Goal: Task Accomplishment & Management: Manage account settings

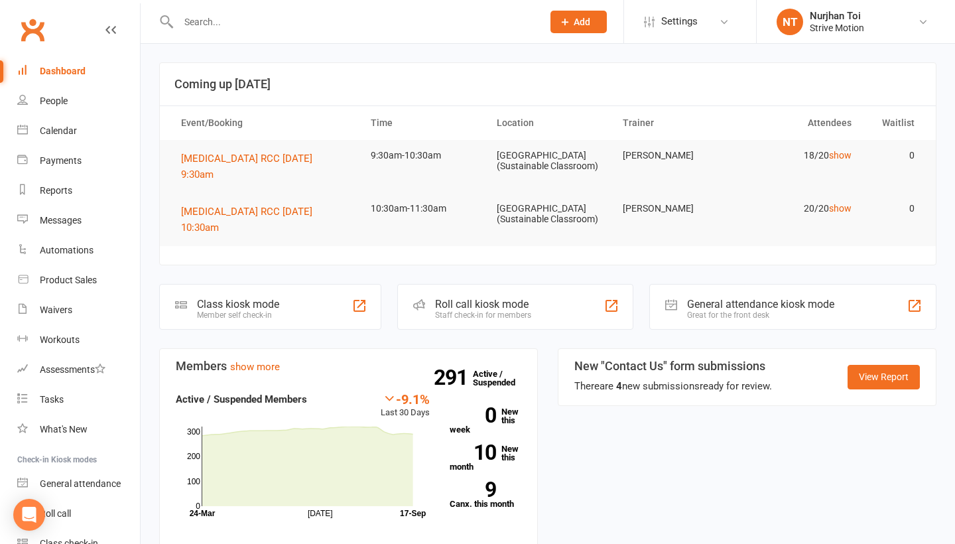
click at [81, 127] on link "Calendar" at bounding box center [78, 131] width 123 height 30
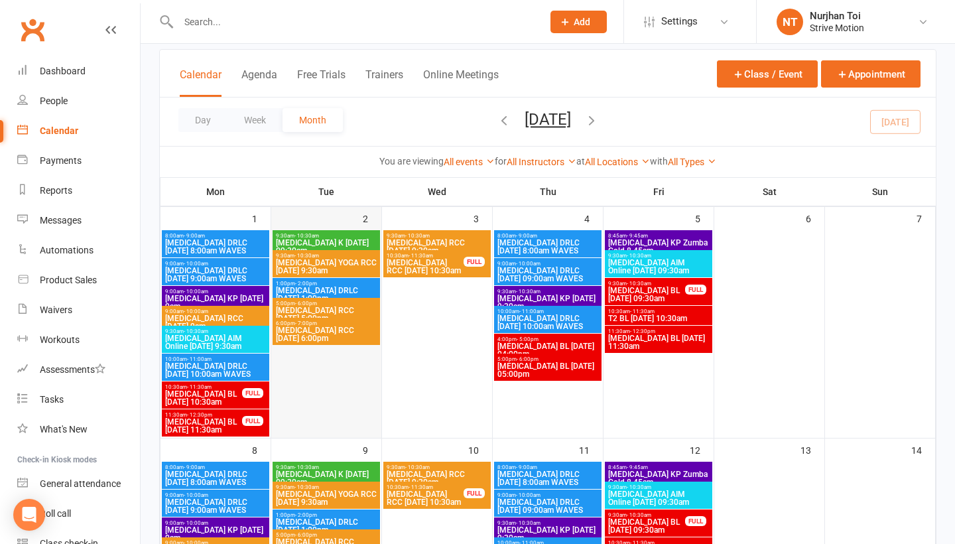
scroll to position [73, 0]
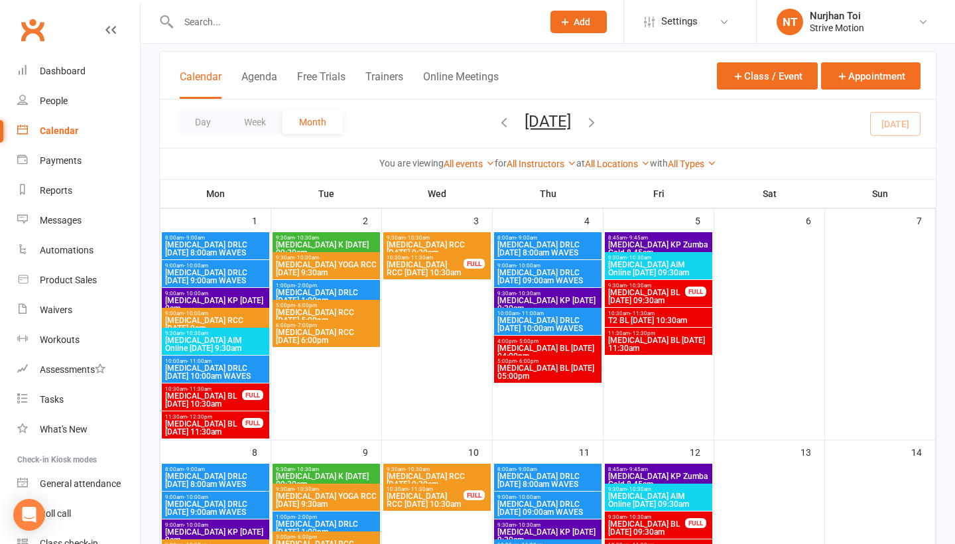
click at [238, 249] on span "[MEDICAL_DATA] DRLC [DATE] 8:00am WAVES" at bounding box center [216, 249] width 102 height 16
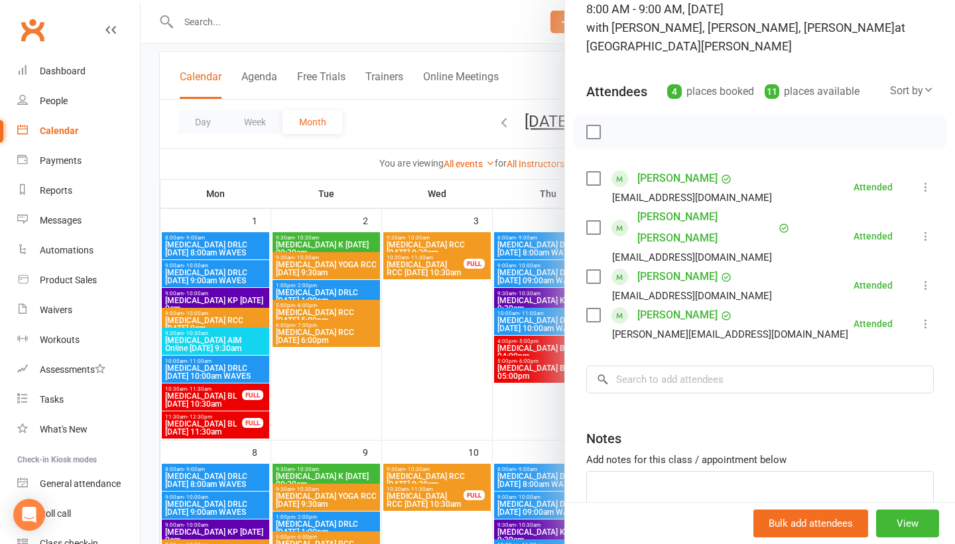
scroll to position [105, 0]
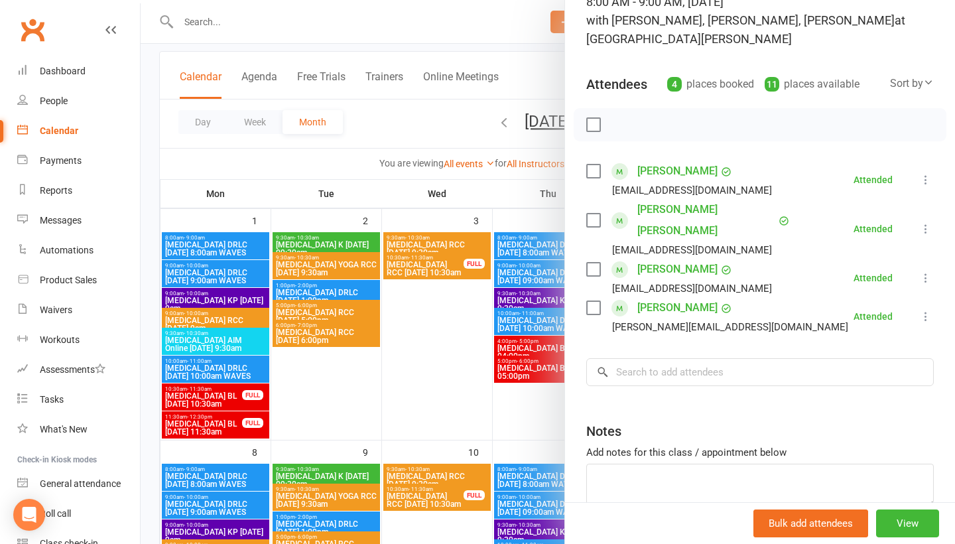
click at [191, 280] on div at bounding box center [548, 272] width 815 height 544
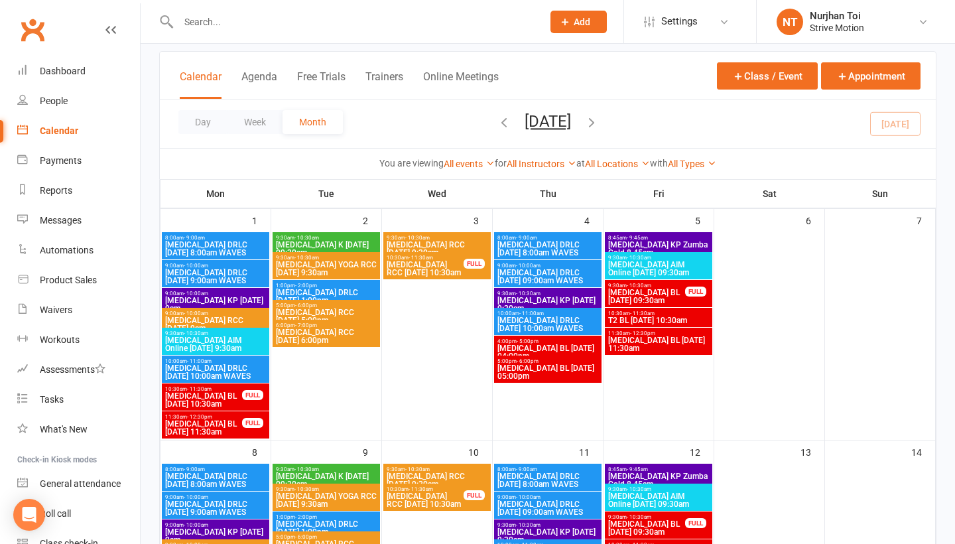
click at [211, 9] on div at bounding box center [346, 21] width 374 height 43
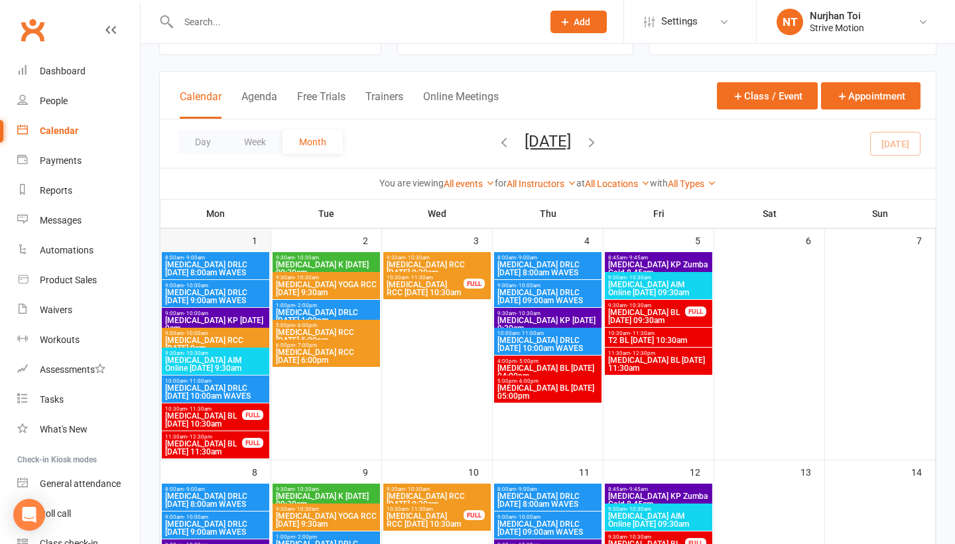
scroll to position [56, 0]
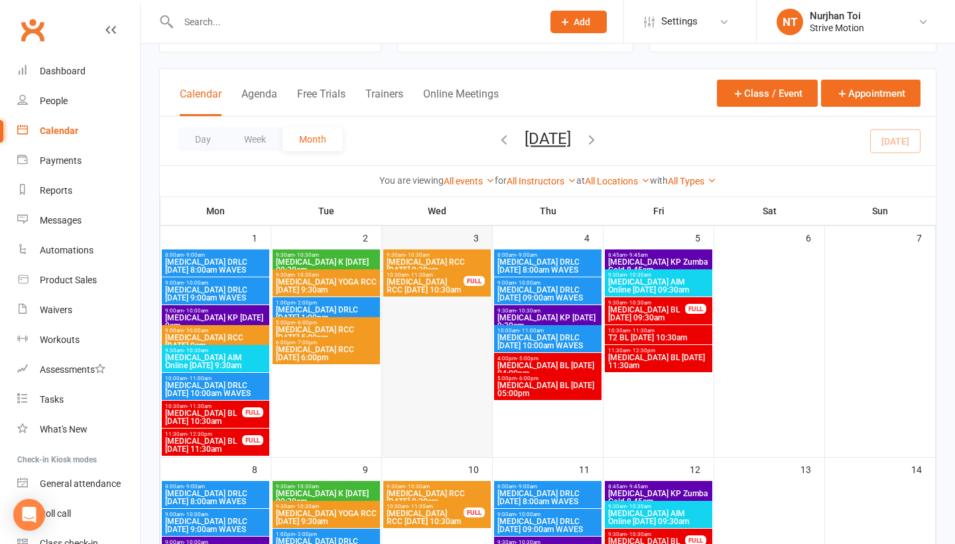
drag, startPoint x: 479, startPoint y: 343, endPoint x: 487, endPoint y: 348, distance: 9.6
click at [487, 348] on div at bounding box center [436, 352] width 107 height 207
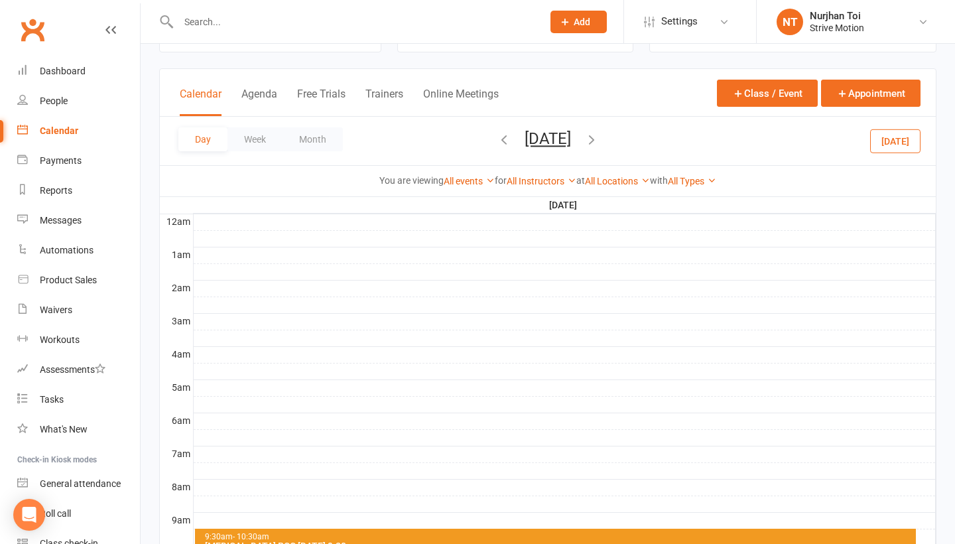
scroll to position [0, 0]
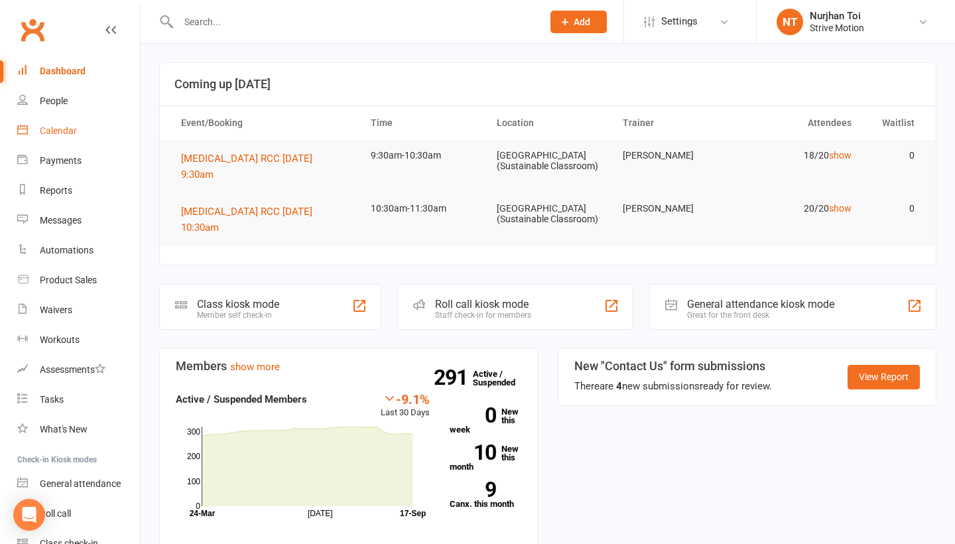
click at [34, 123] on link "Calendar" at bounding box center [78, 131] width 123 height 30
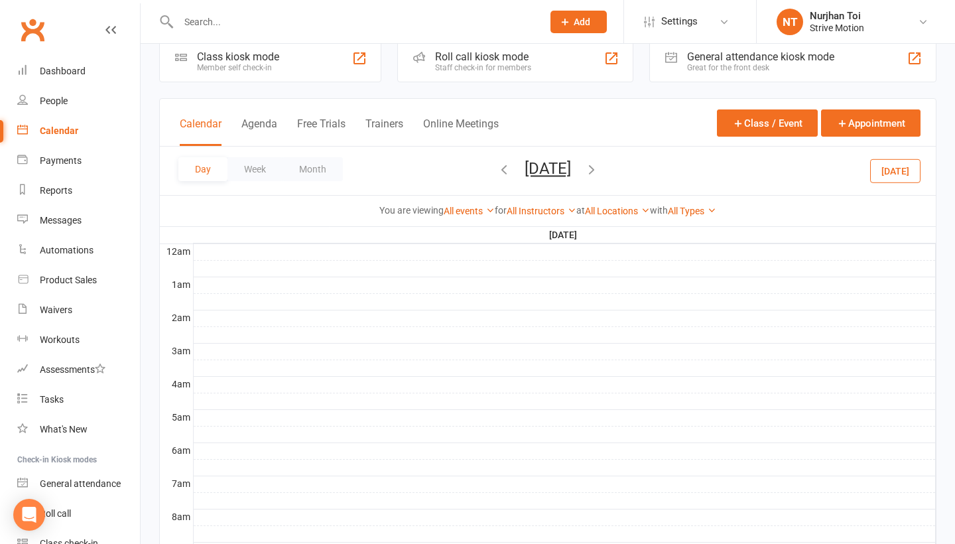
scroll to position [6, 0]
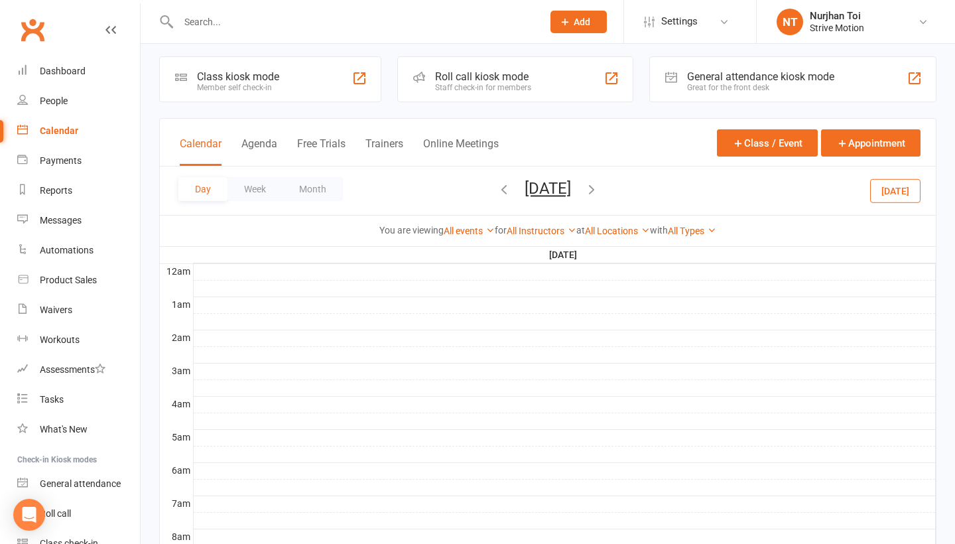
click at [106, 33] on icon at bounding box center [110, 30] width 11 height 11
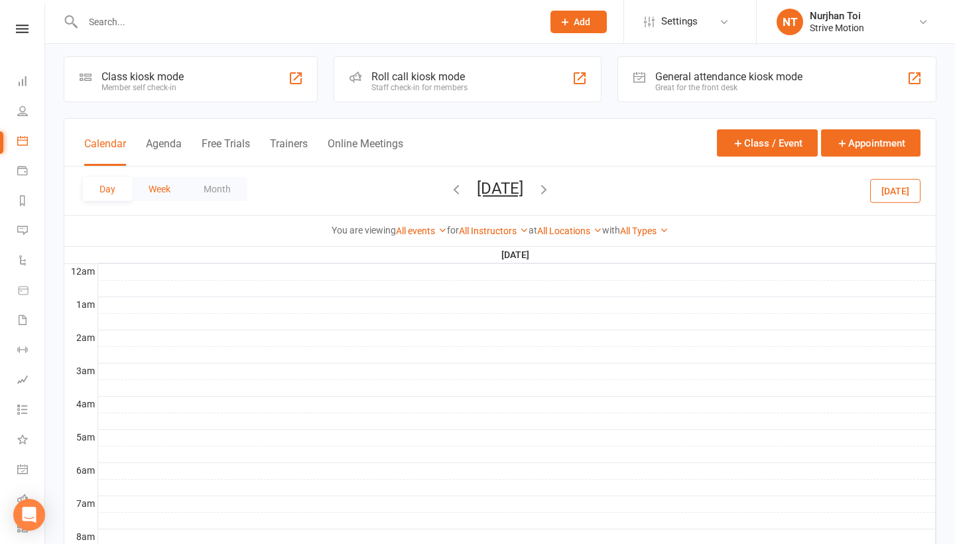
click at [147, 189] on button "Week" at bounding box center [159, 189] width 55 height 24
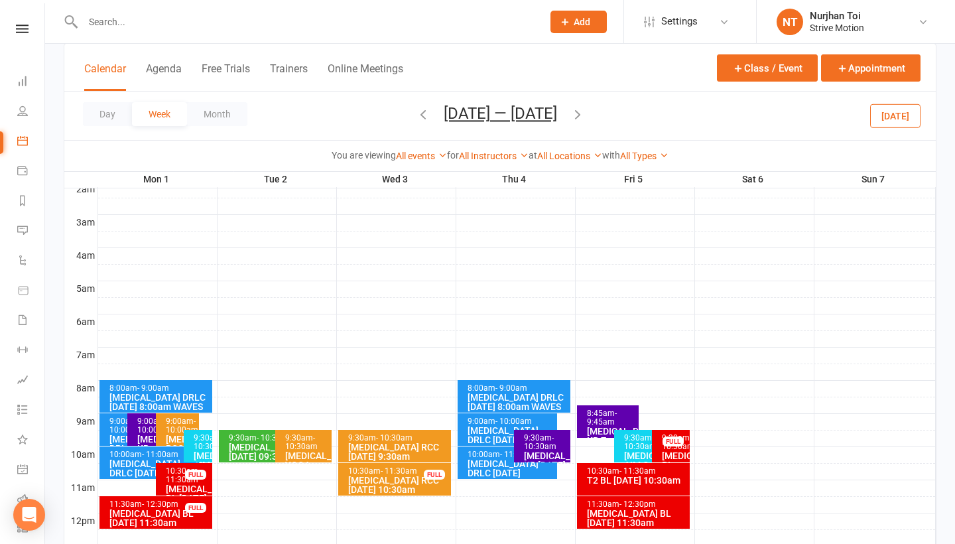
scroll to position [157, 0]
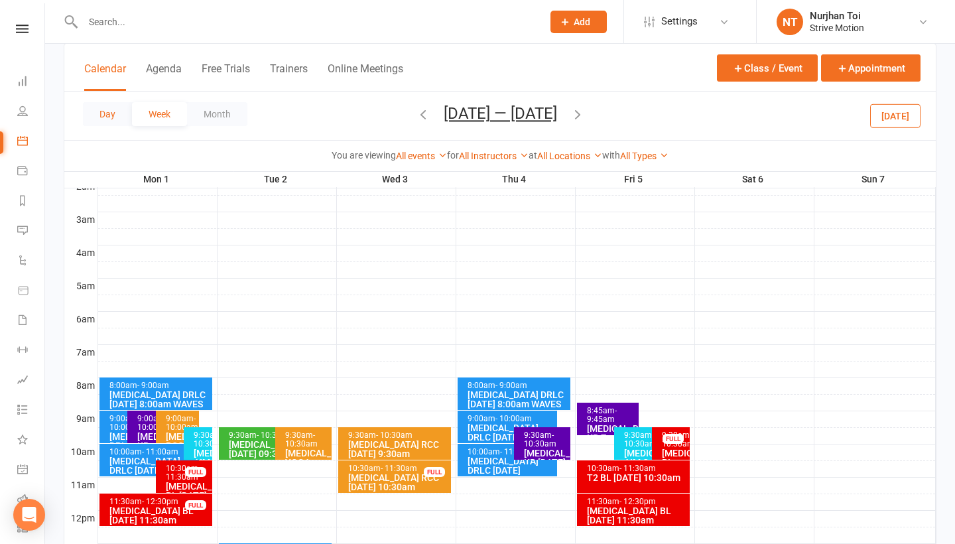
click at [115, 117] on button "Day" at bounding box center [107, 114] width 49 height 24
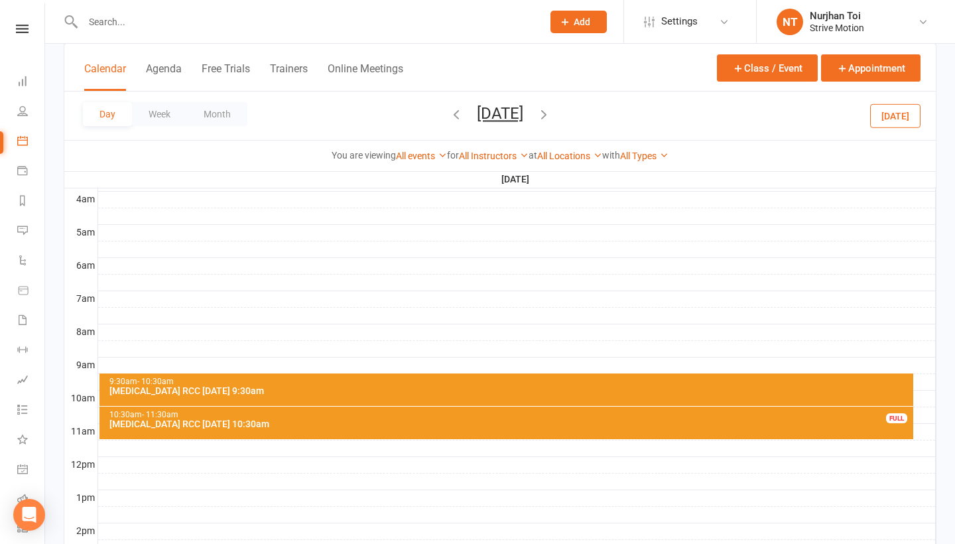
scroll to position [217, 0]
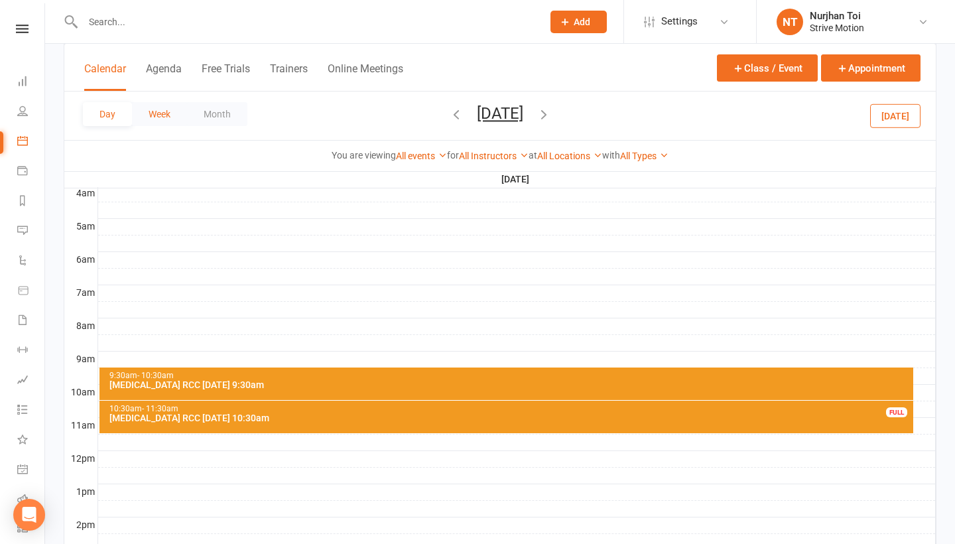
click at [145, 115] on button "Week" at bounding box center [159, 114] width 55 height 24
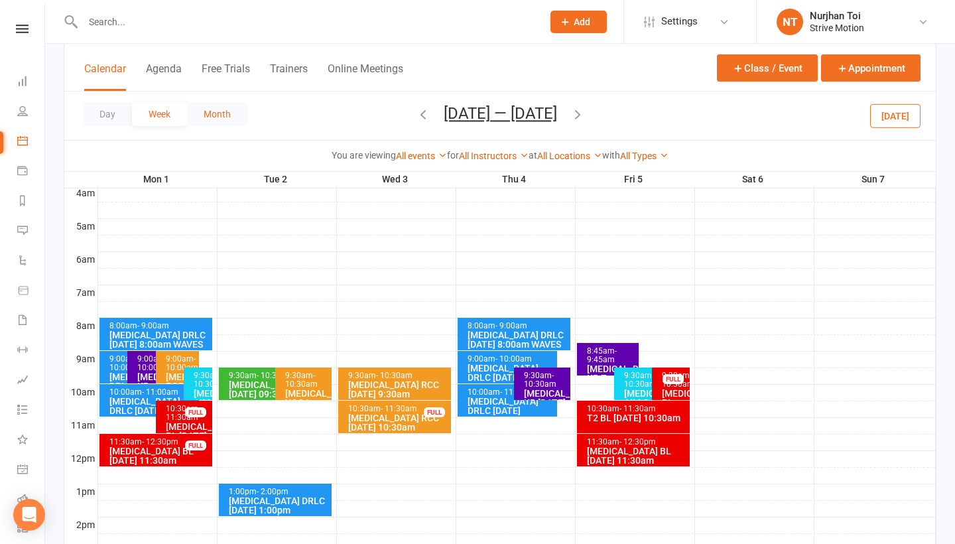
click at [200, 103] on button "Month" at bounding box center [217, 114] width 60 height 24
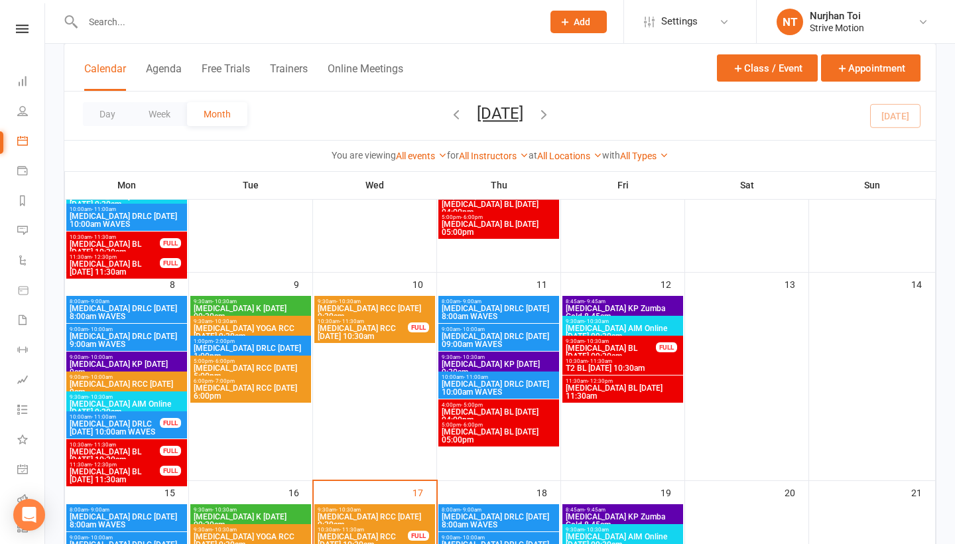
click at [489, 228] on span "T3 BL Thursday 05:00pm" at bounding box center [498, 228] width 115 height 16
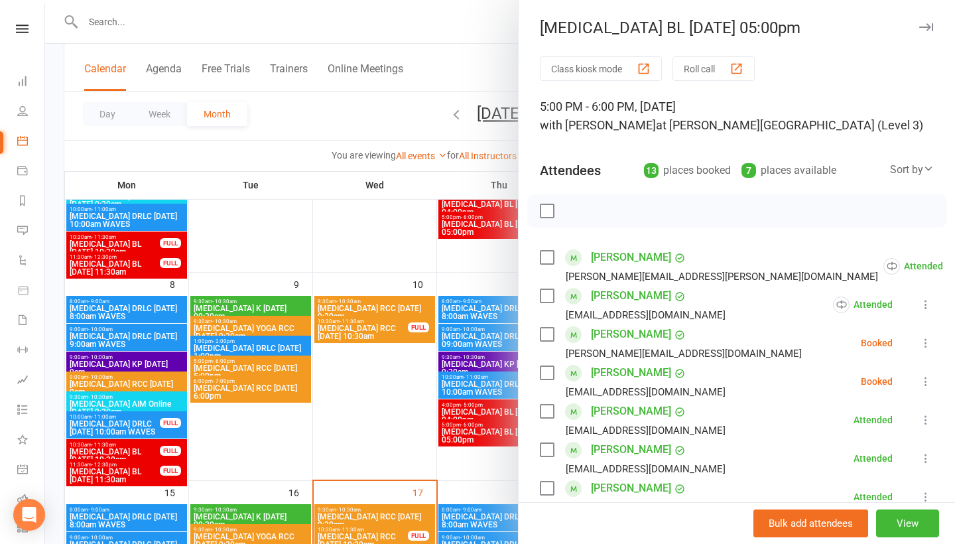
scroll to position [0, 0]
click at [920, 22] on button "button" at bounding box center [926, 27] width 16 height 16
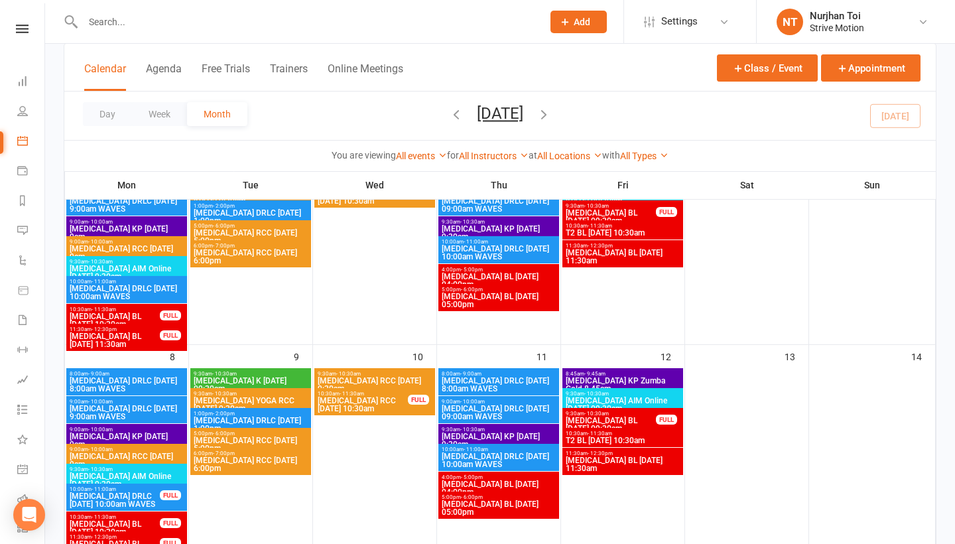
scroll to position [89, 0]
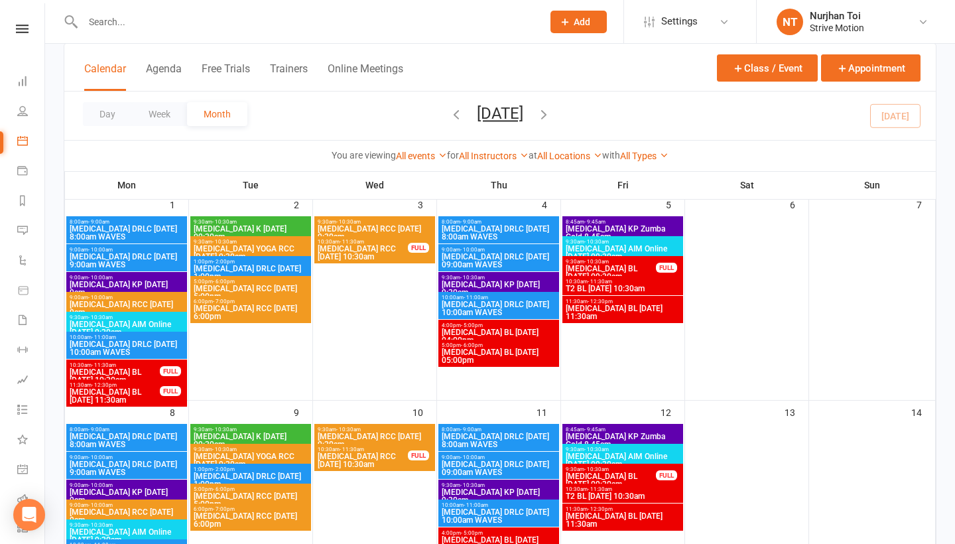
click at [168, 17] on input "text" at bounding box center [306, 22] width 454 height 19
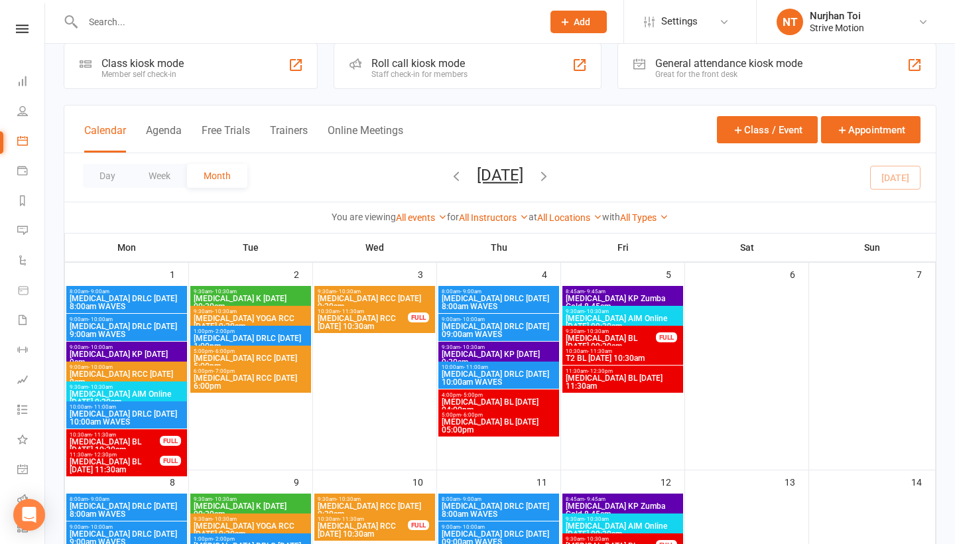
click at [161, 21] on input "text" at bounding box center [306, 22] width 454 height 19
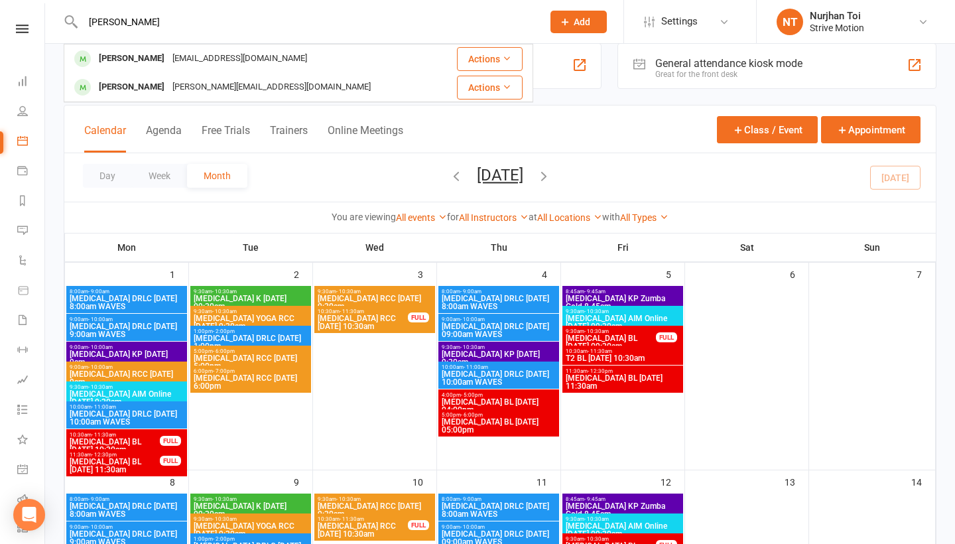
type input "Webster"
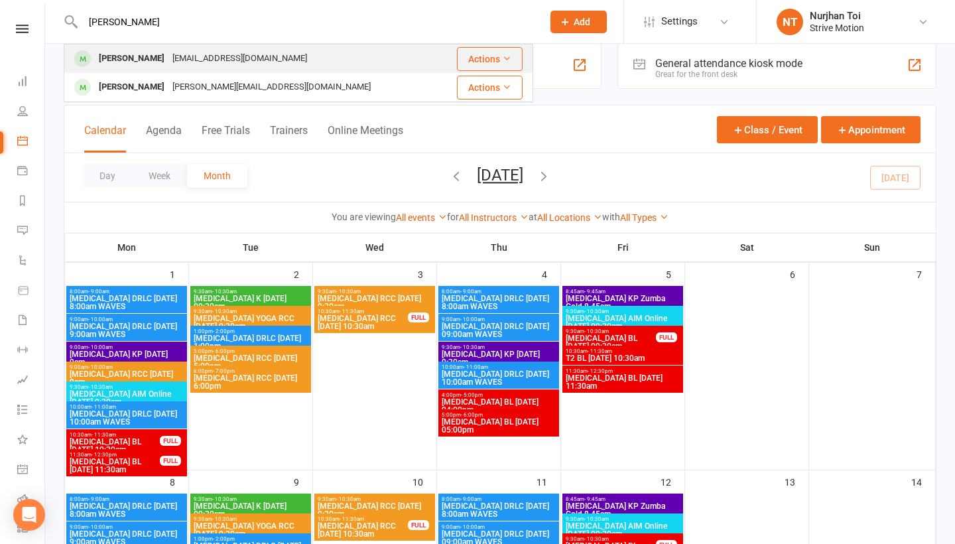
drag, startPoint x: 161, startPoint y: 21, endPoint x: 172, endPoint y: 68, distance: 48.3
click at [172, 68] on div "Noelle Webster noelleweb@optusnet.com.au" at bounding box center [253, 58] width 376 height 27
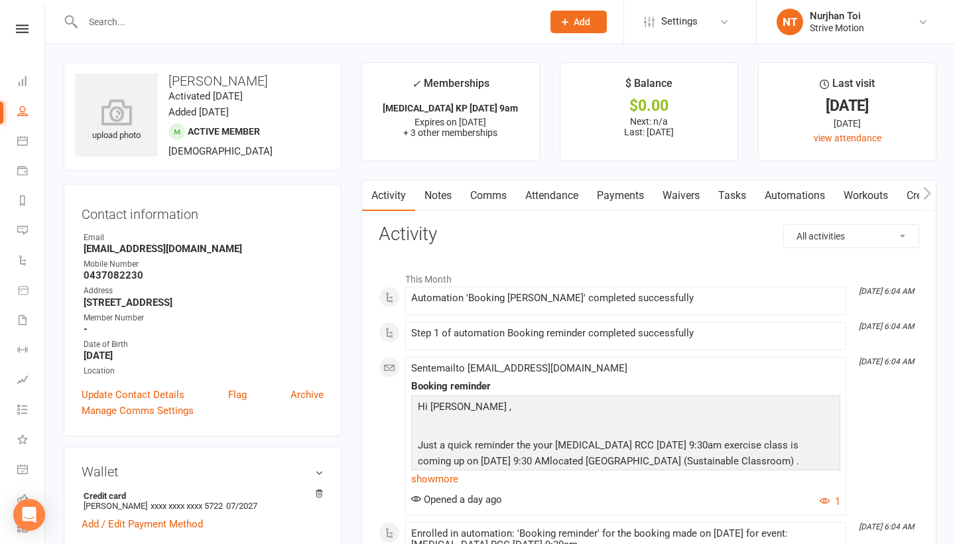
click at [606, 192] on link "Payments" at bounding box center [621, 195] width 66 height 31
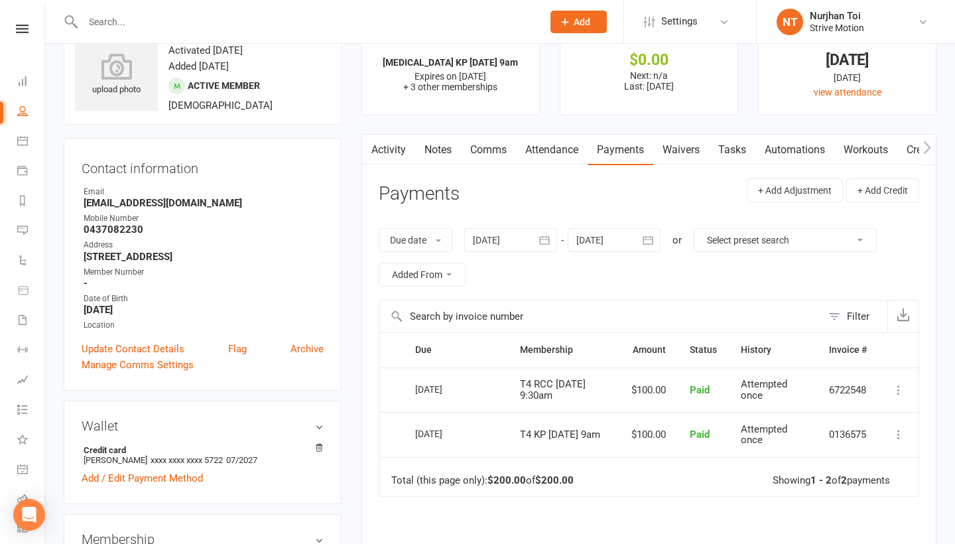
scroll to position [48, 0]
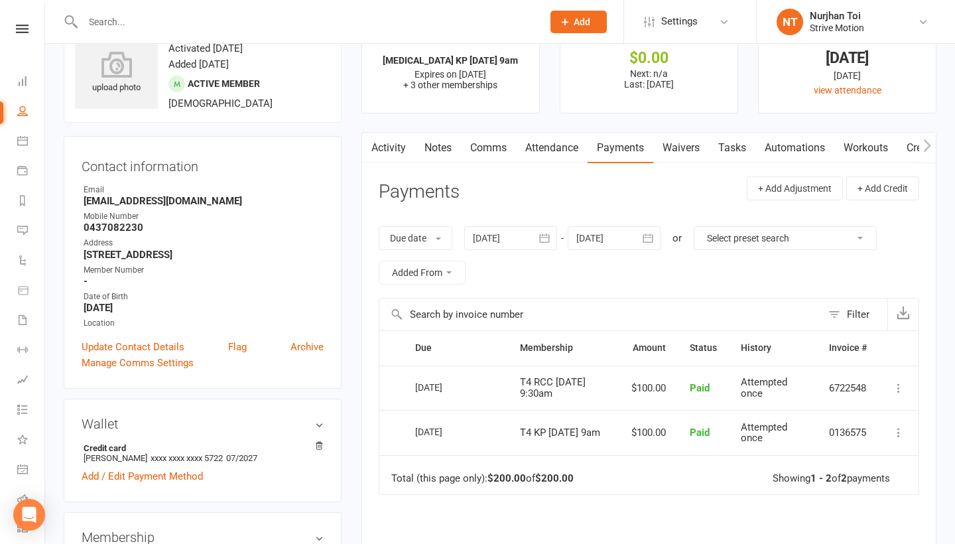
click at [898, 382] on icon at bounding box center [898, 387] width 13 height 13
click at [844, 143] on link "Workouts" at bounding box center [866, 148] width 63 height 31
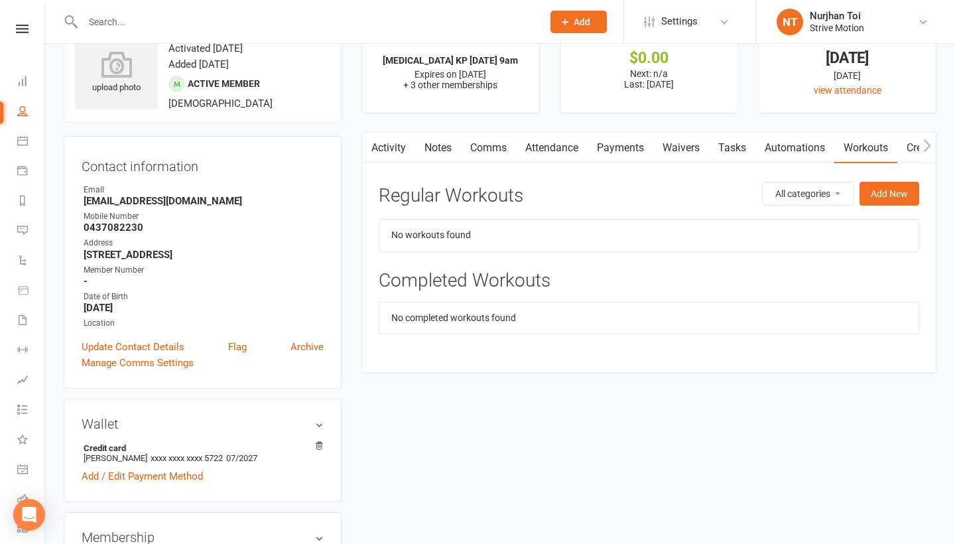
click at [825, 142] on link "Automations" at bounding box center [795, 148] width 79 height 31
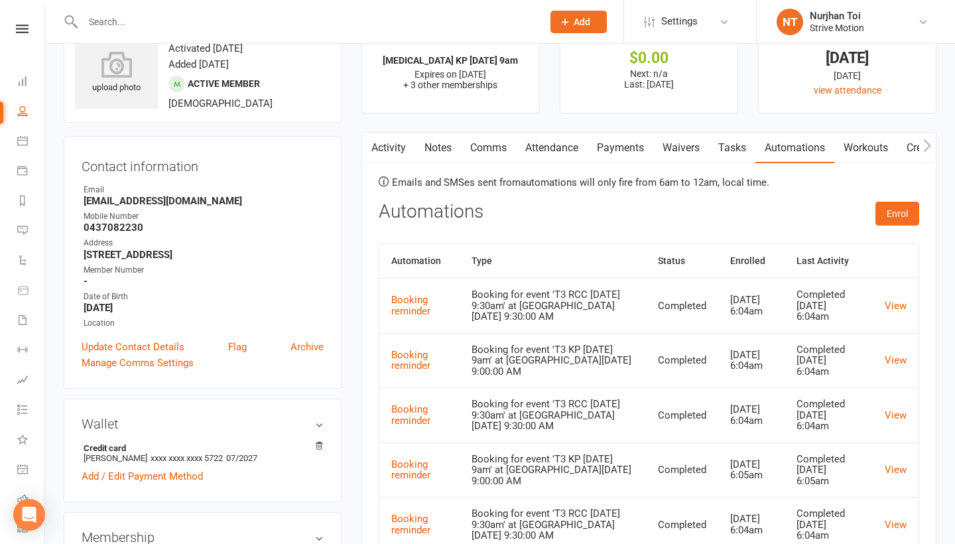
click at [740, 142] on link "Tasks" at bounding box center [732, 148] width 46 height 31
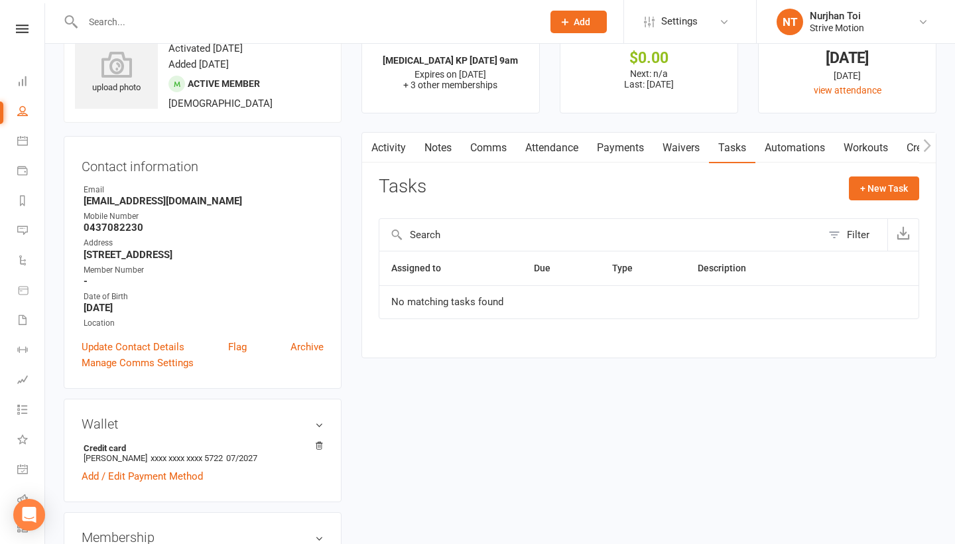
click at [679, 147] on link "Waivers" at bounding box center [681, 148] width 56 height 31
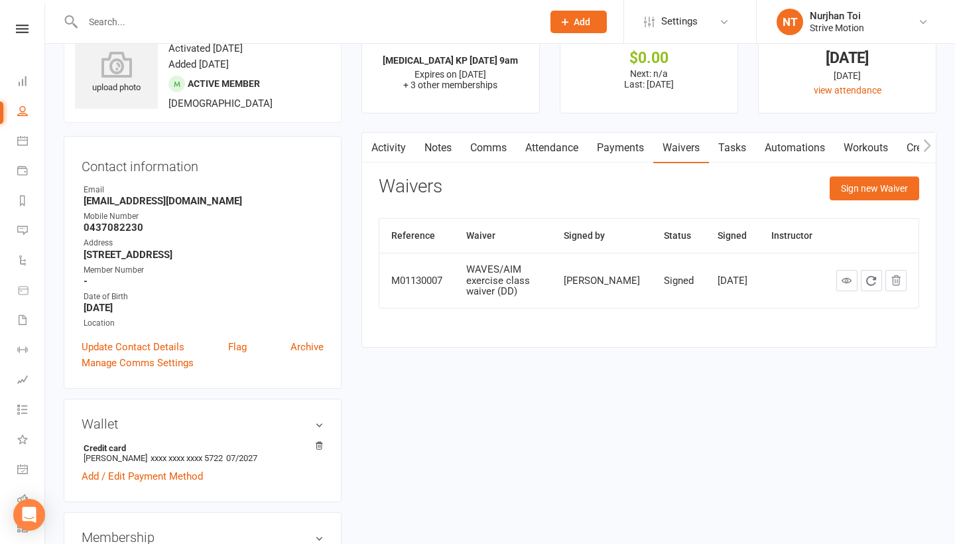
click at [609, 156] on link "Payments" at bounding box center [621, 148] width 66 height 31
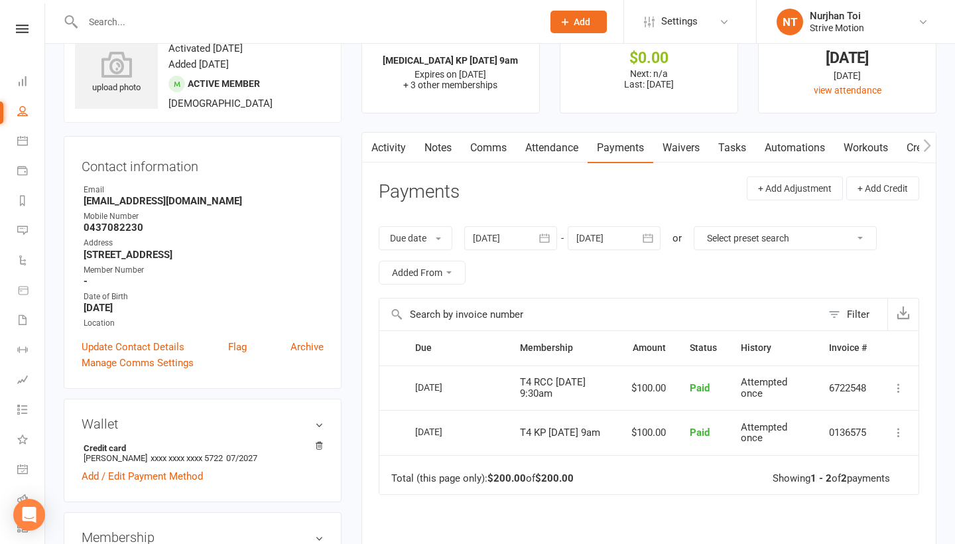
click at [387, 153] on link "Activity" at bounding box center [388, 148] width 53 height 31
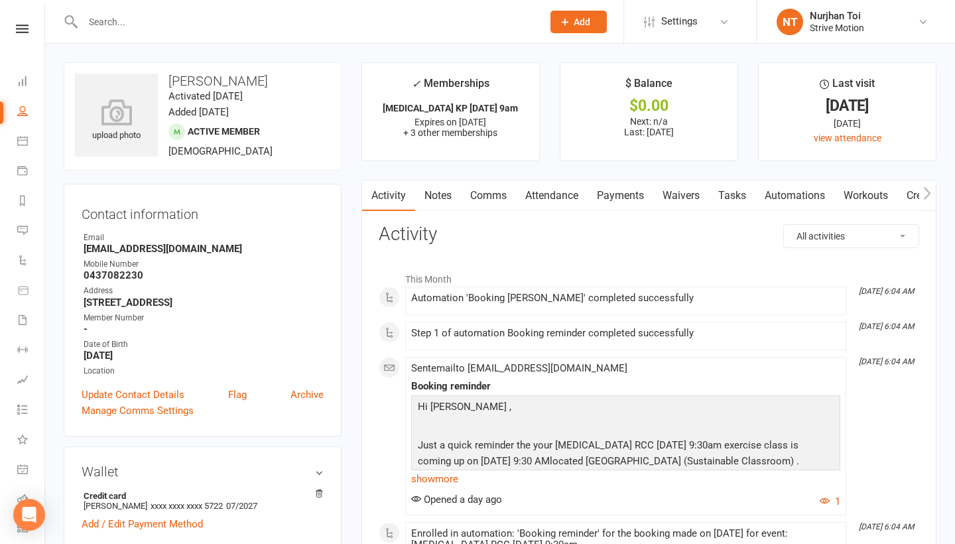
click at [11, 88] on li "Dashboard" at bounding box center [22, 83] width 44 height 30
click at [25, 170] on icon at bounding box center [22, 170] width 11 height 11
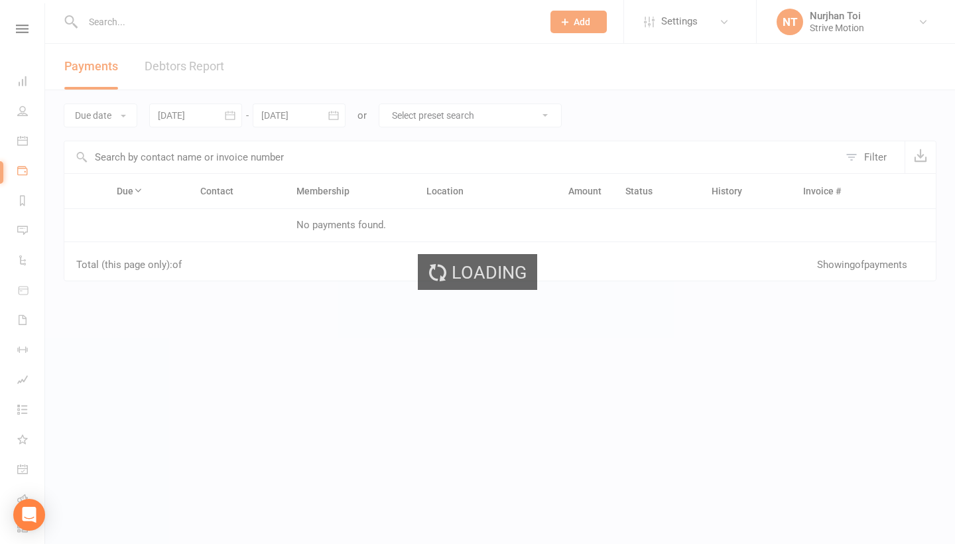
click at [18, 145] on div "Loading" at bounding box center [477, 272] width 955 height 544
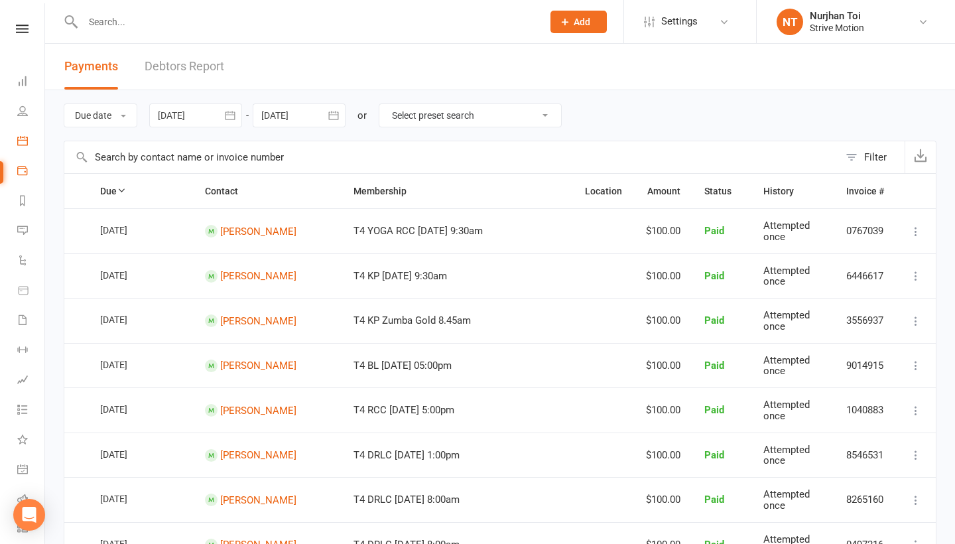
click at [17, 149] on link "Calendar" at bounding box center [30, 142] width 27 height 30
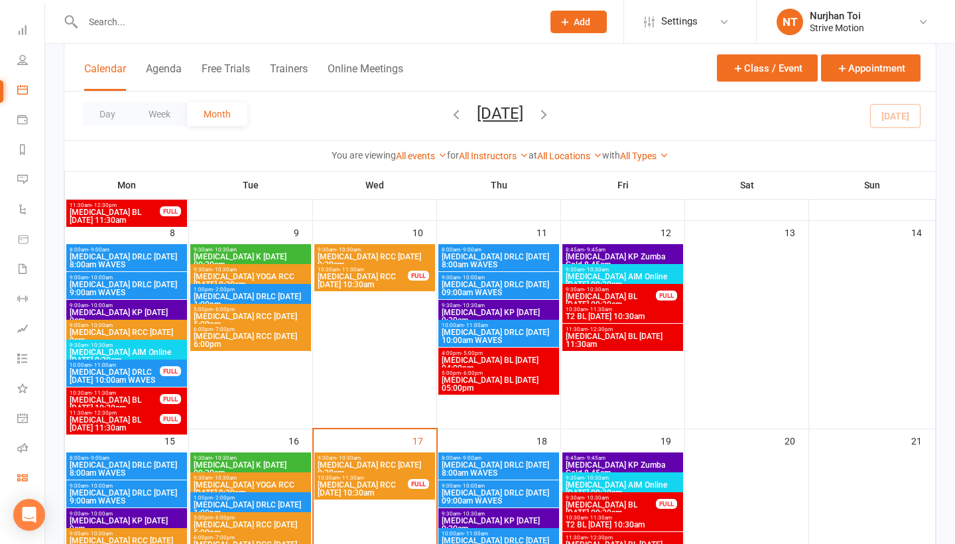
scroll to position [51, 0]
click at [23, 477] on icon at bounding box center [22, 477] width 11 height 11
click at [29, 437] on link "Roll call" at bounding box center [30, 450] width 27 height 30
click at [25, 409] on link "General attendance" at bounding box center [30, 420] width 27 height 30
click at [21, 381] on link "What's New" at bounding box center [30, 390] width 27 height 30
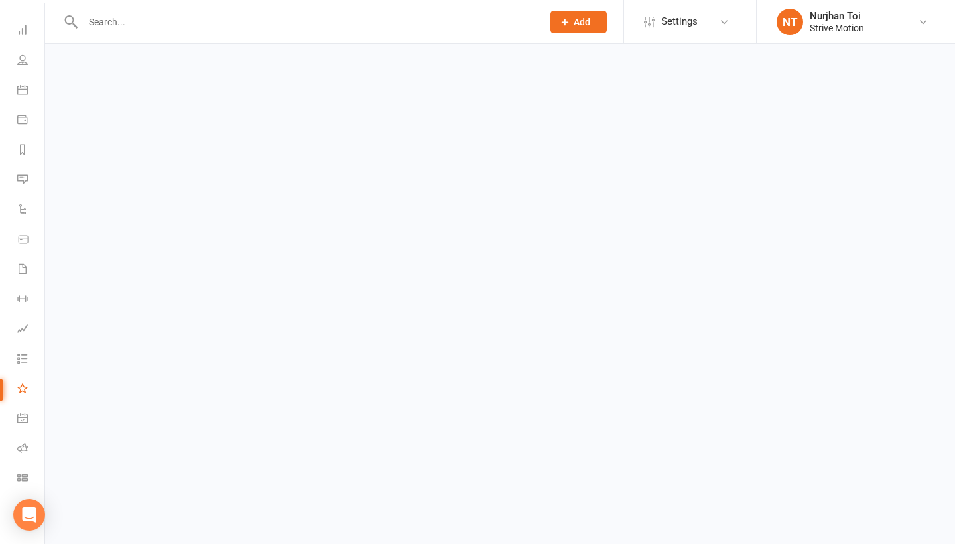
click at [13, 356] on li "Tasks" at bounding box center [22, 360] width 44 height 30
click at [29, 358] on link "Tasks" at bounding box center [30, 360] width 27 height 30
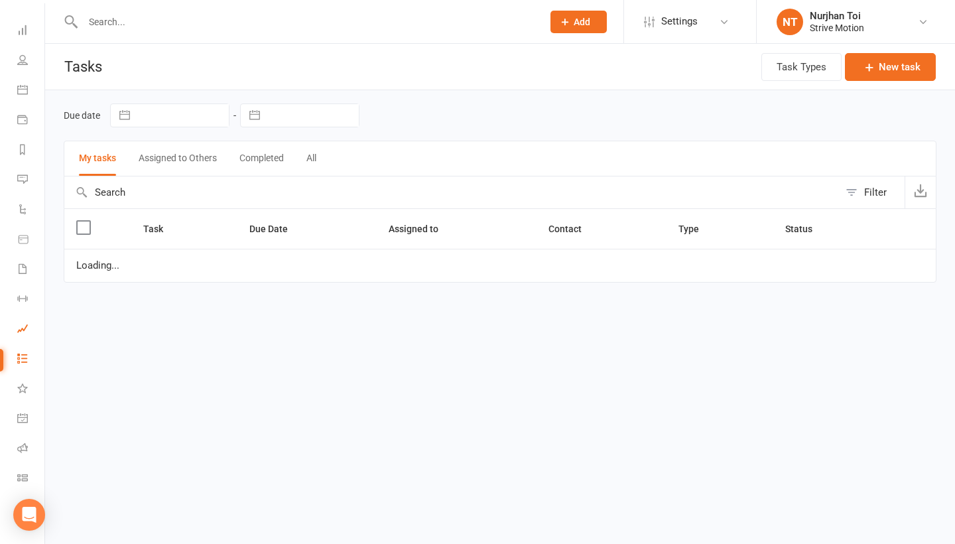
click at [30, 335] on link "Assessments" at bounding box center [30, 330] width 27 height 30
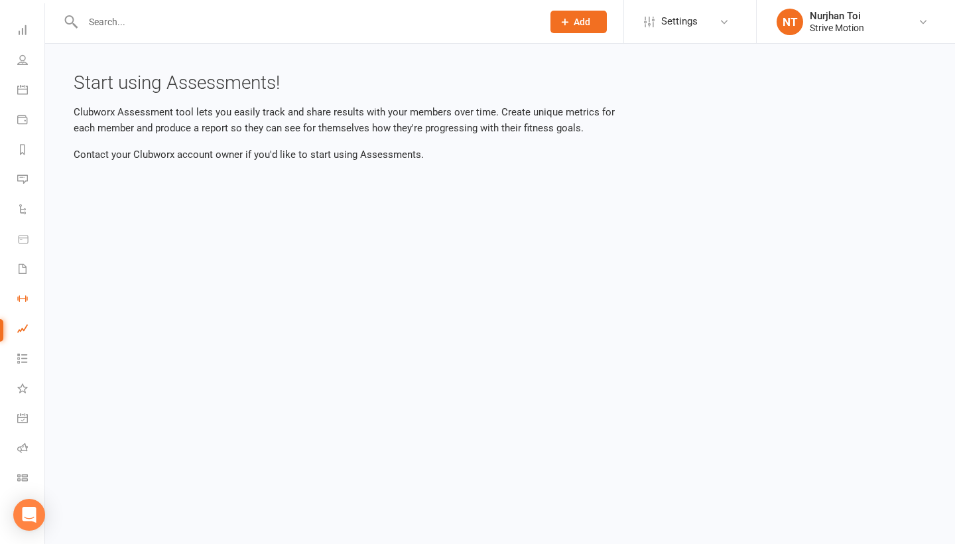
click at [22, 305] on link "Workouts" at bounding box center [30, 300] width 27 height 30
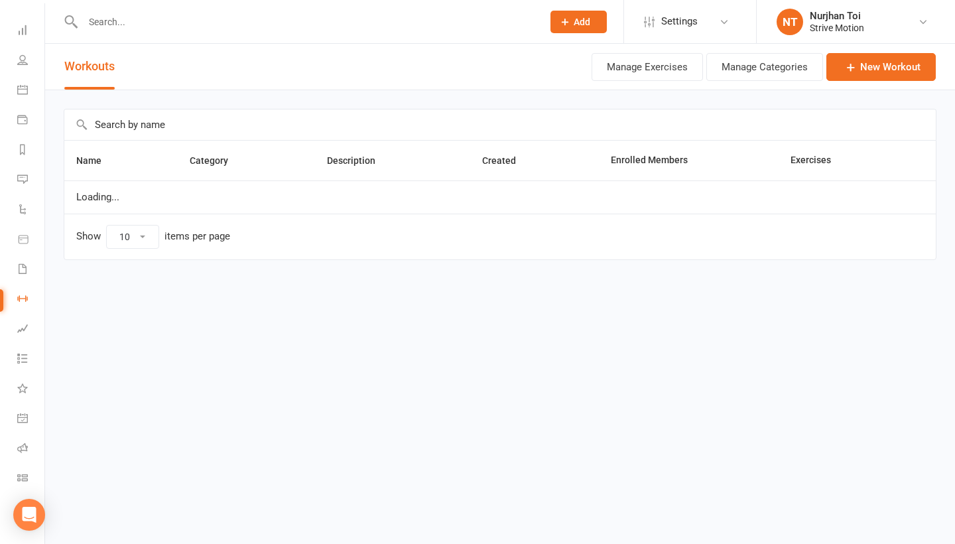
click at [16, 265] on li "Waivers" at bounding box center [22, 270] width 44 height 30
click at [21, 265] on icon at bounding box center [22, 268] width 11 height 11
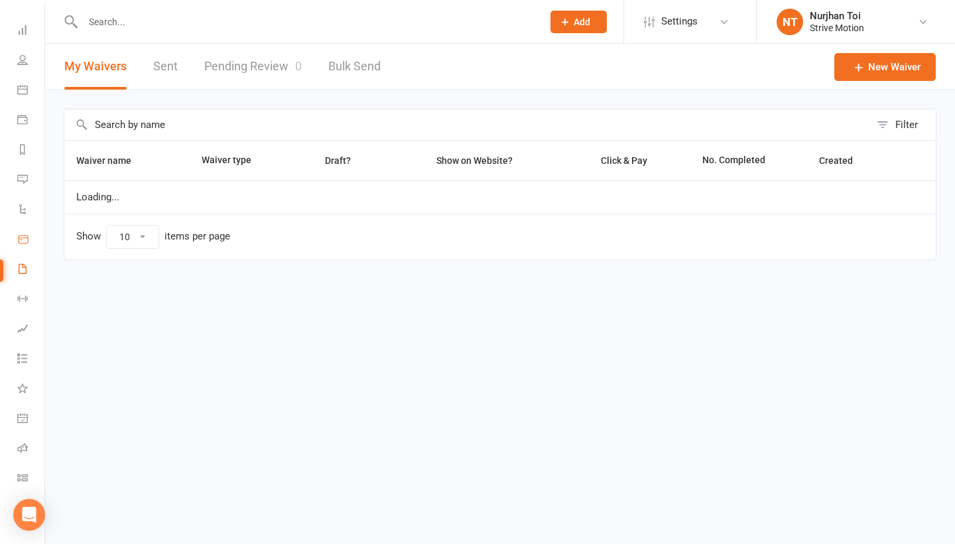
click at [22, 243] on icon at bounding box center [23, 240] width 9 height 8
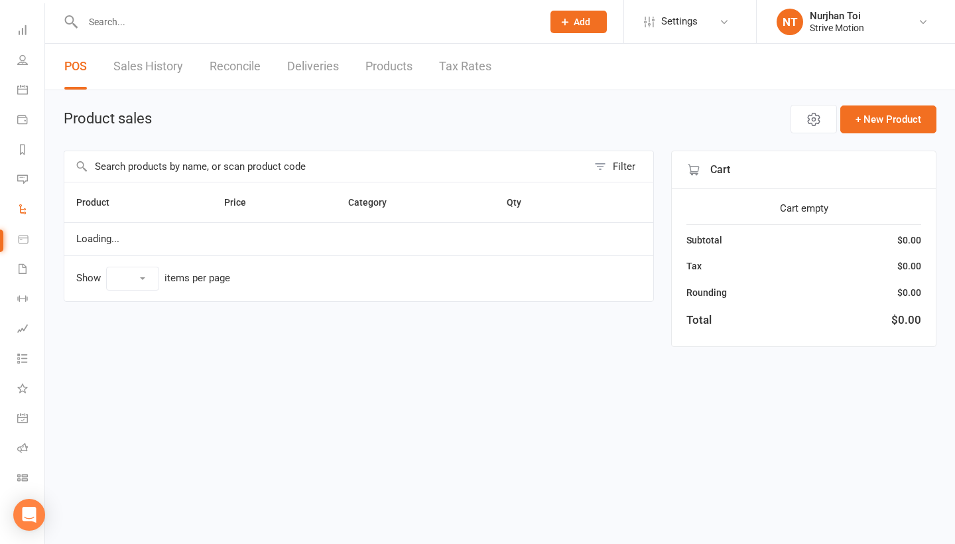
click at [33, 212] on link "Automations" at bounding box center [30, 211] width 27 height 30
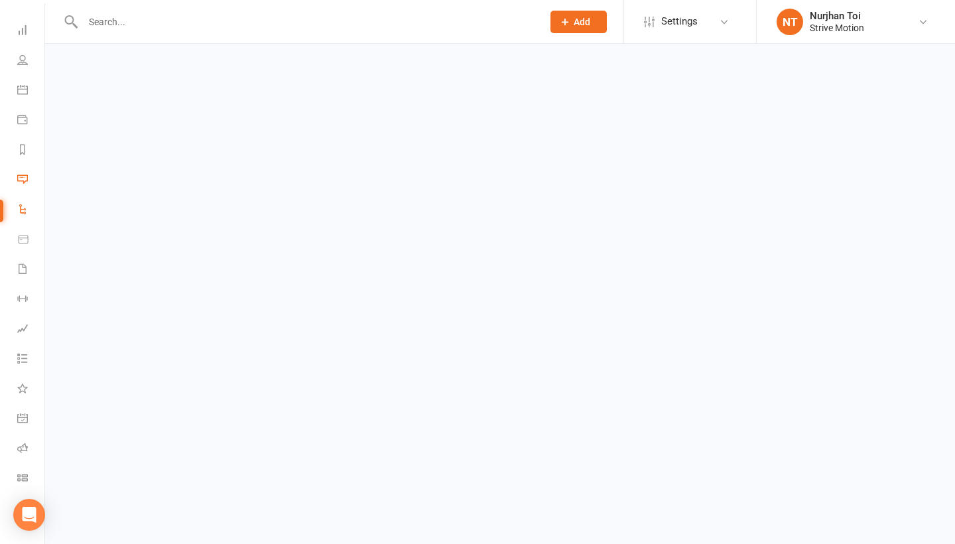
click at [25, 186] on link "Messages" at bounding box center [30, 181] width 27 height 30
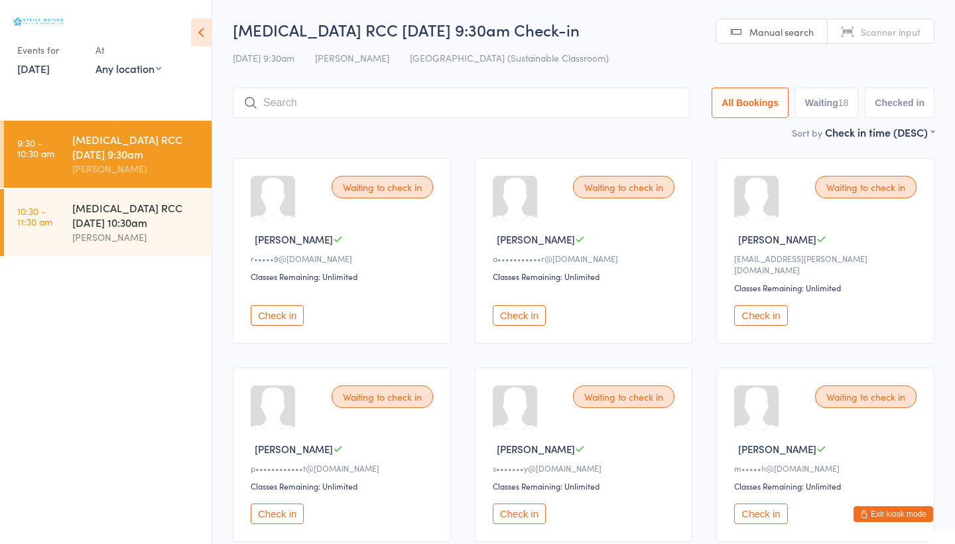
click at [210, 32] on icon at bounding box center [201, 33] width 21 height 28
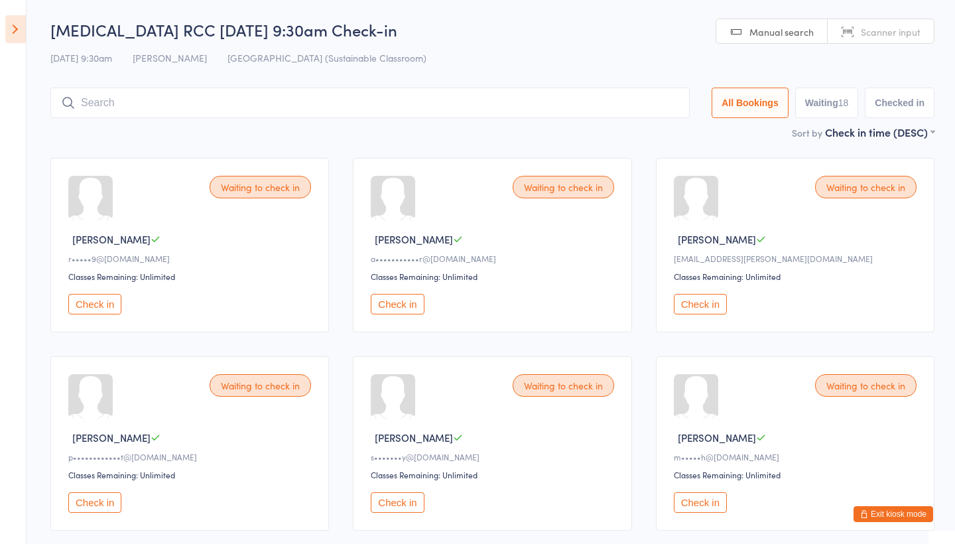
click at [4, 27] on aside "Events for 17 Sep, 2025 17 Sep, 2025 September 2025 Sun Mon Tue Wed Thu Fri Sat…" at bounding box center [13, 272] width 27 height 544
click at [4, 28] on aside "Events for 17 Sep, 2025 17 Sep, 2025 September 2025 Sun Mon Tue Wed Thu Fri Sat…" at bounding box center [13, 272] width 27 height 544
click at [11, 28] on icon at bounding box center [15, 29] width 21 height 28
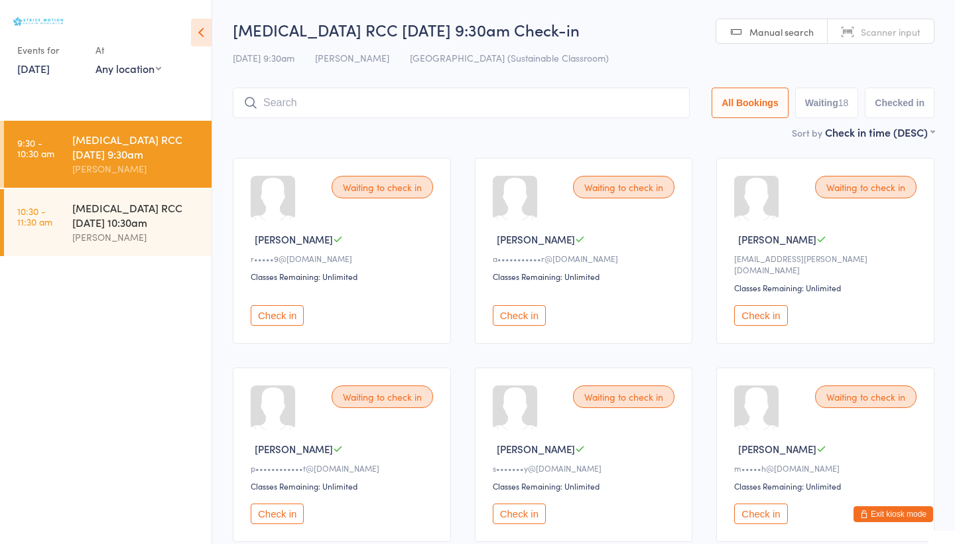
click at [31, 27] on div at bounding box center [99, 22] width 165 height 14
click at [29, 21] on img at bounding box center [38, 21] width 50 height 9
click at [23, 16] on div at bounding box center [99, 22] width 165 height 14
click at [202, 33] on icon at bounding box center [201, 33] width 21 height 28
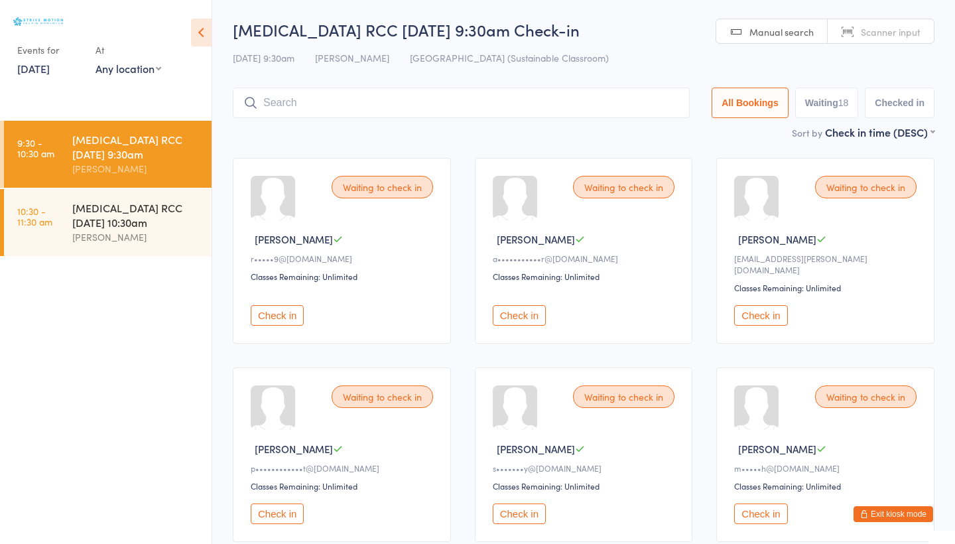
click at [484, 59] on span "[GEOGRAPHIC_DATA] (Sustainable Classroom)" at bounding box center [509, 57] width 199 height 13
click at [311, 64] on div "[DATE] 9:30am [PERSON_NAME][GEOGRAPHIC_DATA] (Sustainable Classroom)" at bounding box center [584, 58] width 702 height 22
click at [335, 64] on span "[PERSON_NAME]" at bounding box center [352, 57] width 74 height 13
click at [272, 64] on span "[DATE] 9:30am" at bounding box center [264, 57] width 62 height 13
click at [252, 52] on span "[DATE] 9:30am" at bounding box center [264, 57] width 62 height 13
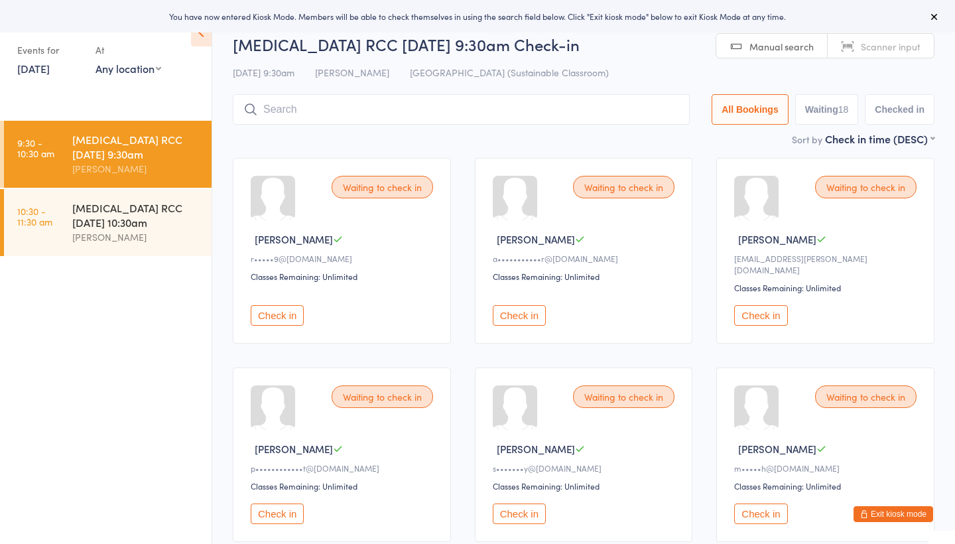
click at [40, 70] on link "17 Sep, 2025" at bounding box center [33, 68] width 33 height 15
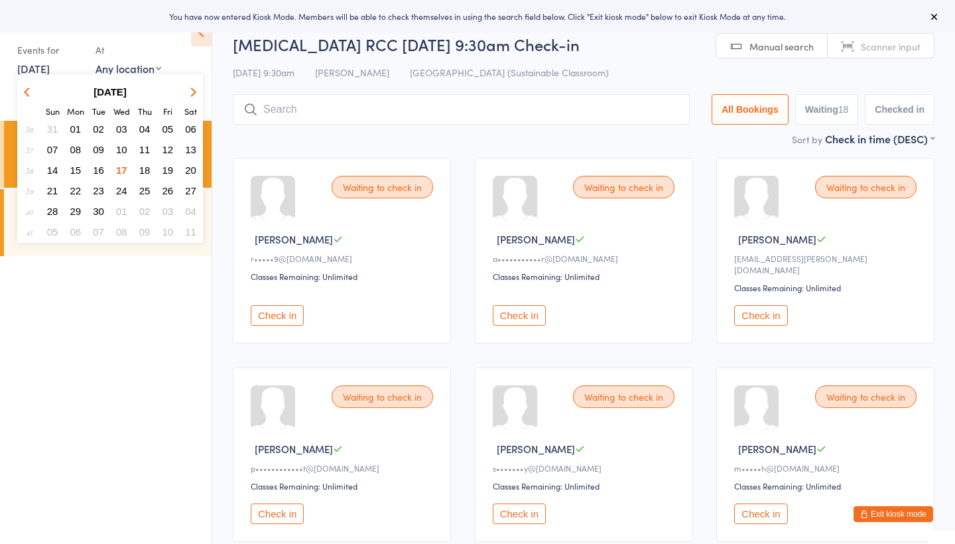
click at [96, 169] on span "16" at bounding box center [98, 170] width 11 height 11
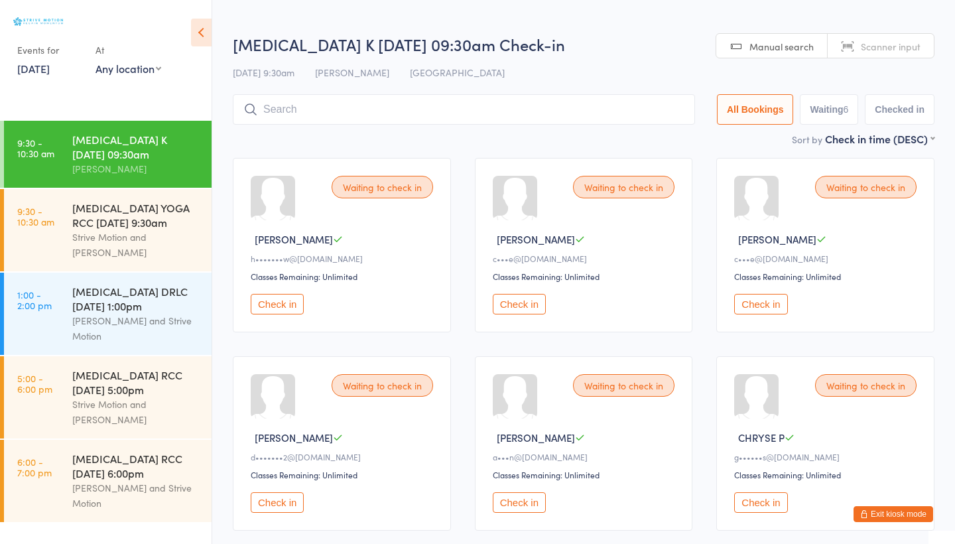
click at [208, 27] on icon at bounding box center [201, 33] width 21 height 28
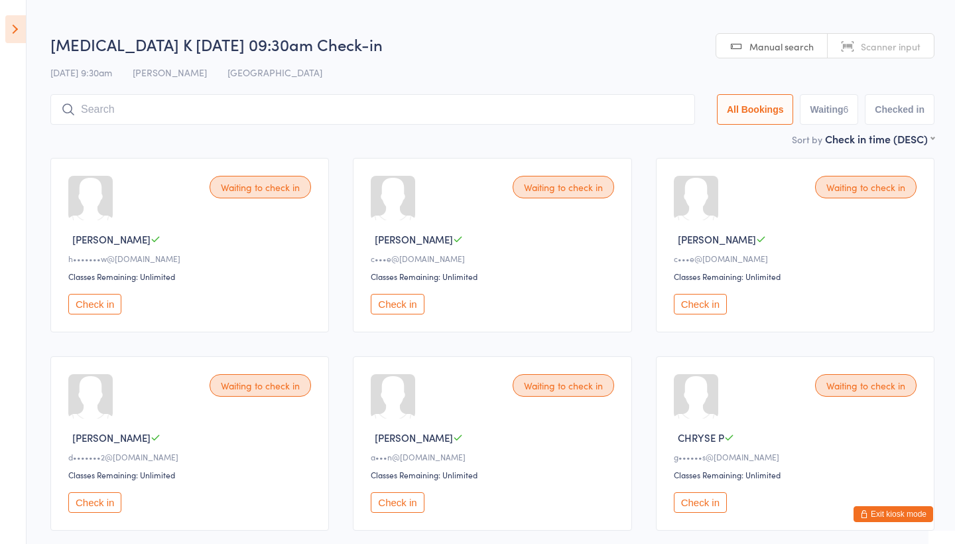
click at [768, 47] on span "Manual search" at bounding box center [782, 46] width 64 height 13
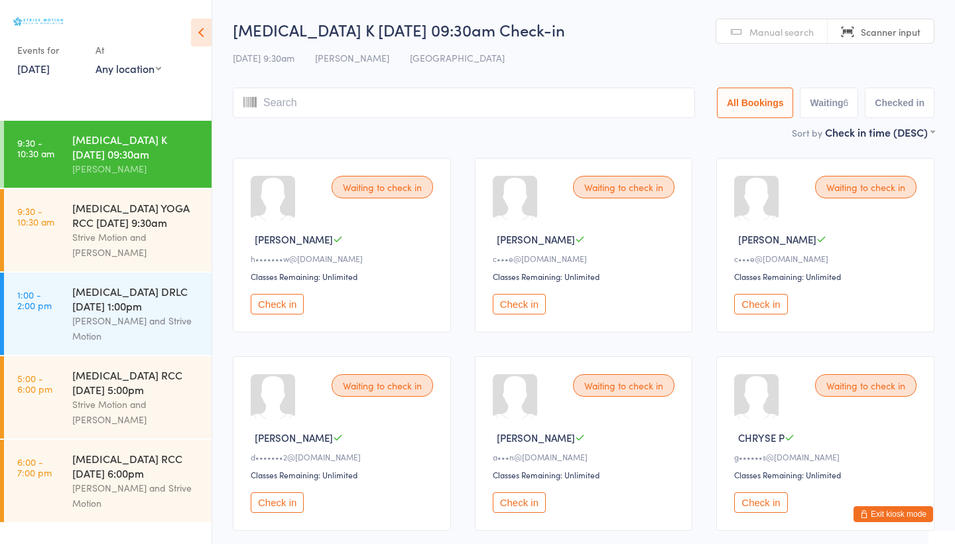
click at [864, 513] on icon "button" at bounding box center [864, 514] width 8 height 8
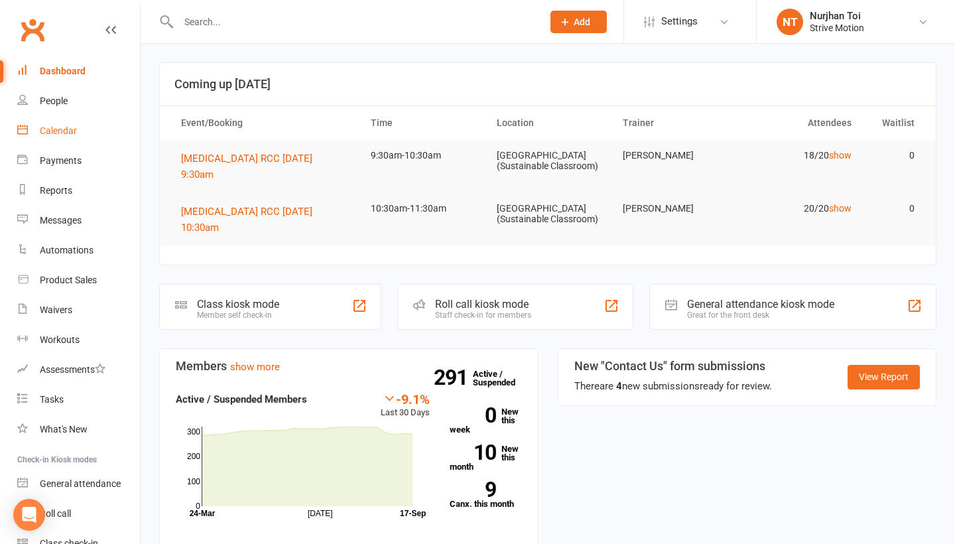
click at [70, 130] on div "Calendar" at bounding box center [58, 130] width 37 height 11
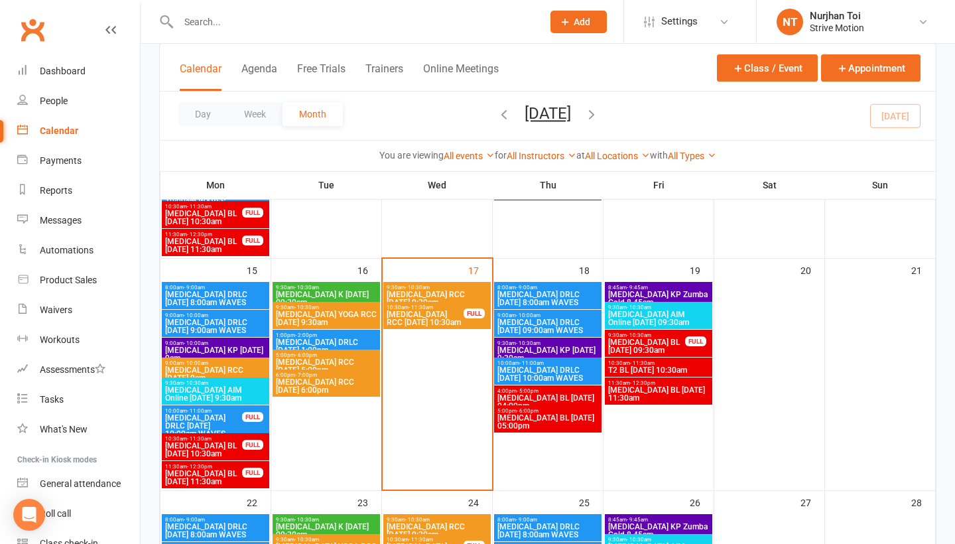
scroll to position [488, 0]
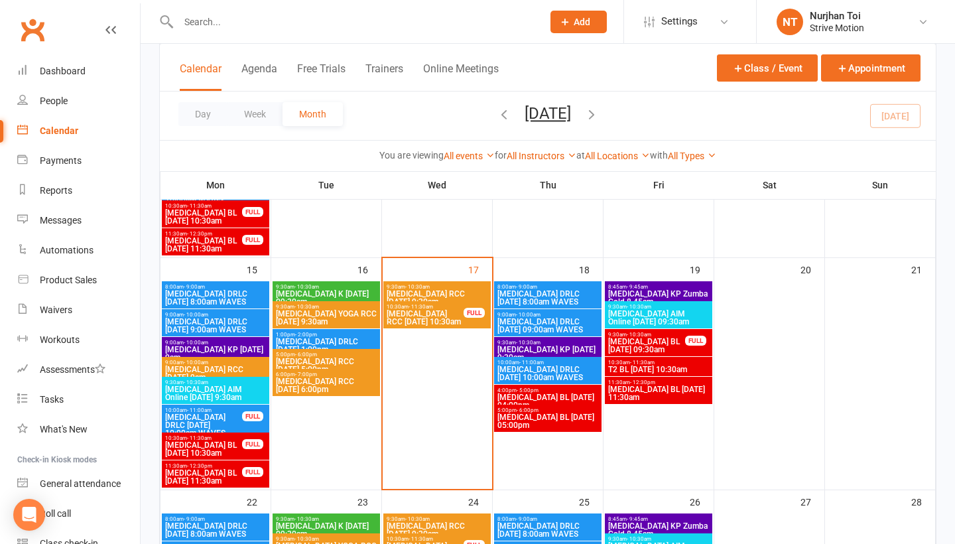
click at [584, 117] on span "[DATE] [DATE] Sun Mon Tue Wed Thu Fri Sat 31 01 02 03 04 05 06 07 08 09 10 11 1…" at bounding box center [547, 115] width 73 height 23
click at [599, 113] on icon "button" at bounding box center [591, 114] width 15 height 15
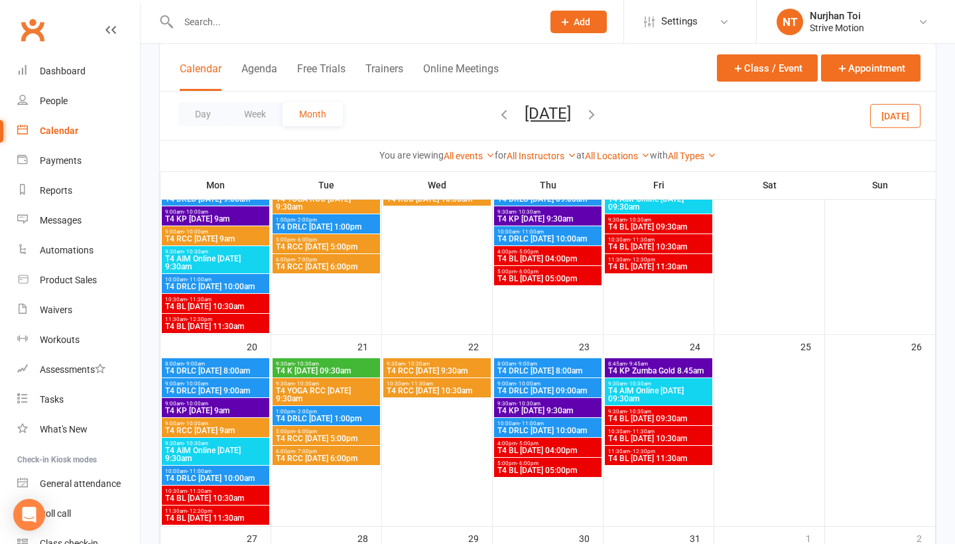
click at [632, 113] on div "Day Week Month [DATE] [DATE] Sun Mon Tue Wed Thu Fri Sat 31 01 02 03 04 05 06 0…" at bounding box center [548, 116] width 776 height 48
click at [599, 113] on icon "button" at bounding box center [591, 114] width 15 height 15
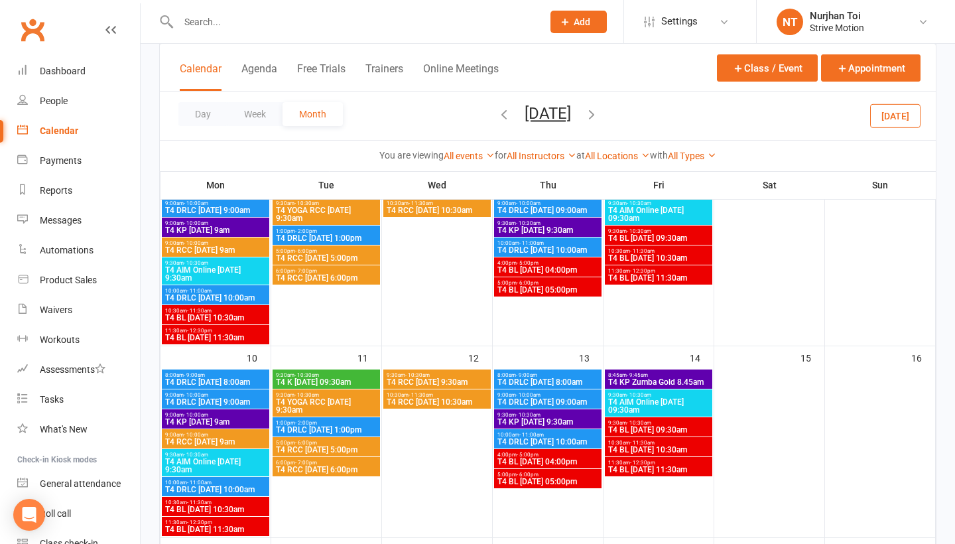
click at [584, 113] on span "[DATE] [DATE] Sun Mon Tue Wed Thu Fri Sat 31 01 02 03 04 05 06 07 08 09 10 11 1…" at bounding box center [547, 115] width 73 height 23
click at [599, 117] on icon "button" at bounding box center [591, 114] width 15 height 15
click at [599, 113] on icon "button" at bounding box center [591, 114] width 15 height 15
click at [0, 0] on div "Loading" at bounding box center [0, 0] width 0 height 0
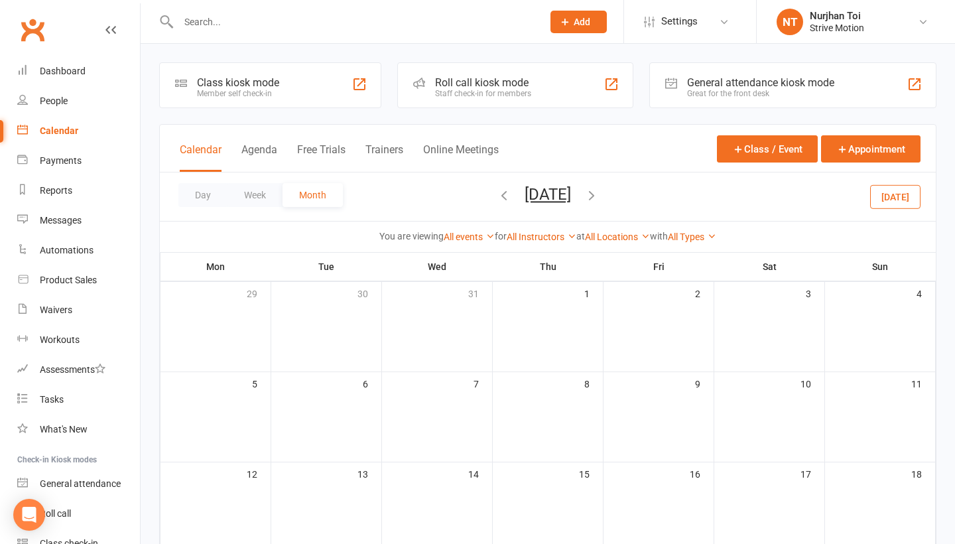
scroll to position [0, 0]
click at [497, 198] on icon "button" at bounding box center [504, 195] width 15 height 15
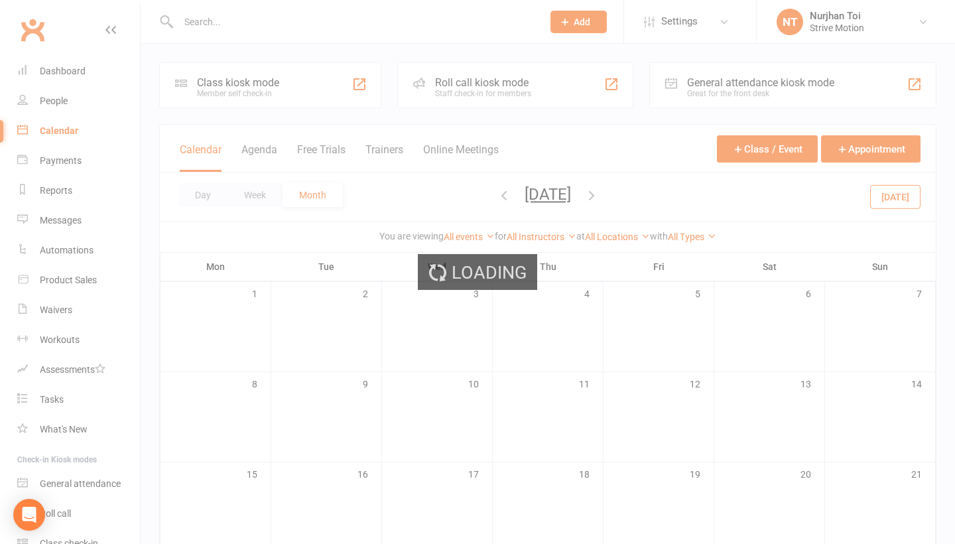
click at [481, 198] on div "Loading" at bounding box center [477, 272] width 955 height 544
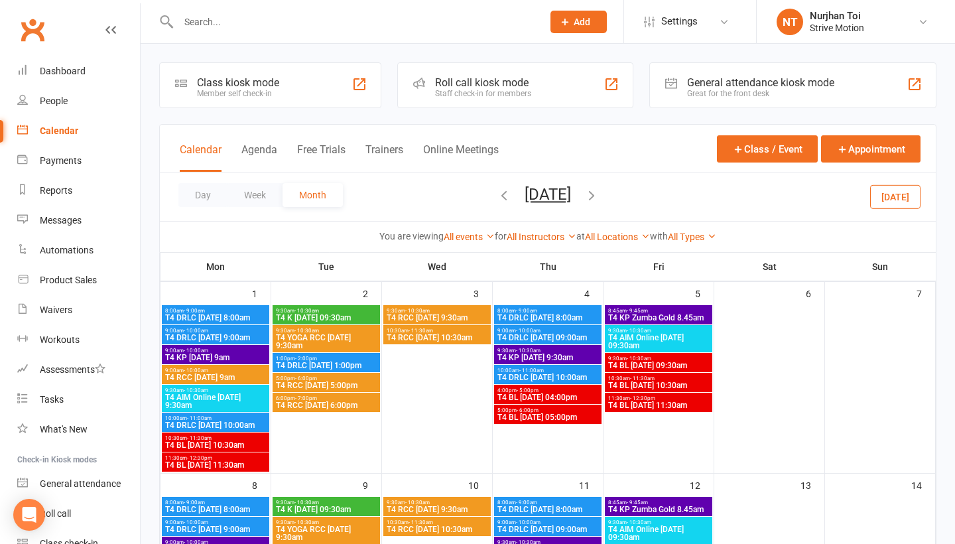
click at [898, 197] on button "[DATE]" at bounding box center [895, 196] width 50 height 24
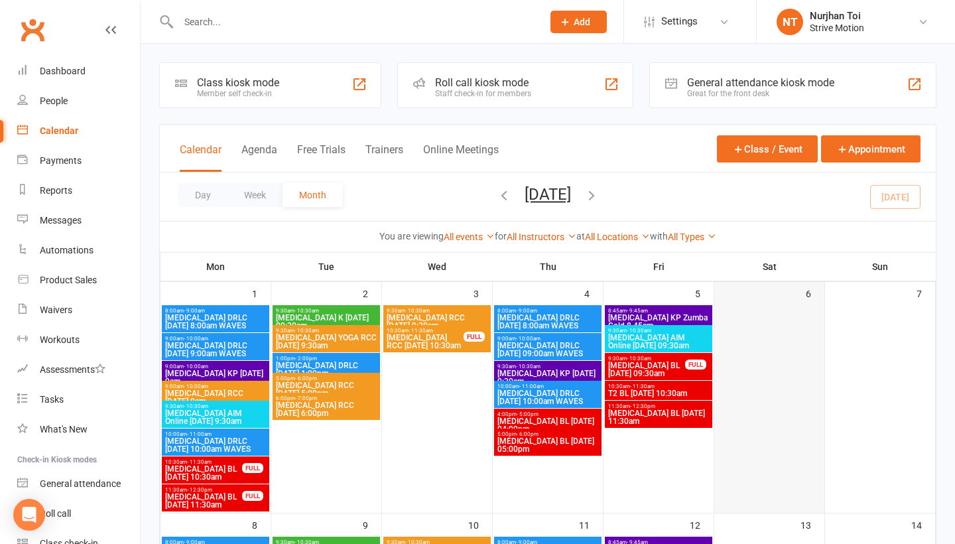
scroll to position [101, 0]
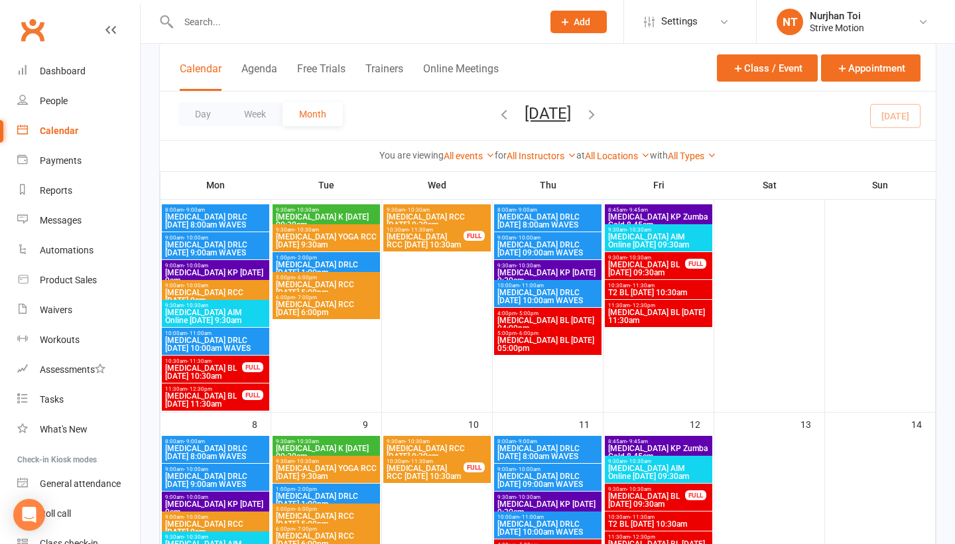
click at [217, 371] on span "[MEDICAL_DATA] BL [DATE] 10:30am" at bounding box center [204, 372] width 78 height 16
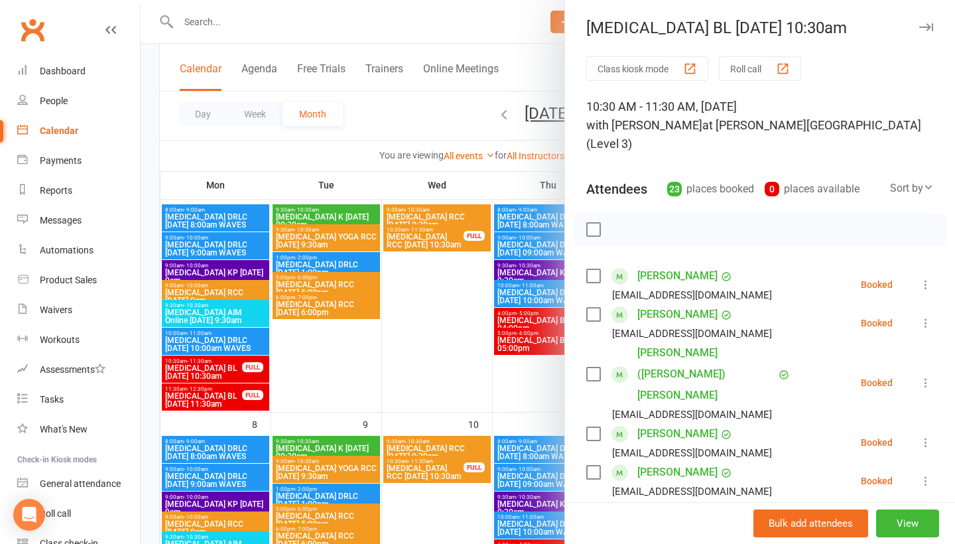
click at [928, 278] on icon at bounding box center [925, 284] width 13 height 13
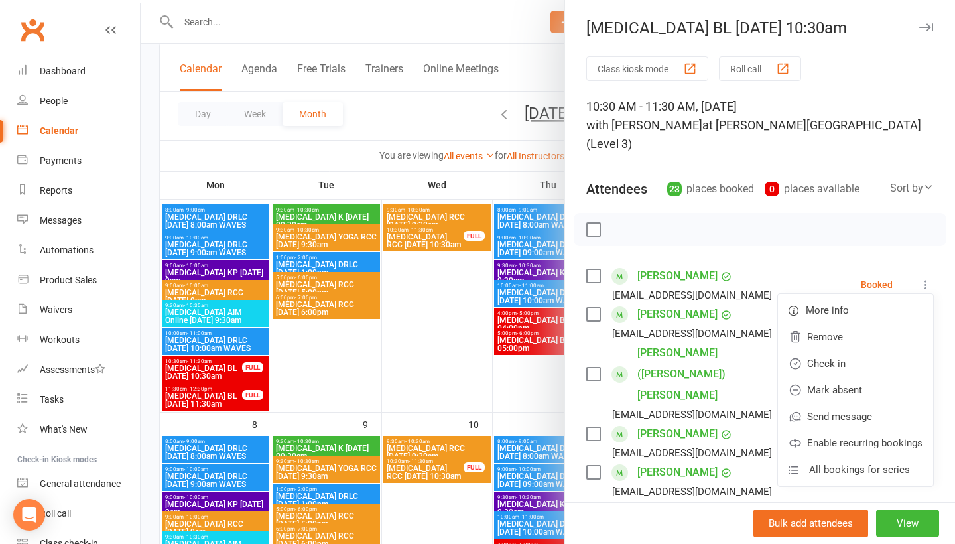
click at [924, 278] on icon at bounding box center [925, 284] width 13 height 13
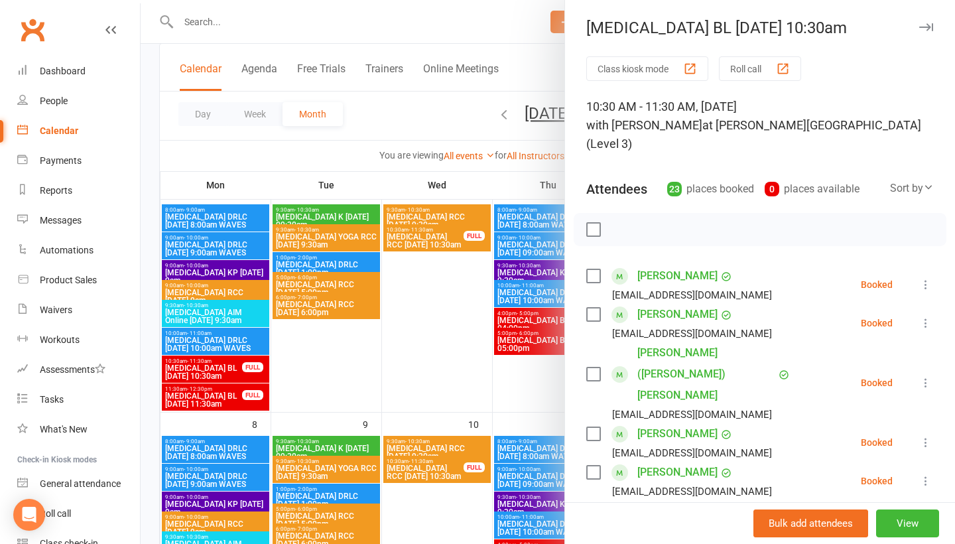
click at [415, 127] on div at bounding box center [548, 272] width 815 height 544
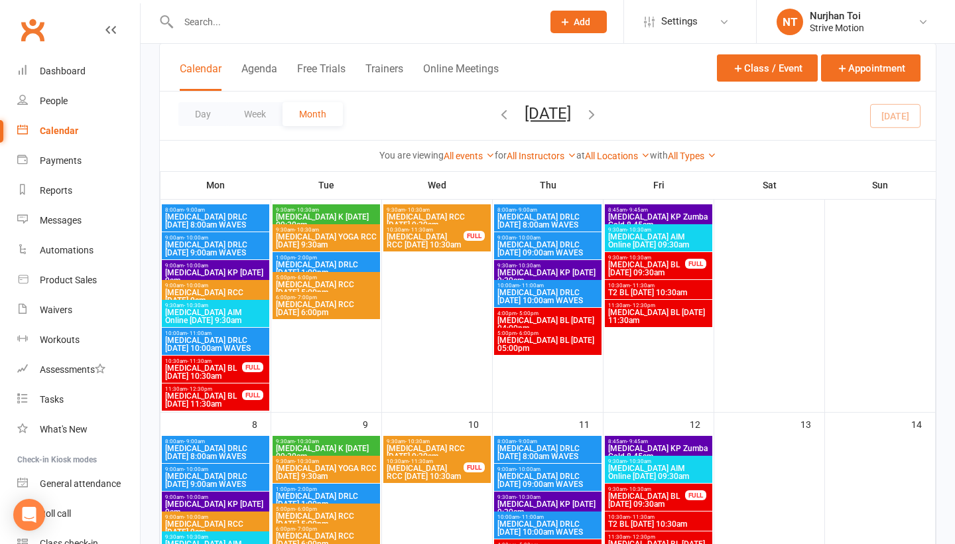
click at [210, 24] on input "text" at bounding box center [353, 22] width 359 height 19
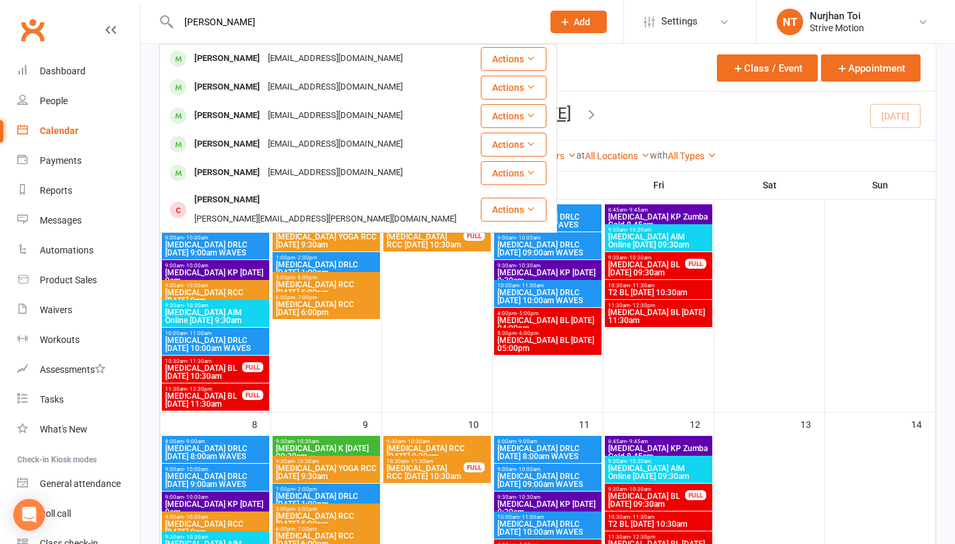
type input "[PERSON_NAME]"
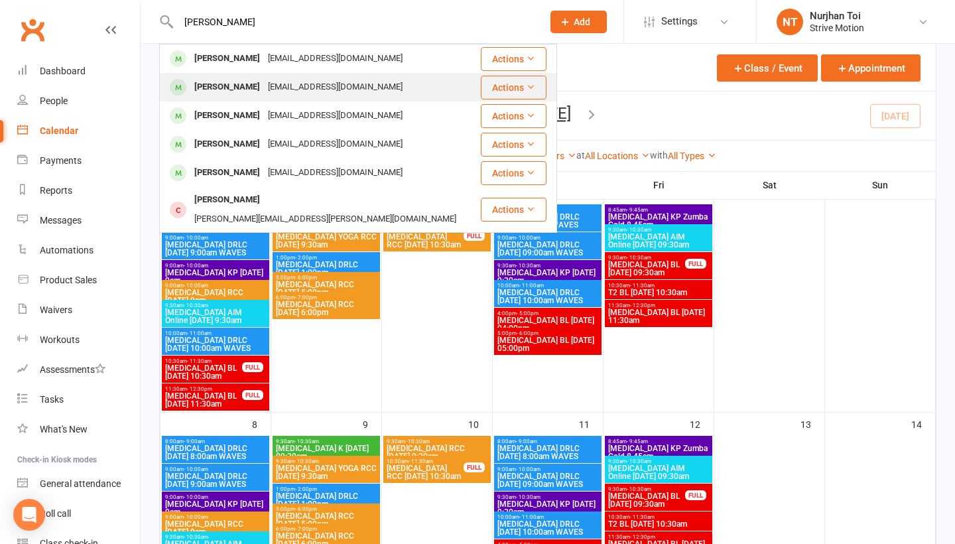
drag, startPoint x: 210, startPoint y: 24, endPoint x: 234, endPoint y: 88, distance: 68.0
click at [234, 88] on tbody "[PERSON_NAME] [EMAIL_ADDRESS][DOMAIN_NAME] Actions [PERSON_NAME] [EMAIL_ADDRESS…" at bounding box center [358, 138] width 397 height 188
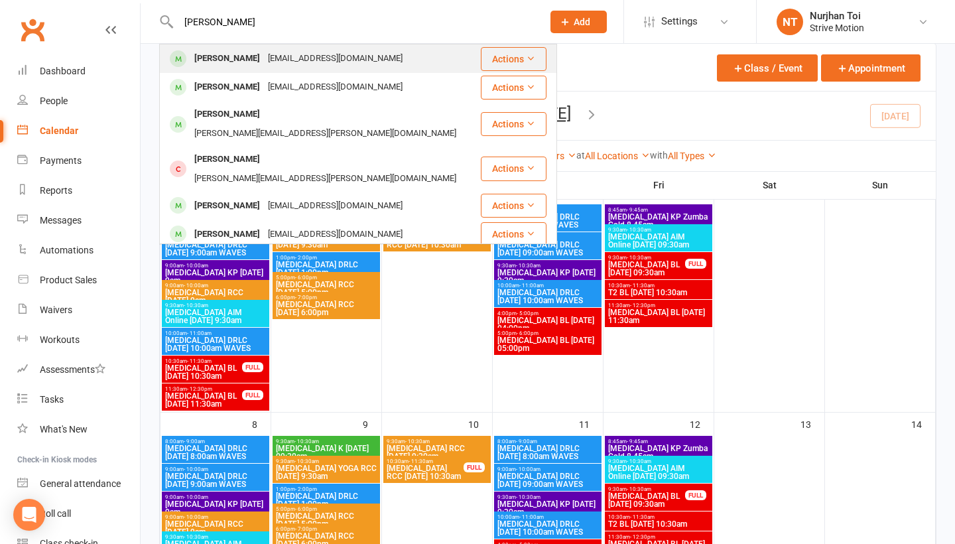
click at [234, 62] on div "[PERSON_NAME]" at bounding box center [227, 58] width 74 height 19
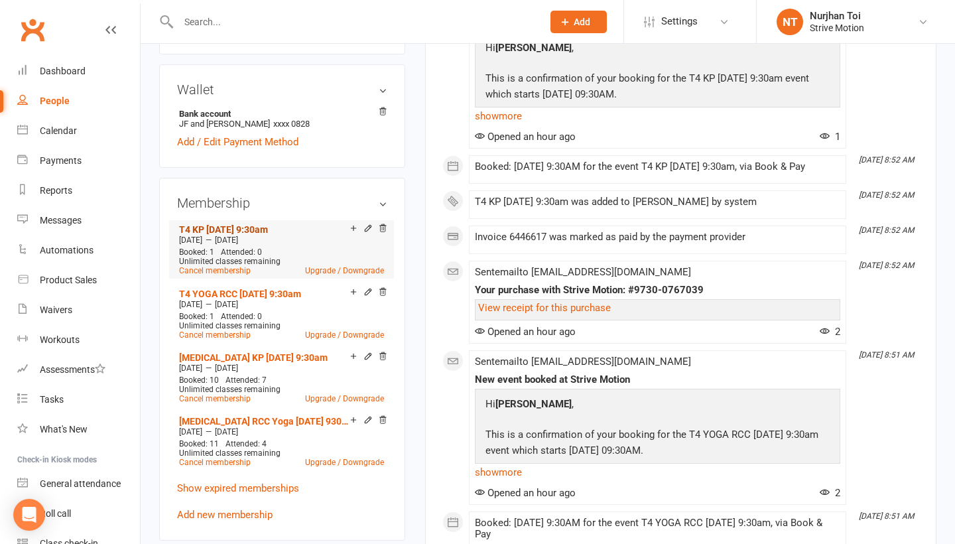
scroll to position [383, 0]
click at [62, 125] on div "Calendar" at bounding box center [58, 130] width 37 height 11
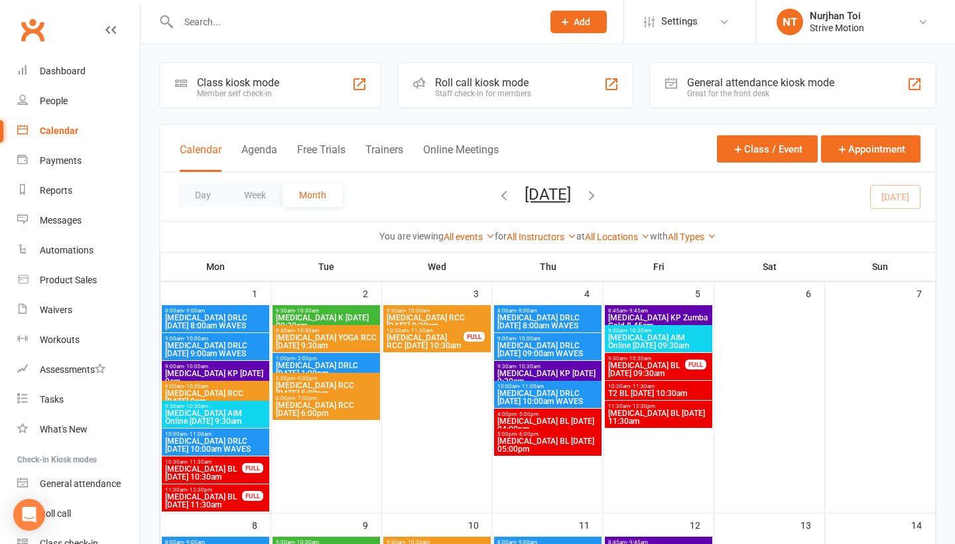
click at [571, 202] on button "[DATE]" at bounding box center [548, 194] width 46 height 19
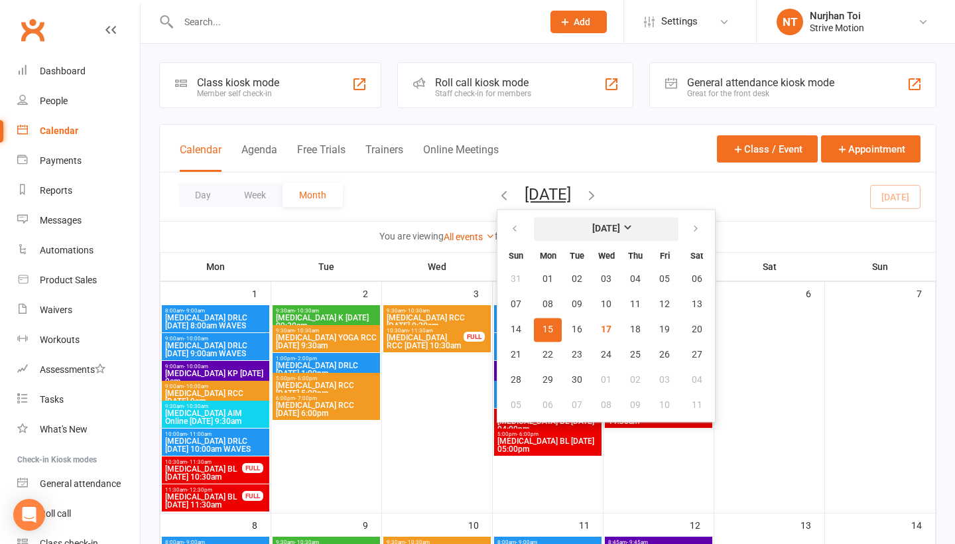
click at [608, 230] on strong "[DATE]" at bounding box center [606, 229] width 28 height 11
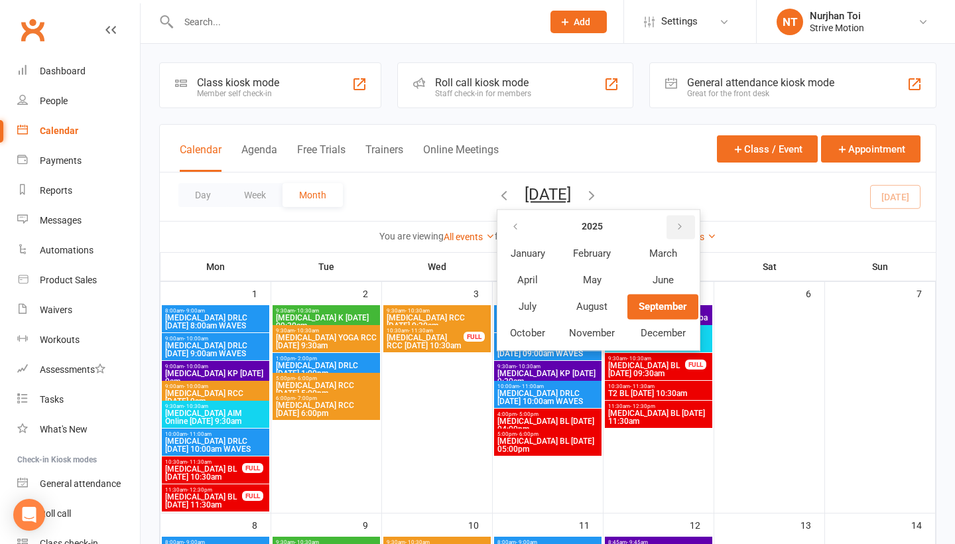
click at [675, 224] on icon "button" at bounding box center [679, 227] width 9 height 11
click at [499, 261] on button "January" at bounding box center [528, 253] width 58 height 25
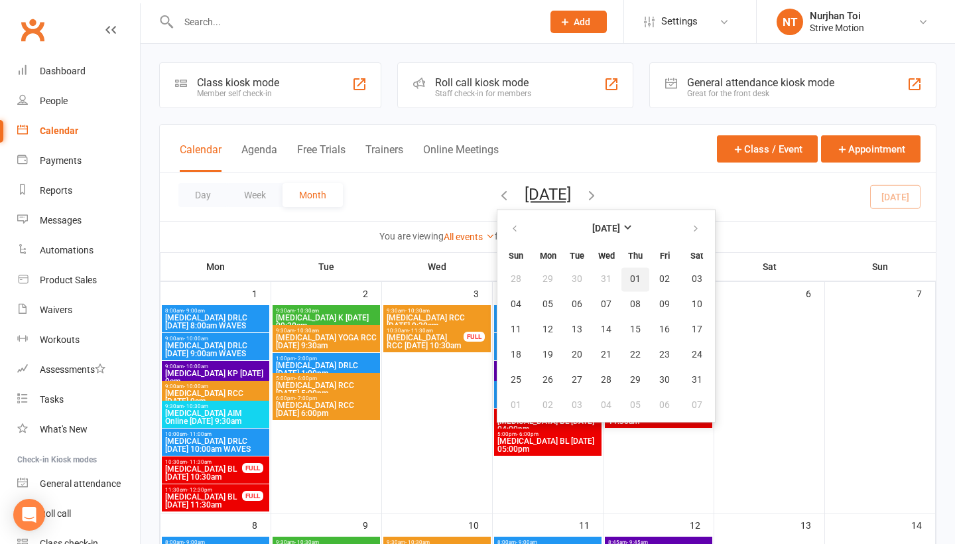
click at [630, 281] on span "01" at bounding box center [635, 279] width 11 height 11
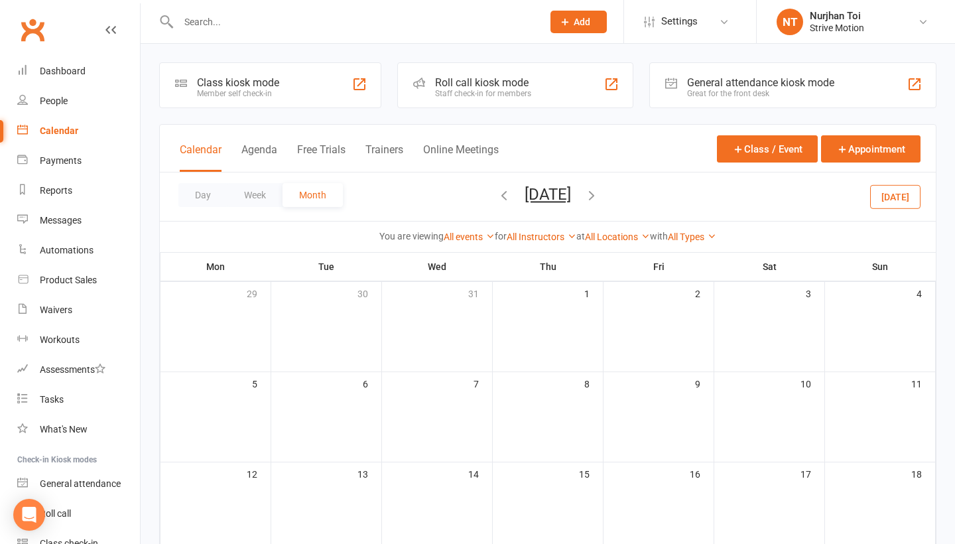
click at [571, 196] on button "[DATE]" at bounding box center [548, 194] width 46 height 19
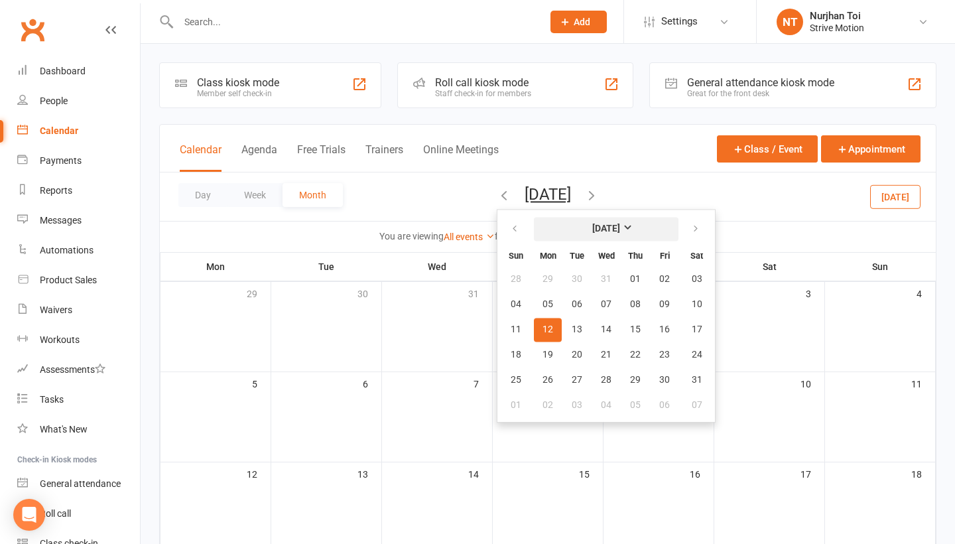
click at [584, 222] on button "[DATE]" at bounding box center [606, 229] width 145 height 24
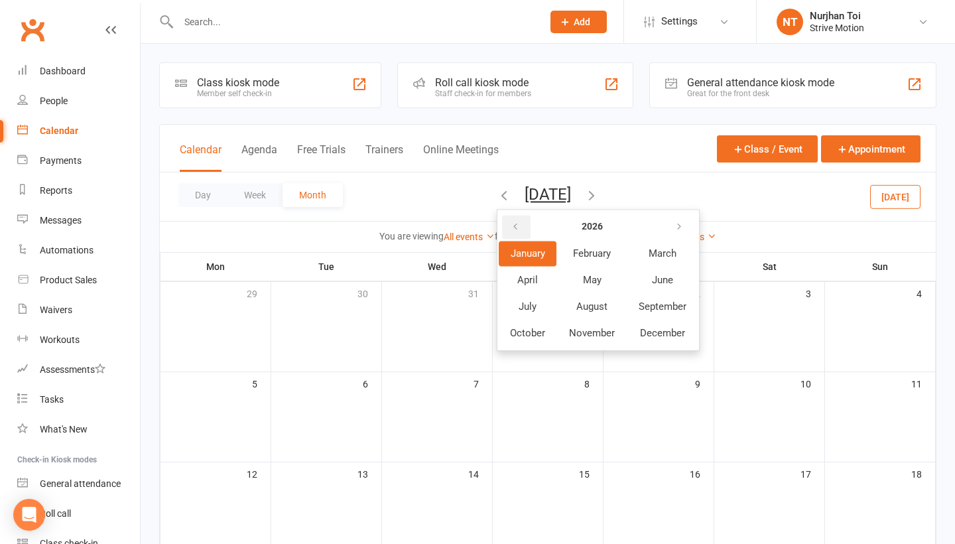
click at [511, 225] on icon "button" at bounding box center [515, 227] width 9 height 11
click at [510, 330] on span "October" at bounding box center [527, 333] width 35 height 12
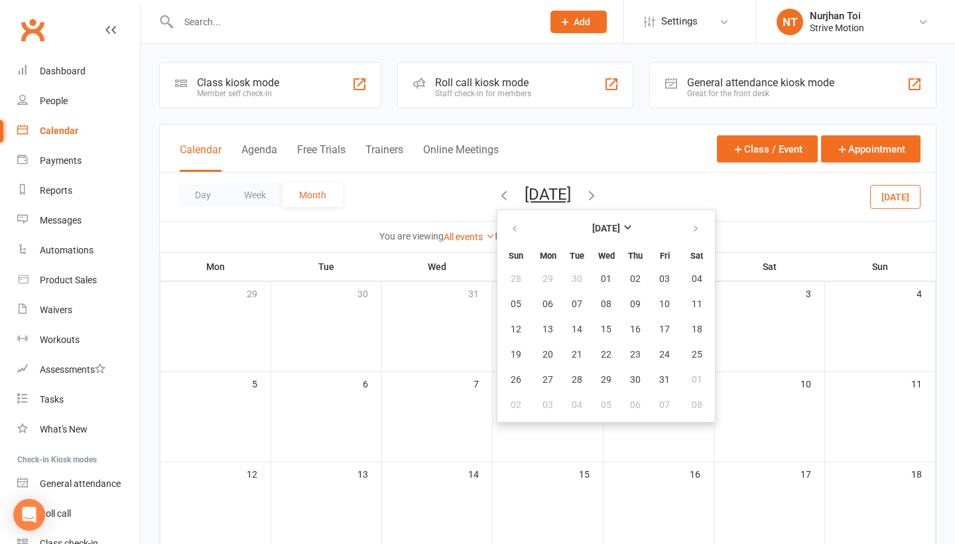
click at [543, 329] on span "13" at bounding box center [548, 329] width 11 height 11
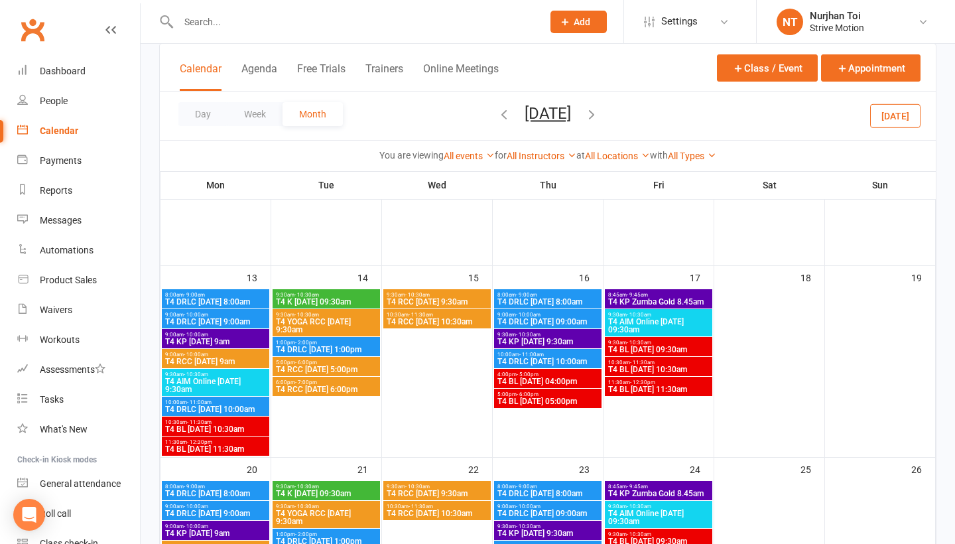
scroll to position [198, 0]
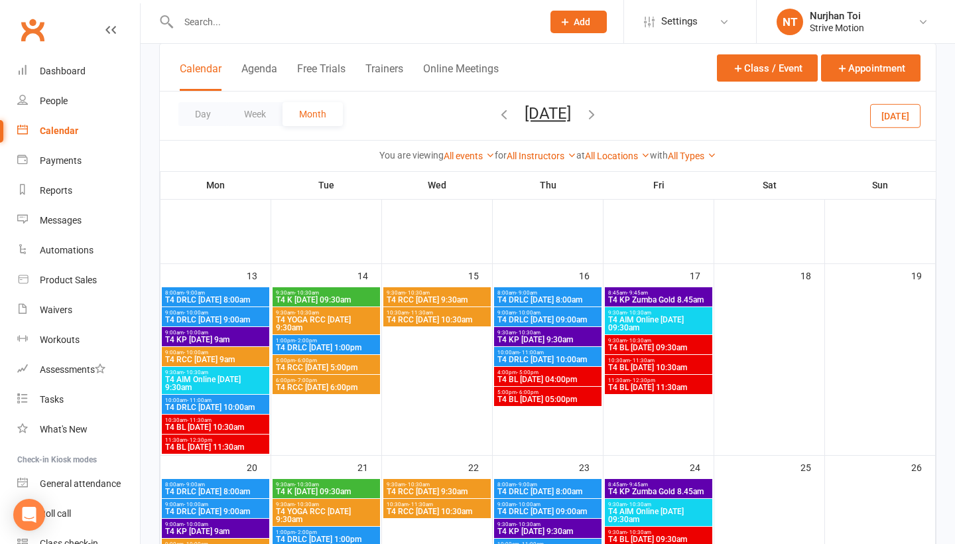
click at [334, 296] on span "T4 K [DATE] 09:30am" at bounding box center [326, 300] width 102 height 8
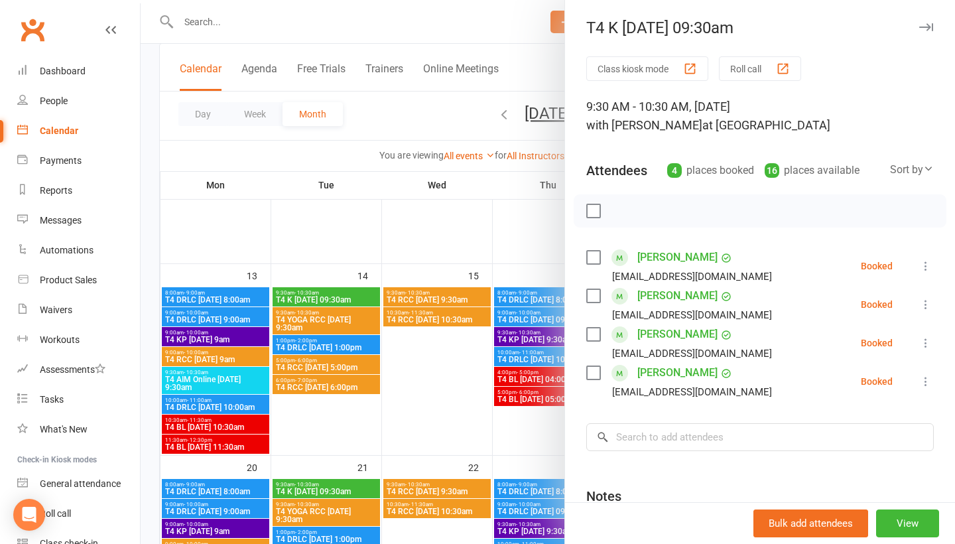
scroll to position [34, 0]
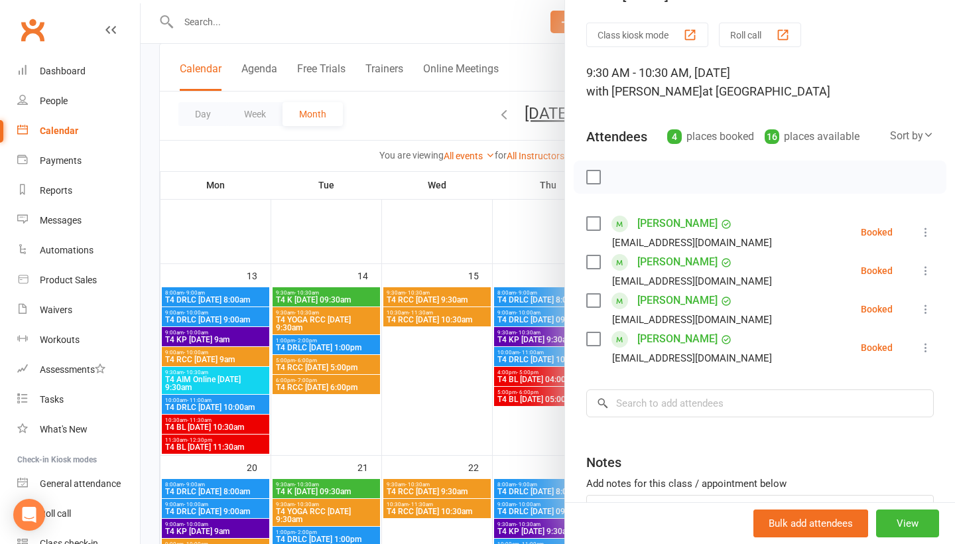
click at [334, 326] on div at bounding box center [548, 272] width 815 height 544
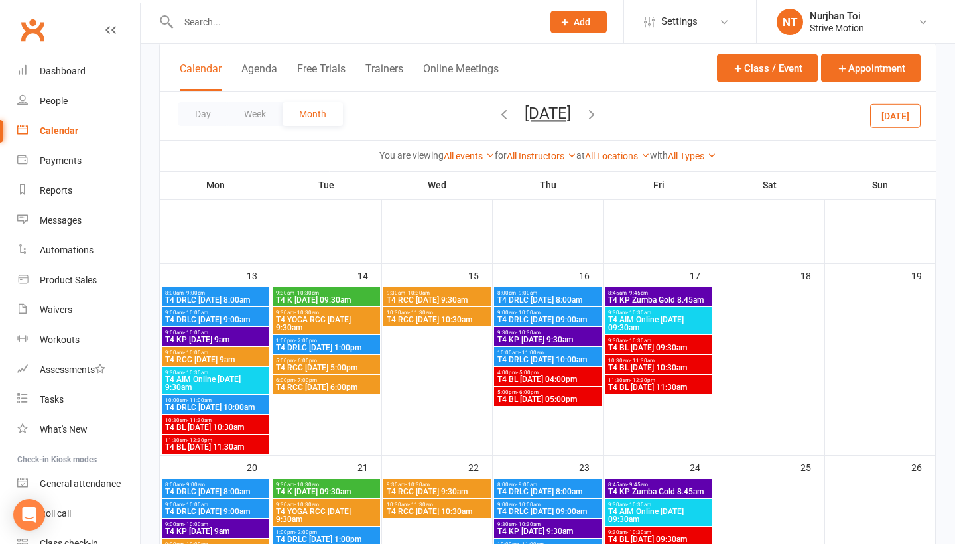
click at [334, 314] on span "9:30am - 10:30am" at bounding box center [326, 313] width 102 height 6
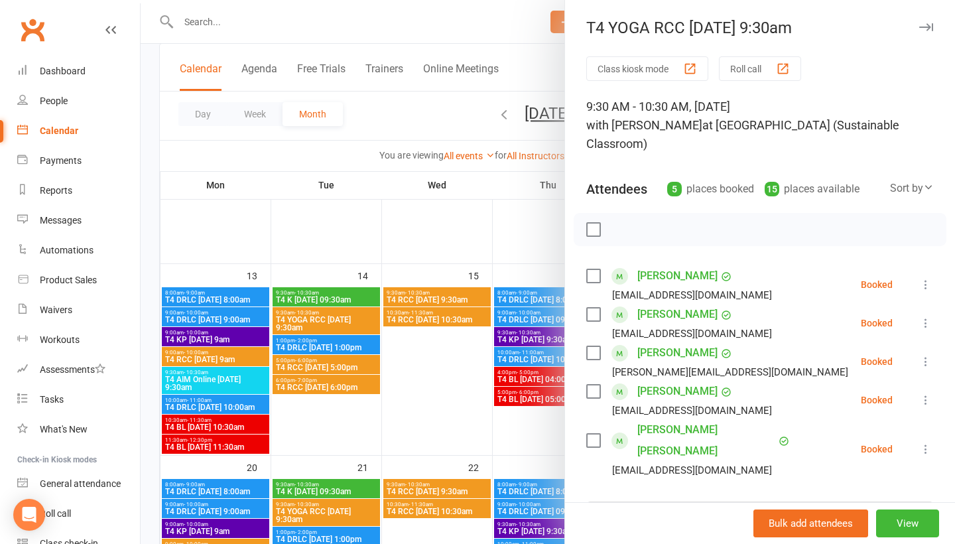
scroll to position [15, 0]
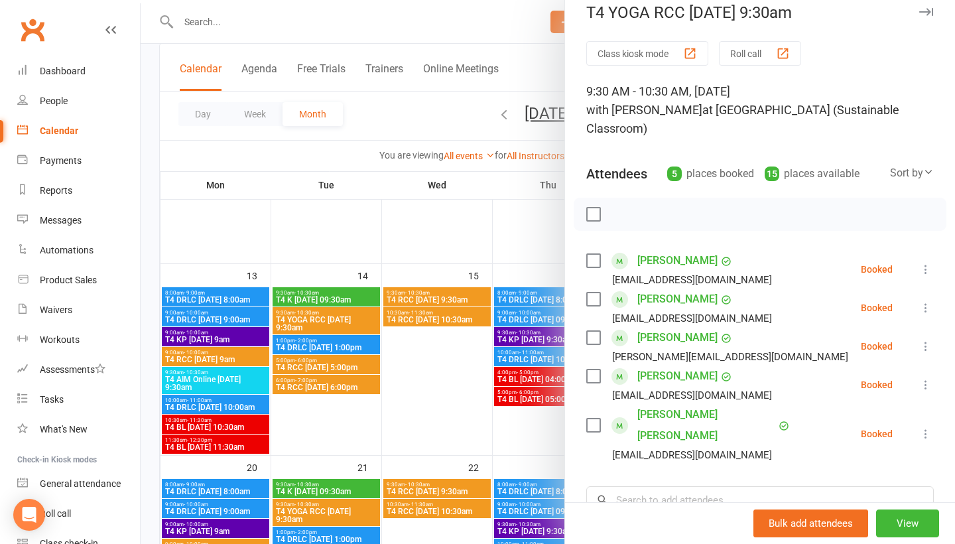
click at [336, 511] on div at bounding box center [548, 272] width 815 height 544
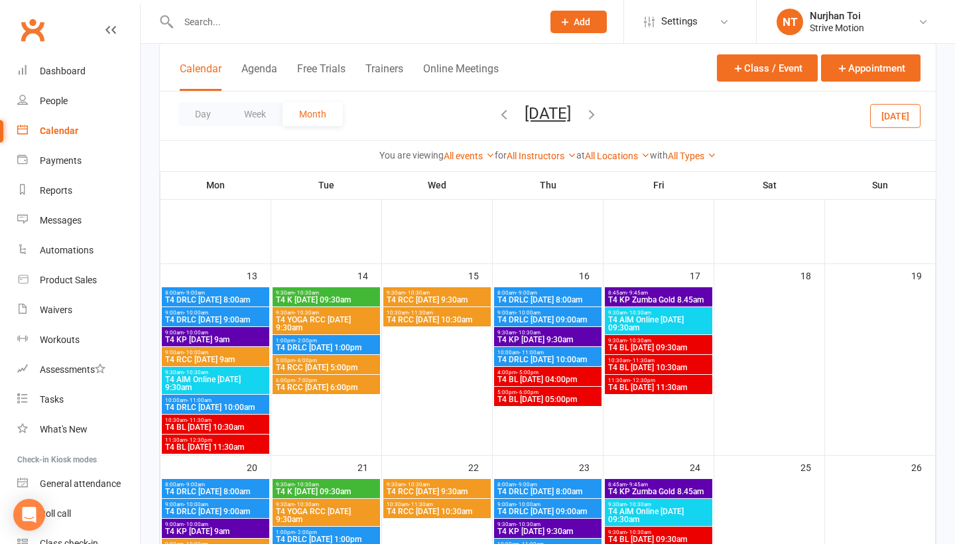
click at [336, 511] on span "T4 YOGA RCC [DATE] 9:30am" at bounding box center [326, 515] width 102 height 16
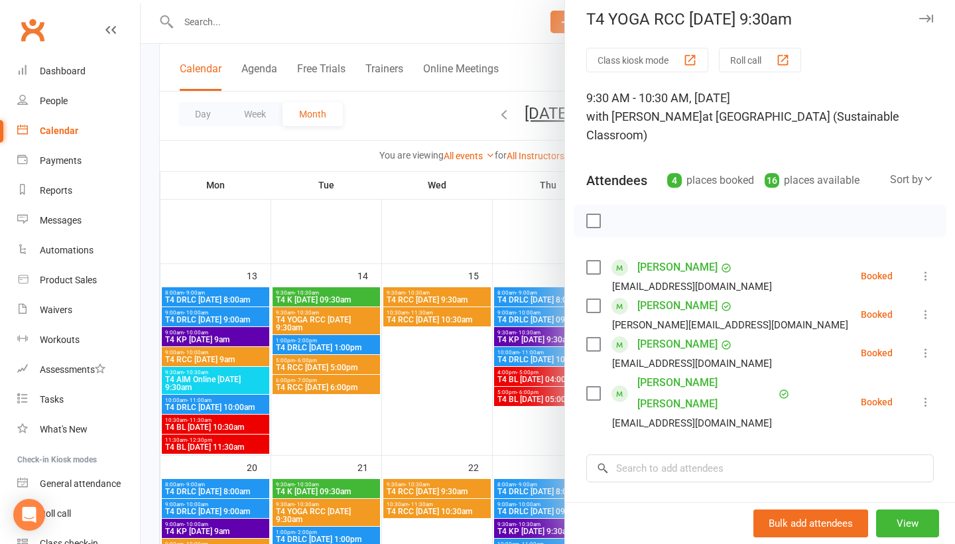
scroll to position [10, 0]
click at [693, 465] on input "search" at bounding box center [760, 467] width 348 height 28
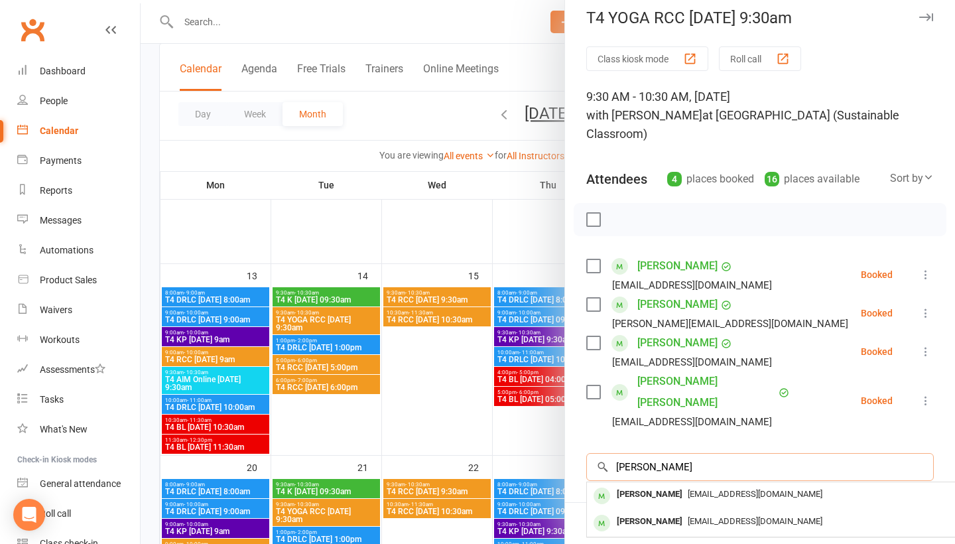
type input "[PERSON_NAME]"
drag, startPoint x: 693, startPoint y: 465, endPoint x: 695, endPoint y: 490, distance: 25.2
click at [695, 490] on span "[EMAIL_ADDRESS][DOMAIN_NAME]" at bounding box center [755, 494] width 135 height 10
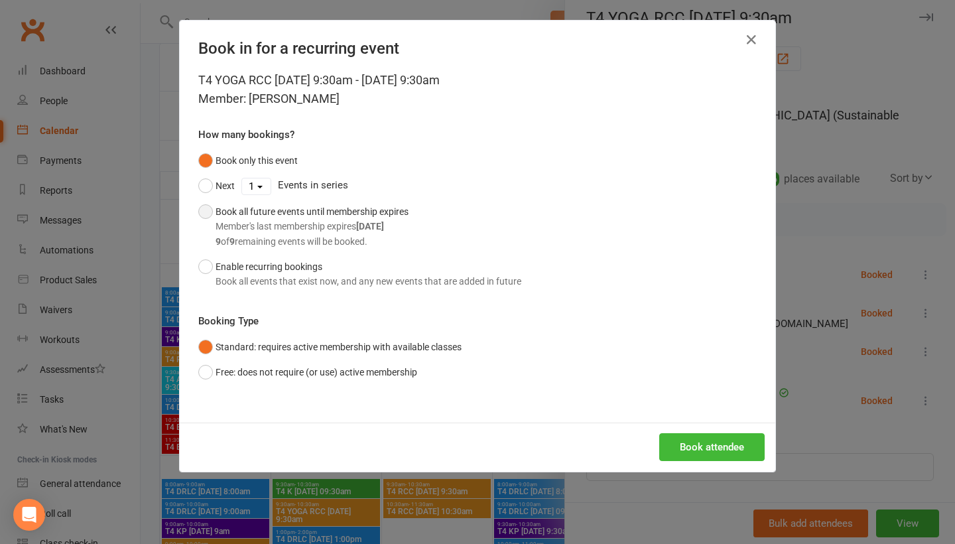
click at [251, 208] on div "Book all future events until membership expires Member's last membership expire…" at bounding box center [312, 226] width 193 height 44
click at [689, 448] on button "Book attendee" at bounding box center [711, 447] width 105 height 28
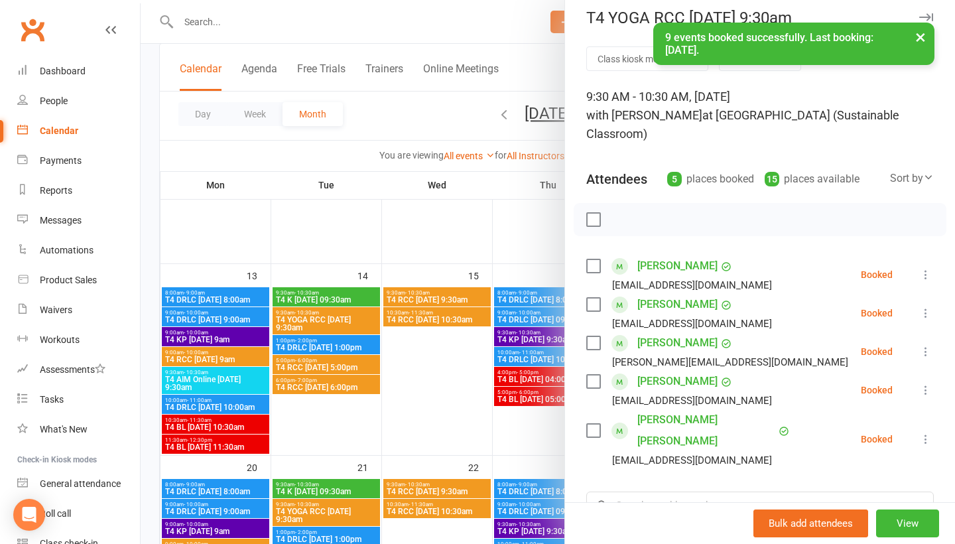
click at [246, 19] on div at bounding box center [548, 272] width 815 height 544
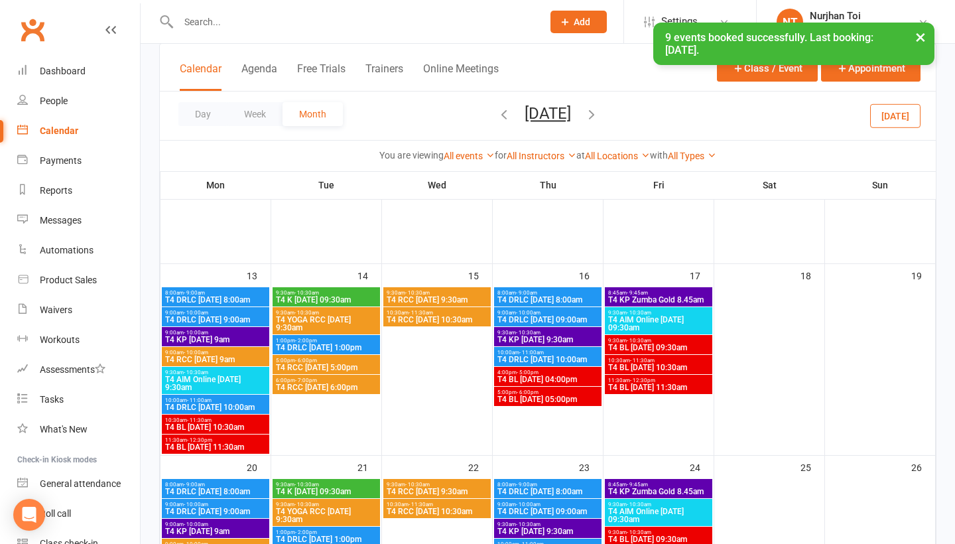
click at [246, 19] on input "text" at bounding box center [353, 22] width 359 height 19
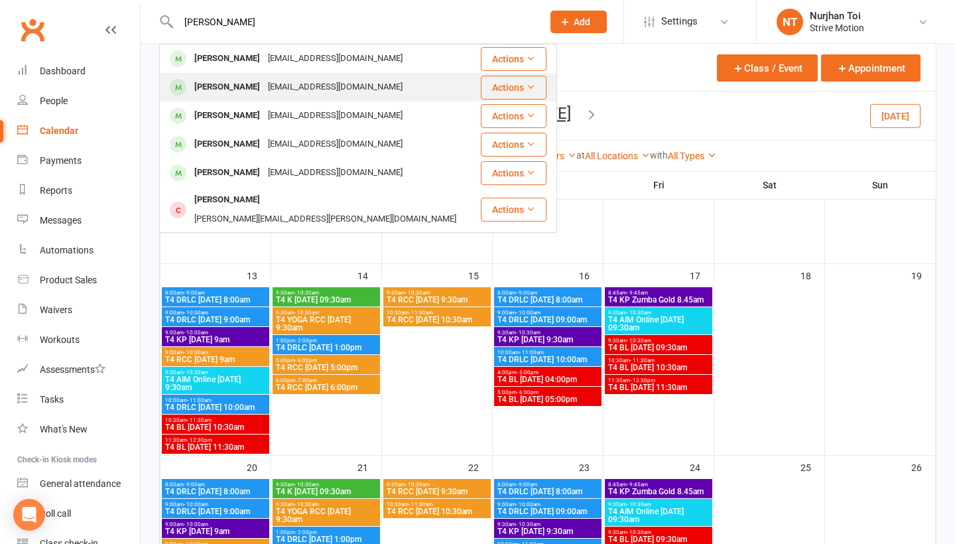
type input "[PERSON_NAME]"
click at [228, 90] on div "[PERSON_NAME]" at bounding box center [227, 87] width 74 height 19
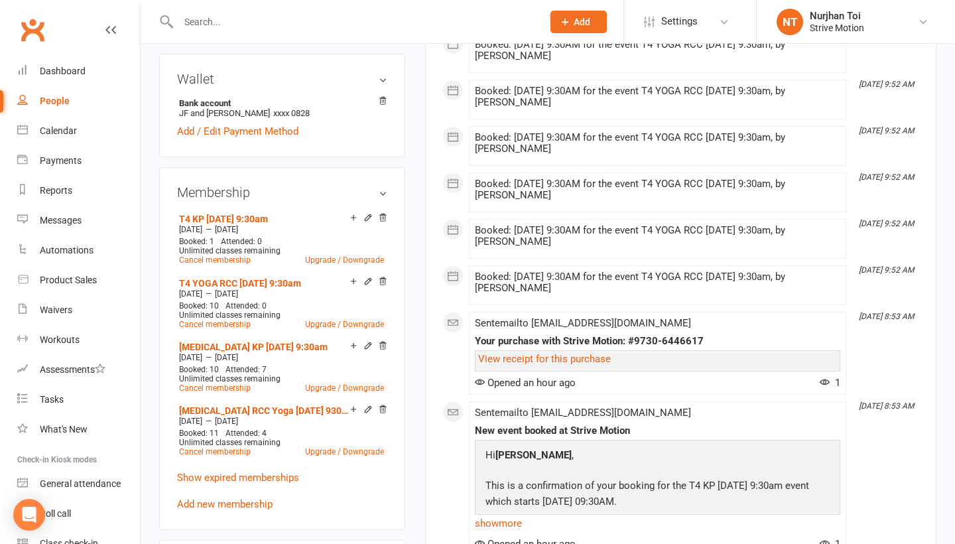
scroll to position [397, 0]
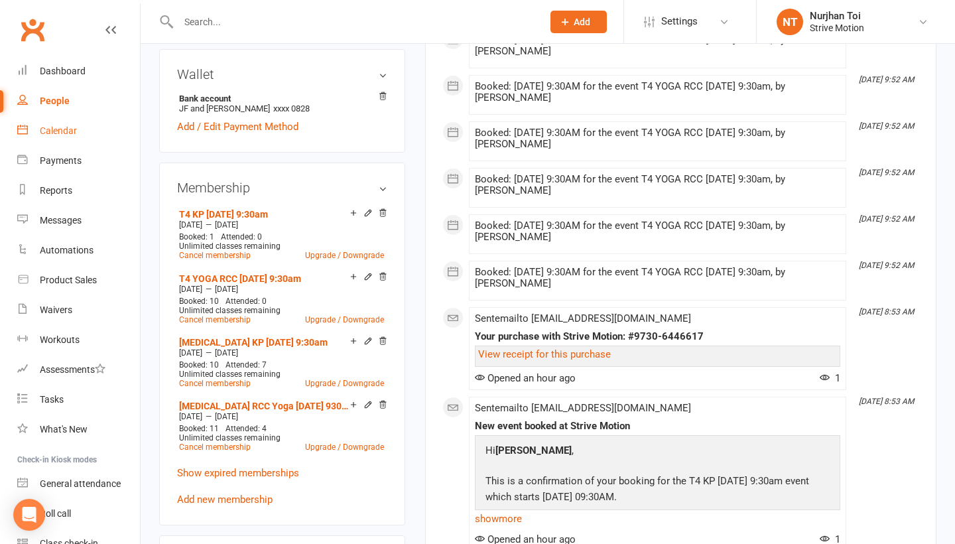
click at [70, 120] on link "Calendar" at bounding box center [78, 131] width 123 height 30
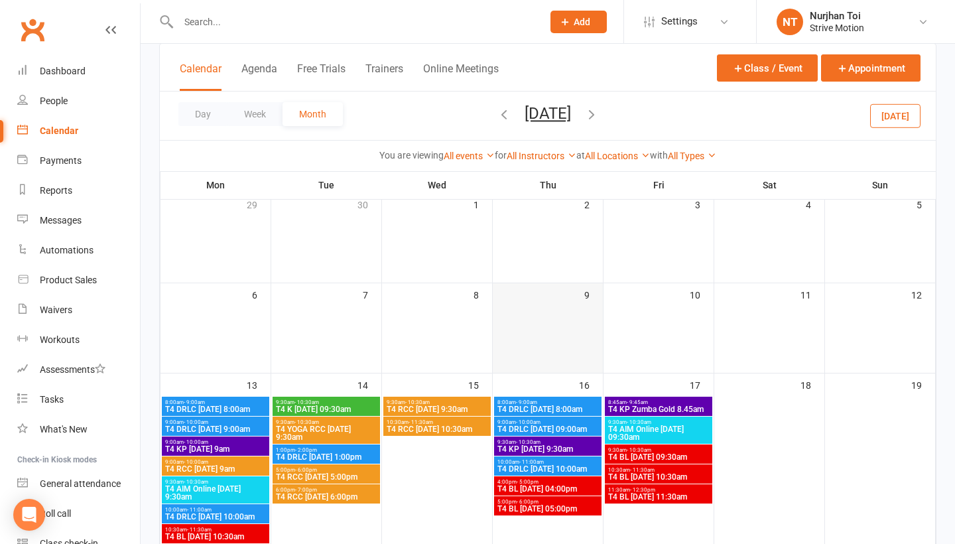
scroll to position [169, 0]
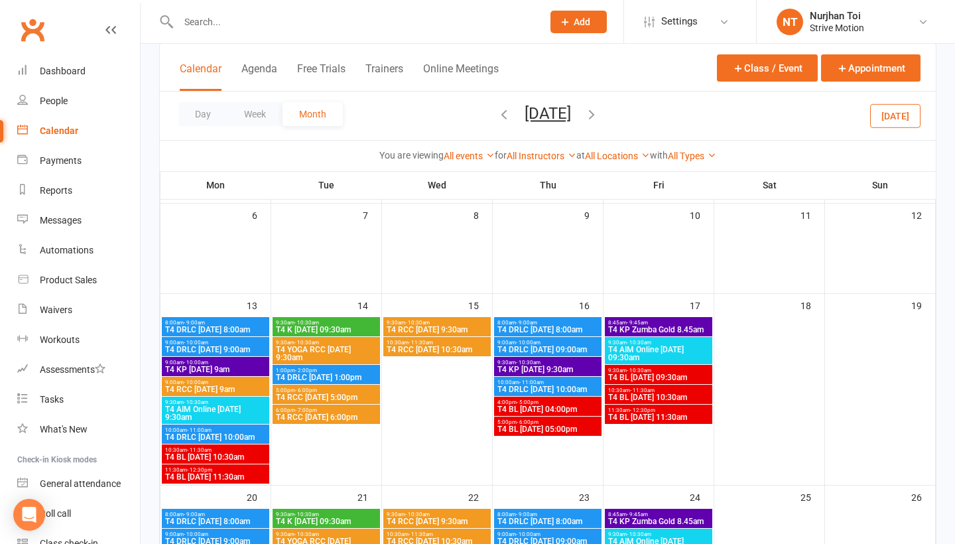
click at [568, 366] on span "T4 KP [DATE] 9:30am" at bounding box center [548, 370] width 102 height 8
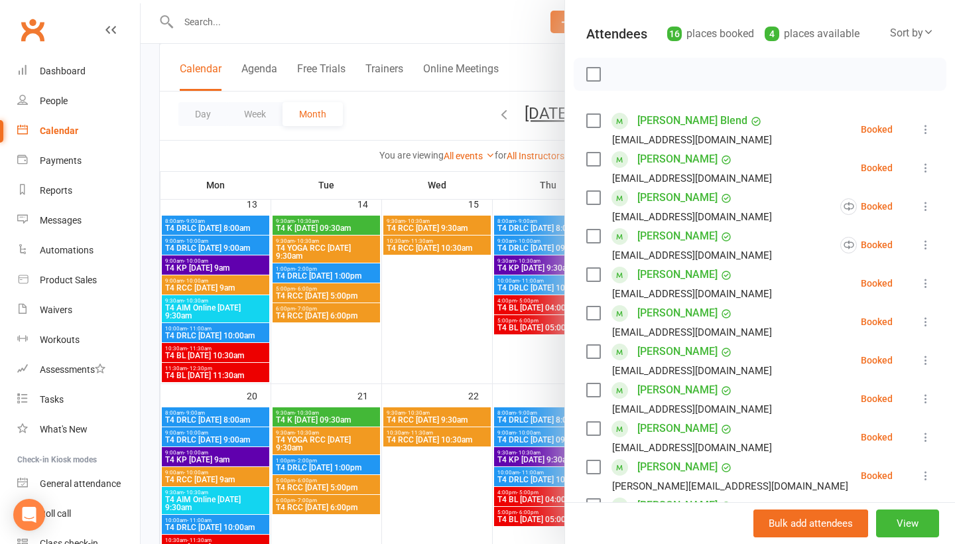
scroll to position [272, 0]
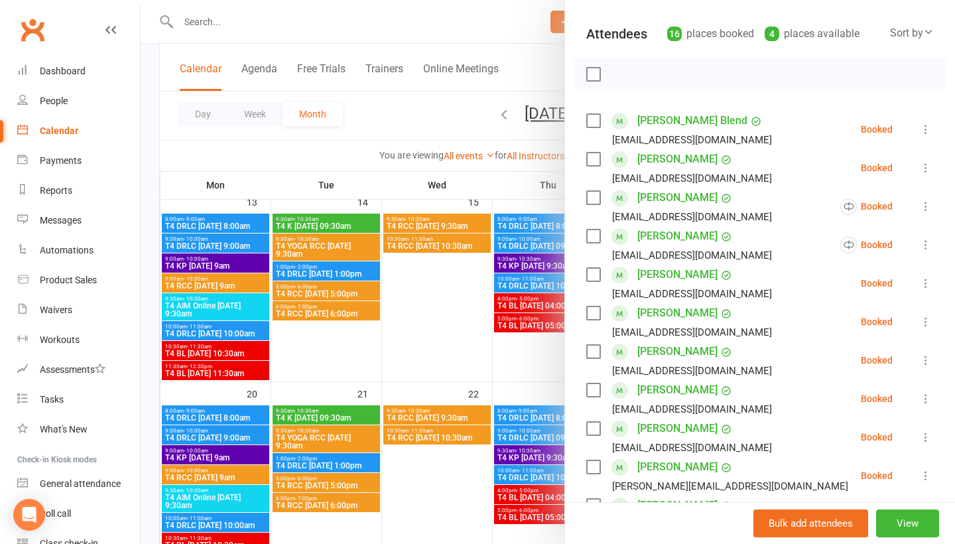
click at [525, 460] on div at bounding box center [548, 272] width 815 height 544
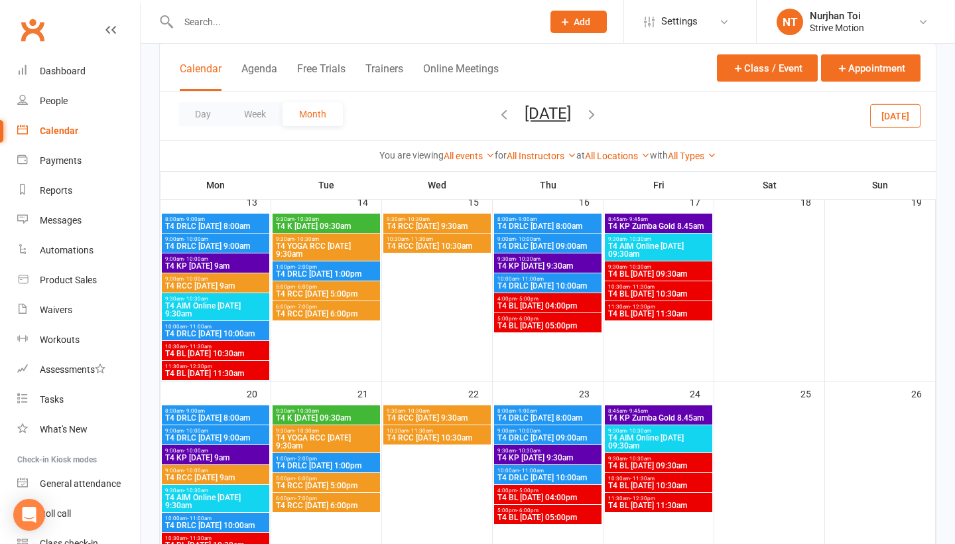
click at [525, 460] on span "T4 KP [DATE] 9:30am" at bounding box center [548, 458] width 102 height 8
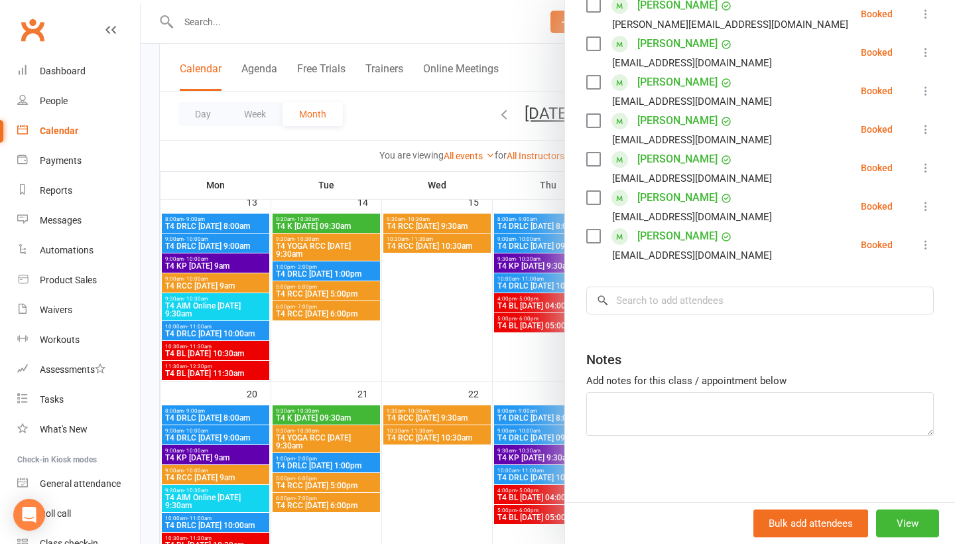
scroll to position [560, 0]
click at [724, 306] on input "search" at bounding box center [760, 301] width 348 height 28
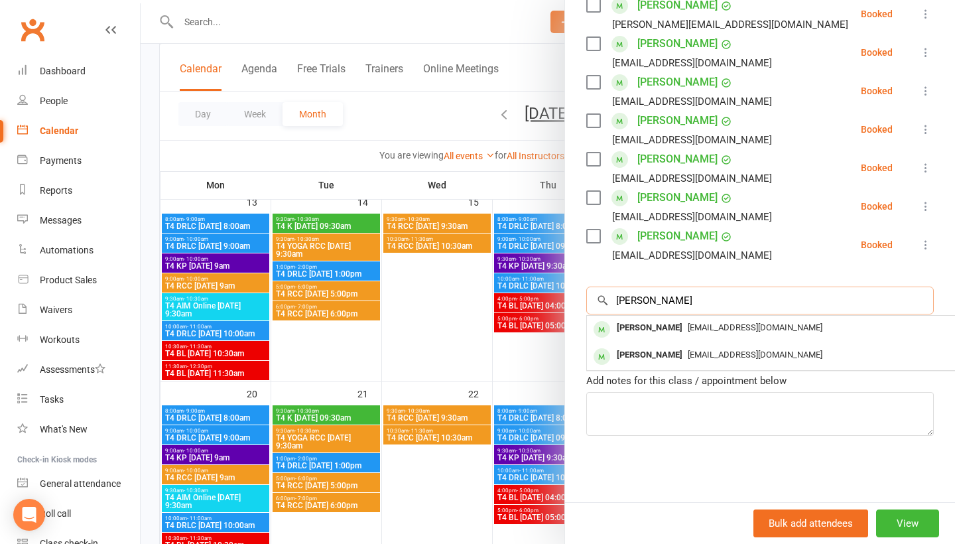
type input "[PERSON_NAME]"
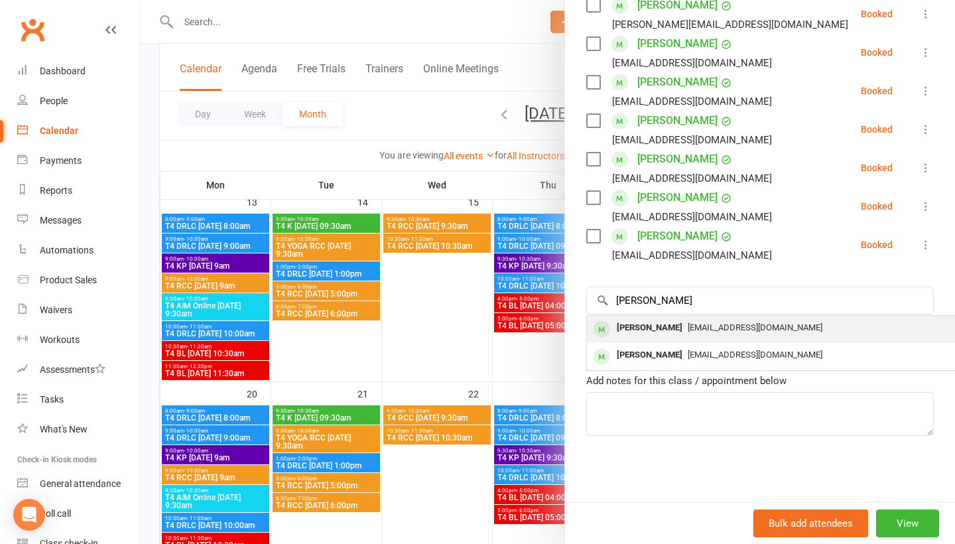
drag, startPoint x: 724, startPoint y: 306, endPoint x: 689, endPoint y: 327, distance: 41.1
click at [689, 327] on span "[EMAIL_ADDRESS][DOMAIN_NAME]" at bounding box center [755, 327] width 135 height 10
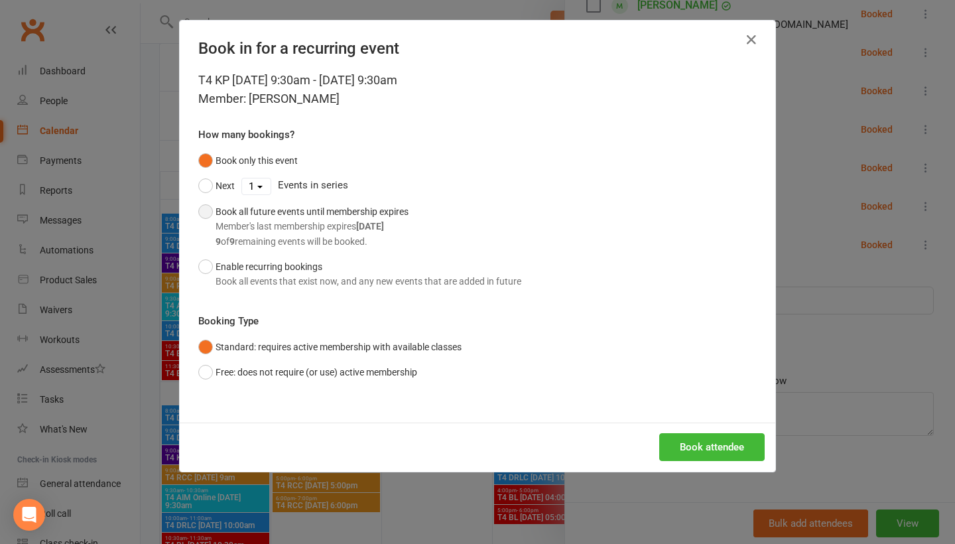
click at [218, 225] on div "Member's last membership expires [DATE]" at bounding box center [312, 226] width 193 height 15
click at [742, 423] on div "Book attendee" at bounding box center [478, 447] width 596 height 49
click at [740, 435] on button "Book attendee" at bounding box center [711, 447] width 105 height 28
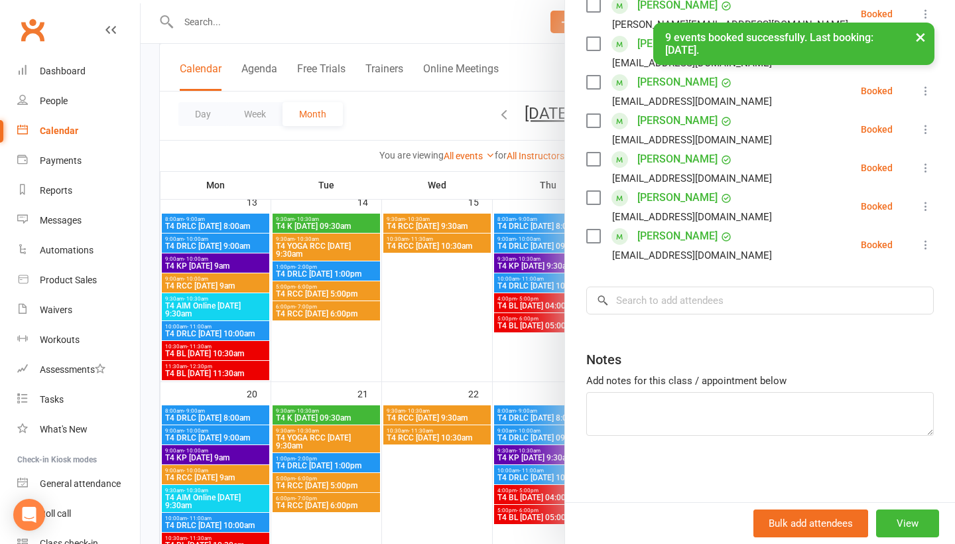
click at [191, 17] on div at bounding box center [548, 272] width 815 height 544
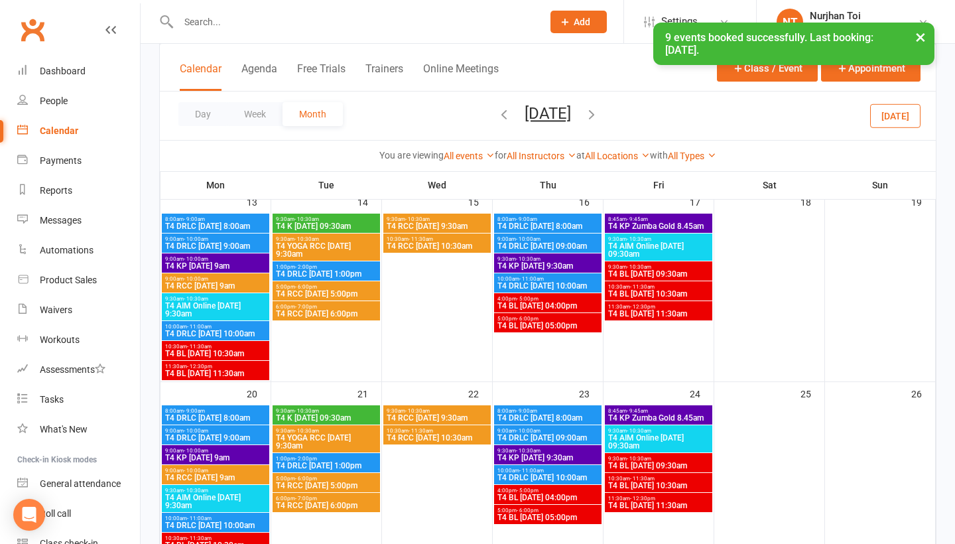
click at [191, 17] on input "text" at bounding box center [353, 22] width 359 height 19
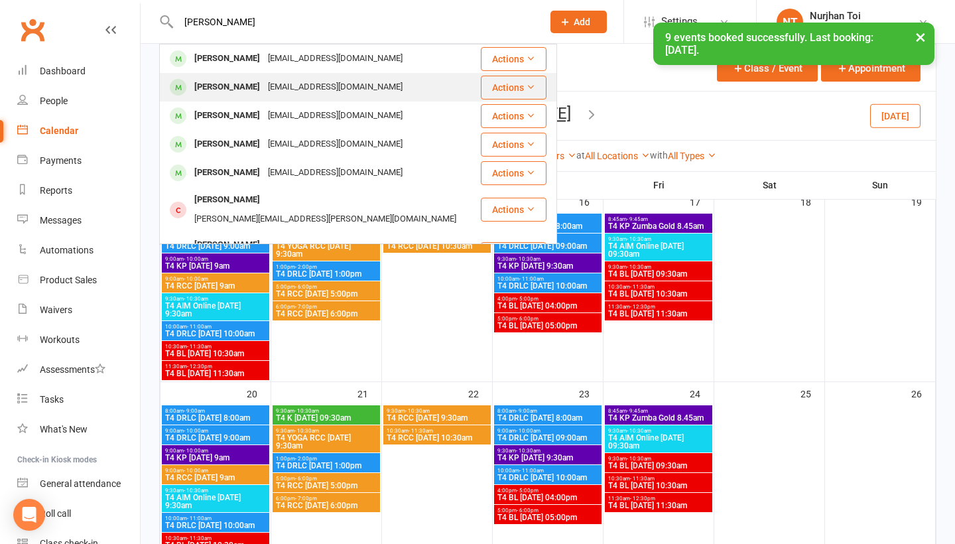
type input "[PERSON_NAME]"
click at [219, 84] on div "[PERSON_NAME]" at bounding box center [227, 87] width 74 height 19
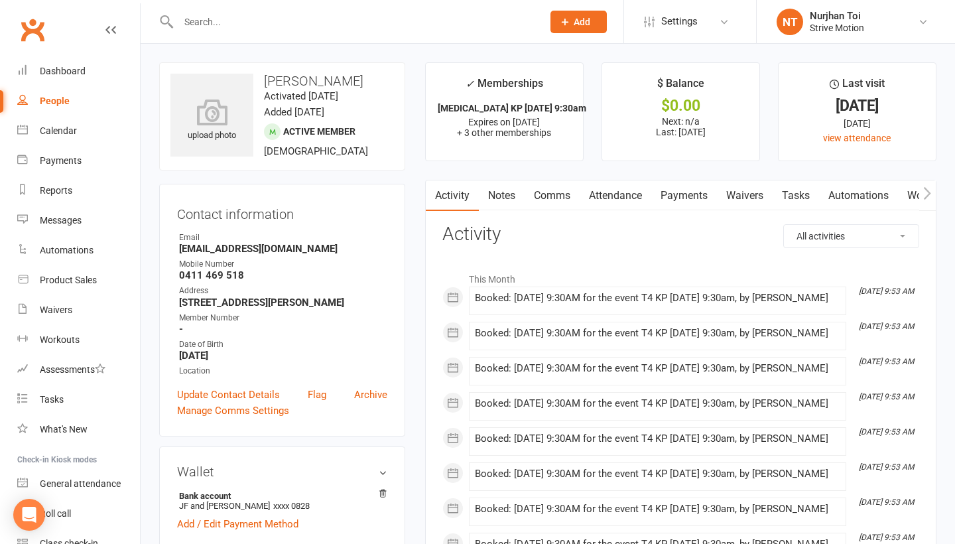
click at [707, 196] on link "Payments" at bounding box center [684, 195] width 66 height 31
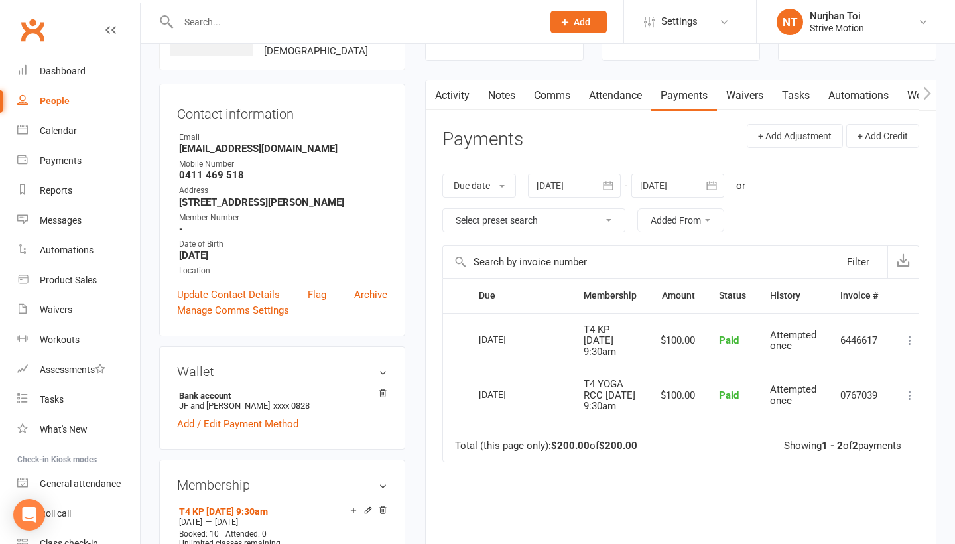
scroll to position [101, 0]
click at [482, 94] on link "Notes" at bounding box center [502, 94] width 46 height 31
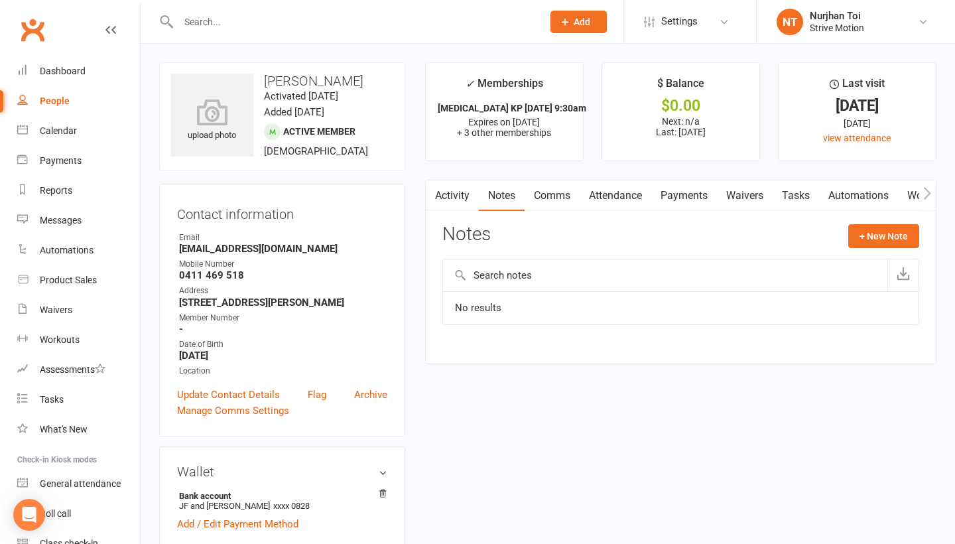
click at [63, 107] on link "People" at bounding box center [78, 101] width 123 height 30
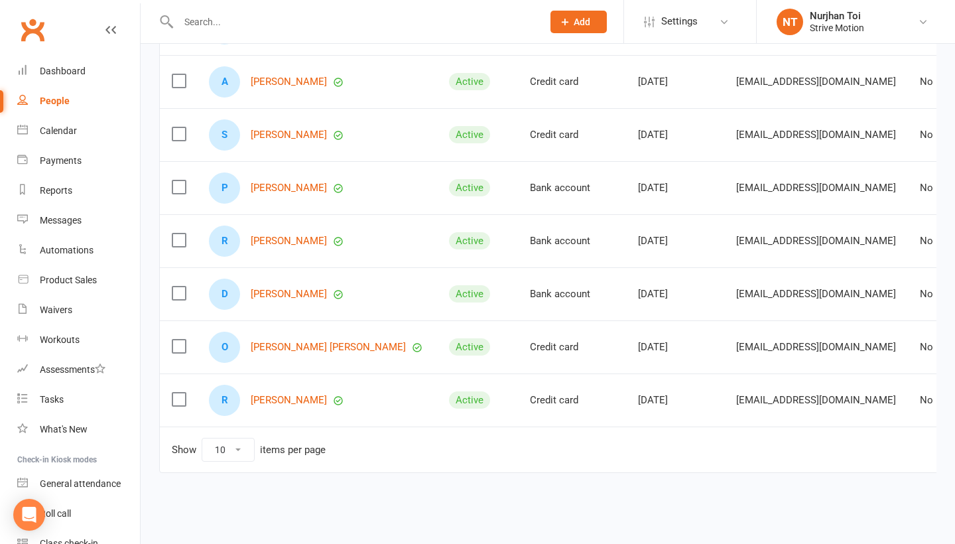
scroll to position [340, 0]
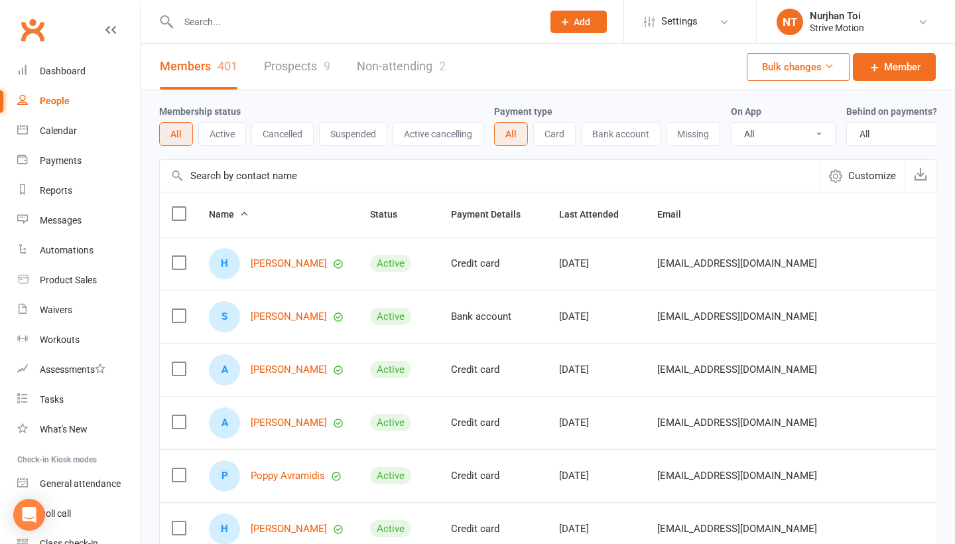
scroll to position [0, 0]
click at [62, 138] on link "Calendar" at bounding box center [78, 131] width 123 height 30
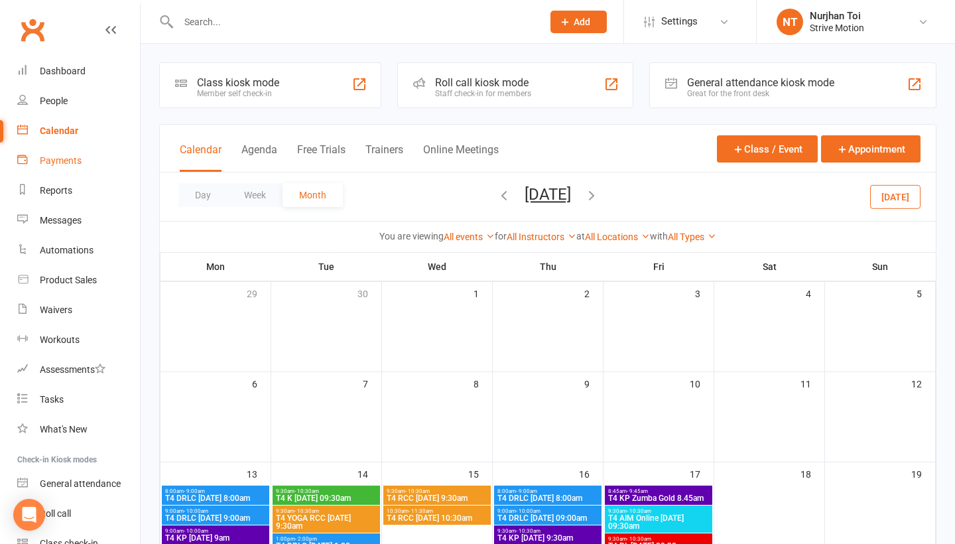
click at [58, 175] on link "Payments" at bounding box center [78, 161] width 123 height 30
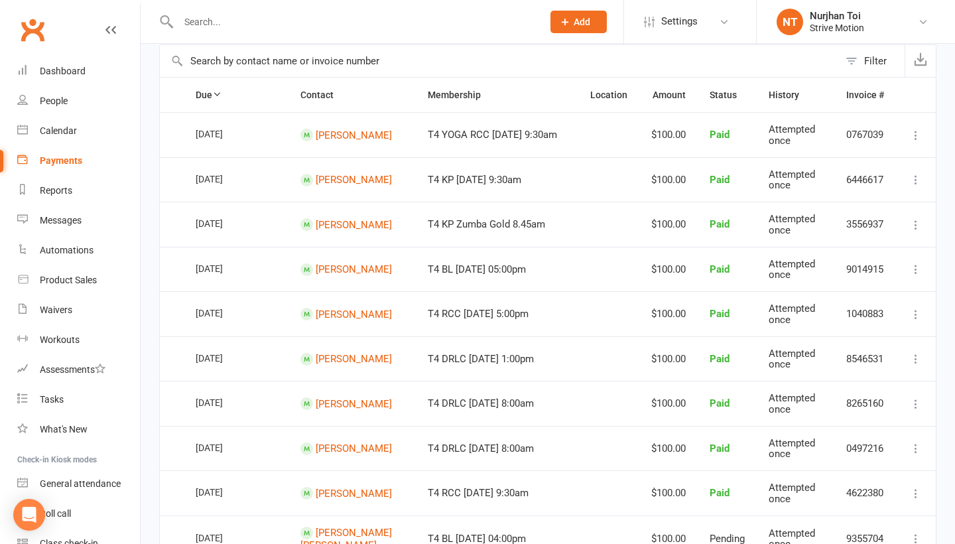
scroll to position [96, 0]
click at [75, 132] on div "Calendar" at bounding box center [58, 130] width 37 height 11
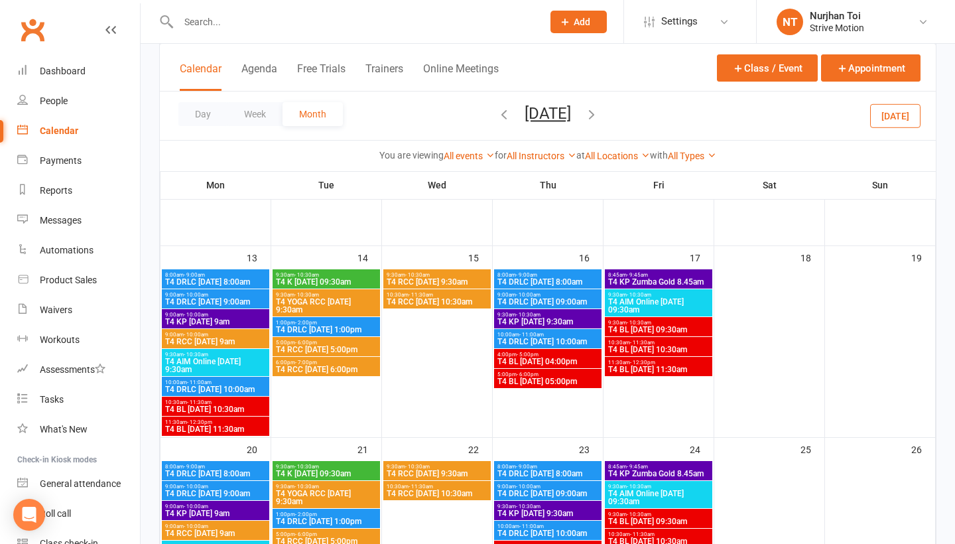
scroll to position [218, 0]
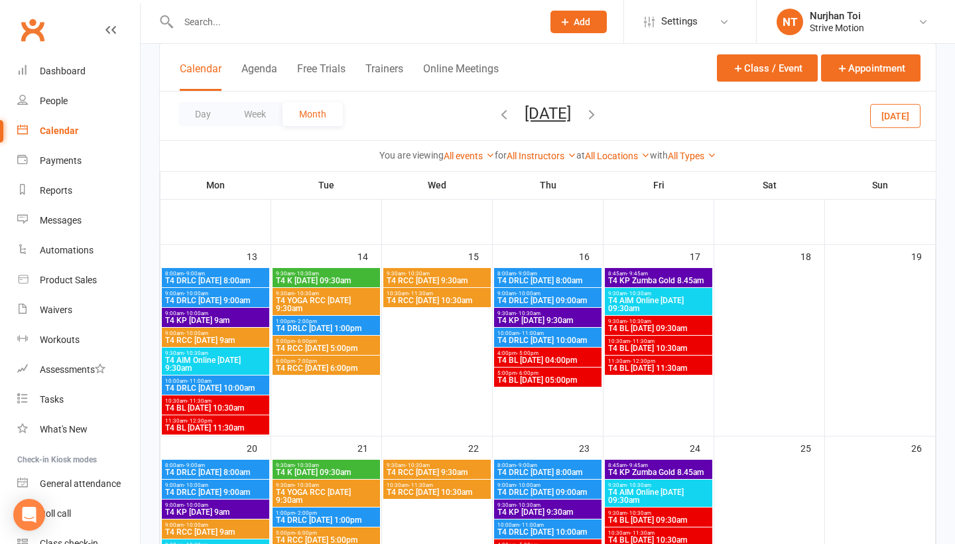
click at [281, 35] on div at bounding box center [346, 21] width 374 height 43
click at [277, 21] on input "text" at bounding box center [353, 22] width 359 height 19
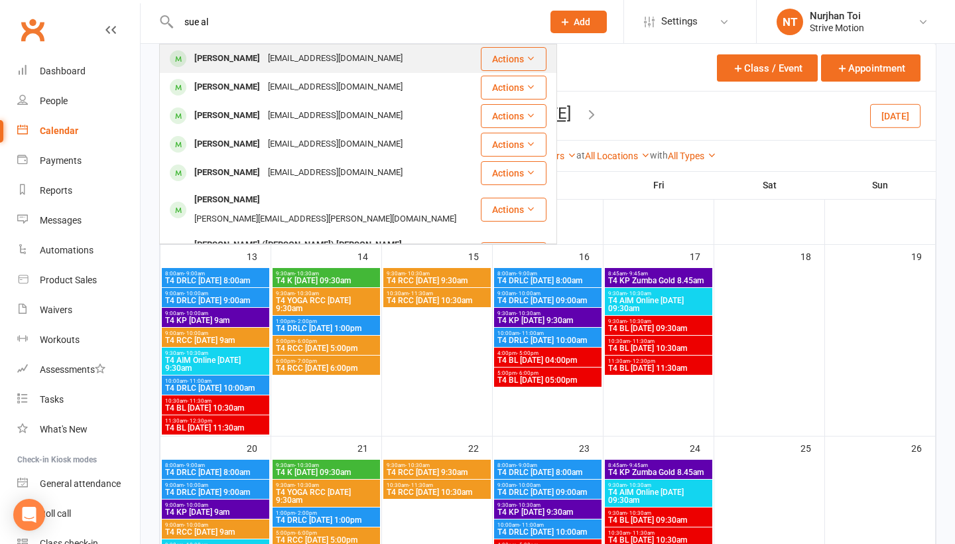
type input "sue al"
click at [249, 58] on div "[PERSON_NAME]" at bounding box center [227, 58] width 74 height 19
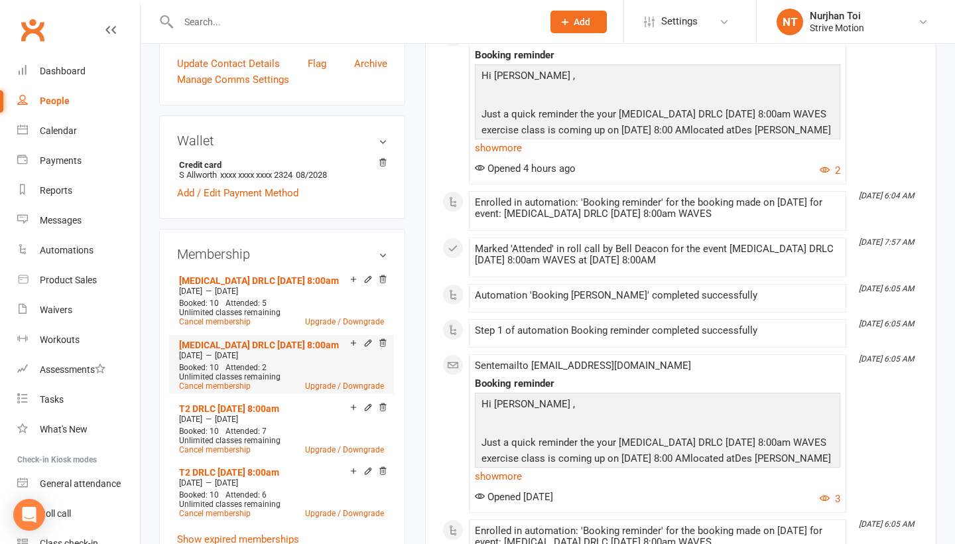
scroll to position [310, 0]
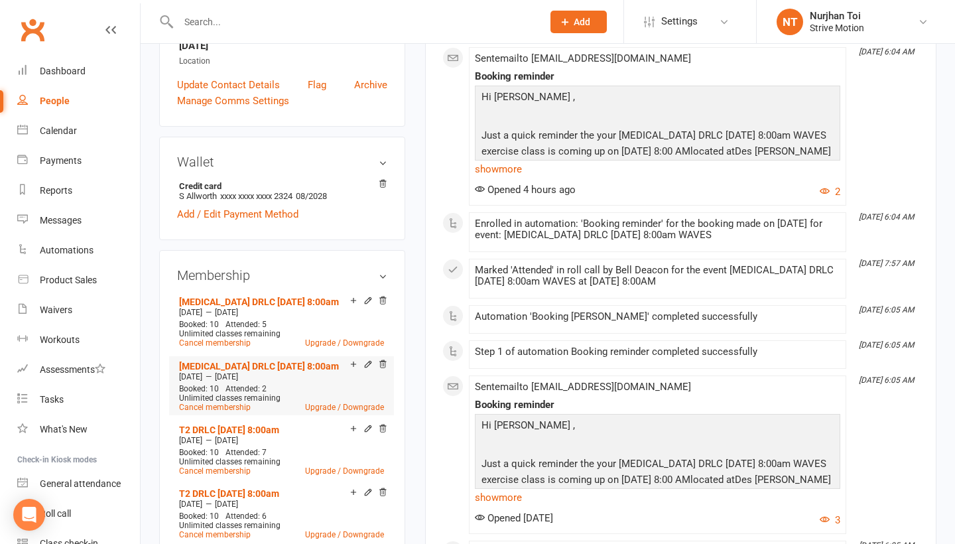
click at [284, 377] on div "[DATE] — [DATE]" at bounding box center [282, 376] width 212 height 11
click at [285, 213] on link "Add / Edit Payment Method" at bounding box center [237, 214] width 121 height 16
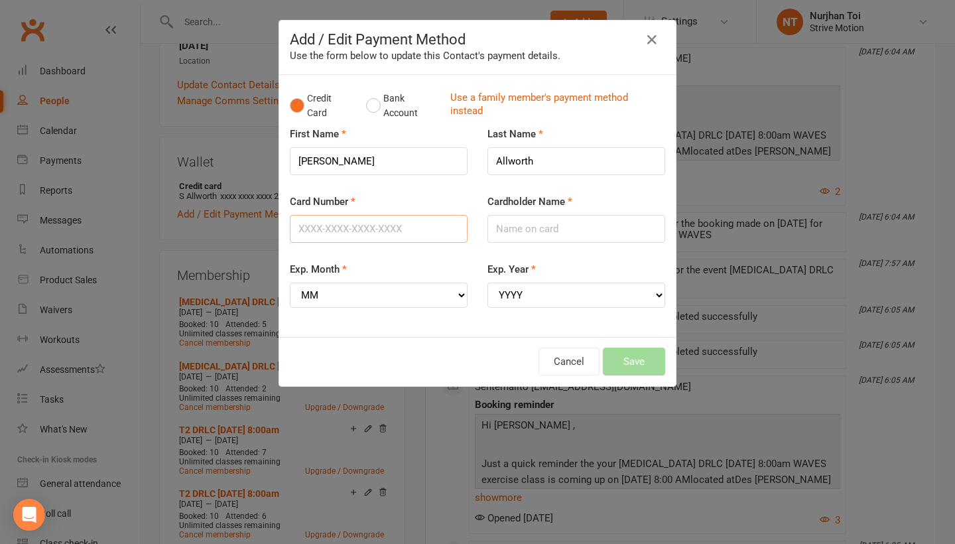
click at [346, 224] on input "Card Number" at bounding box center [379, 229] width 178 height 28
type input "[CREDIT_CARD_NUMBER]"
click at [541, 280] on div "Exp. Year YYYY 2025 2026 2027 2028 2029 2030 2031 2032 2033 2034" at bounding box center [577, 284] width 178 height 46
select select "08"
click at [592, 299] on div "Exp. Year YYYY 2025 2026 2027 2028 2029 2030 2031 2032 2033 2034" at bounding box center [577, 293] width 198 height 65
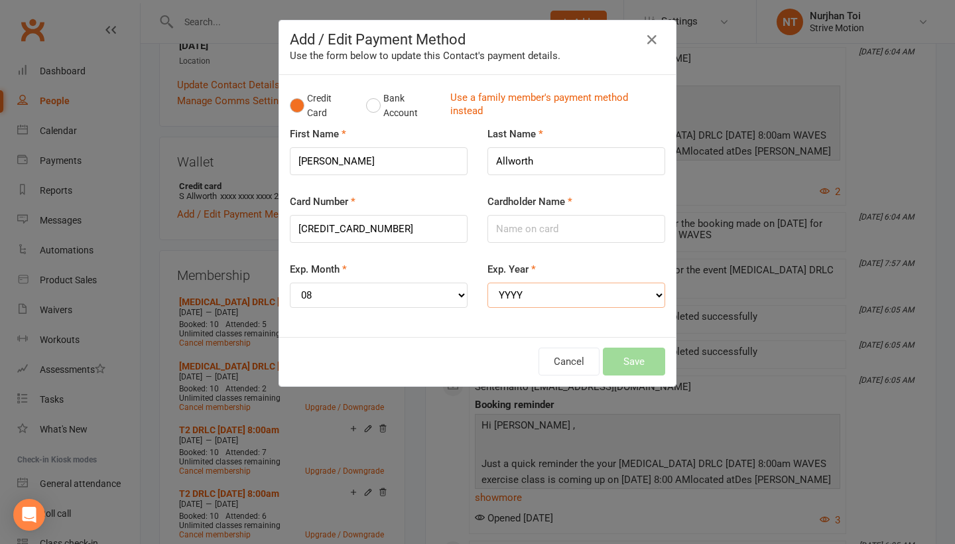
select select "2028"
click at [523, 235] on input "Cardholder Name" at bounding box center [577, 229] width 178 height 28
type input "S"
click at [514, 233] on input "MRS [PERSON_NAME]" at bounding box center [577, 229] width 178 height 28
click at [582, 232] on input "Mrs [PERSON_NAME]" at bounding box center [577, 229] width 178 height 28
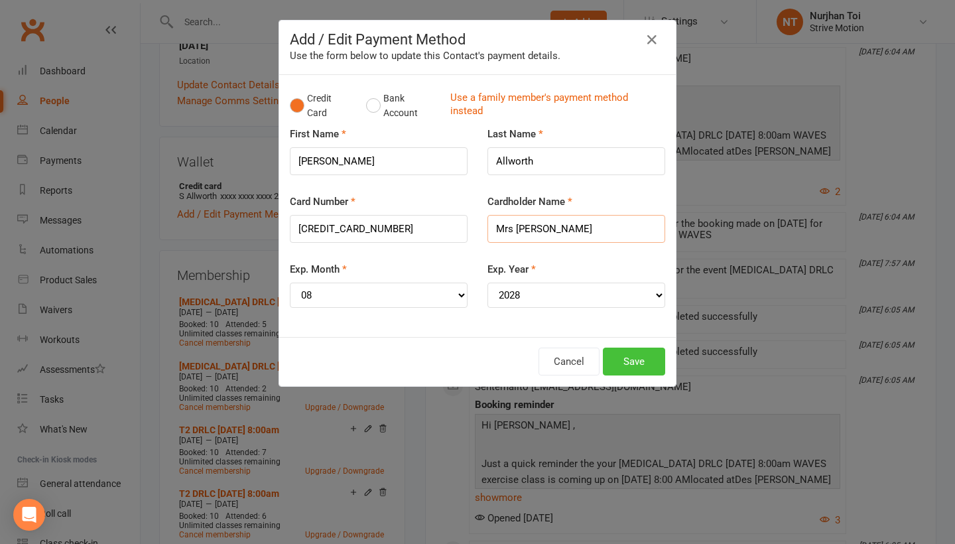
type input "Mrs [PERSON_NAME]"
click at [634, 350] on button "Save" at bounding box center [634, 362] width 62 height 28
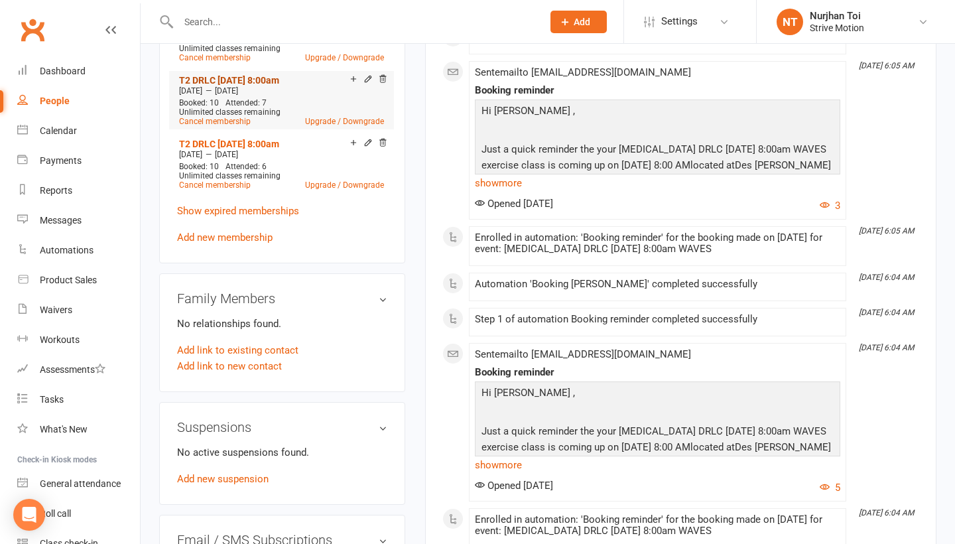
scroll to position [681, 0]
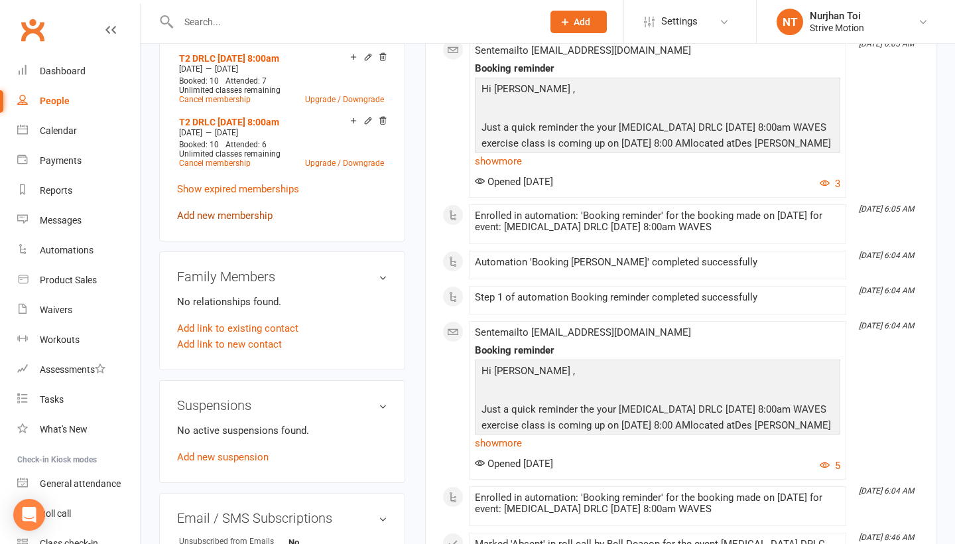
click at [217, 211] on link "Add new membership" at bounding box center [225, 216] width 96 height 12
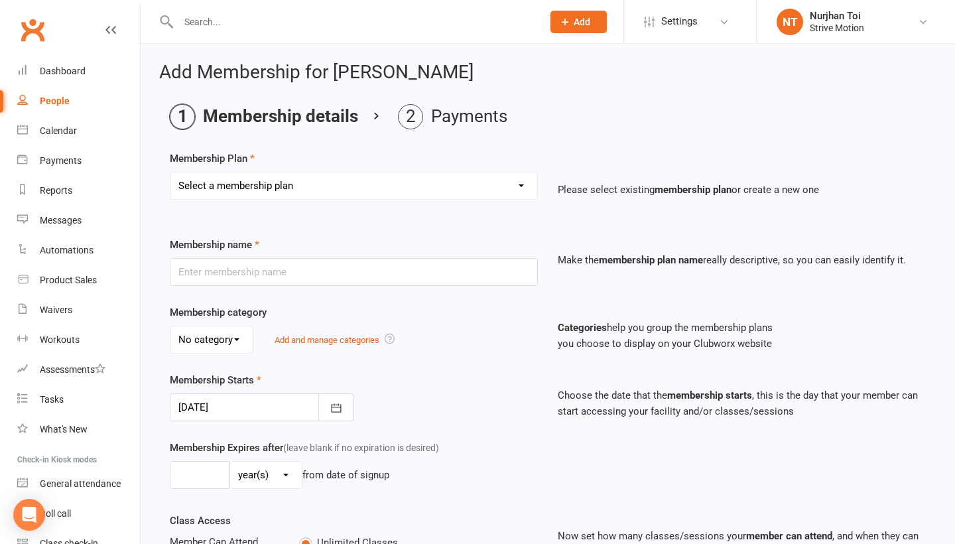
select select "5"
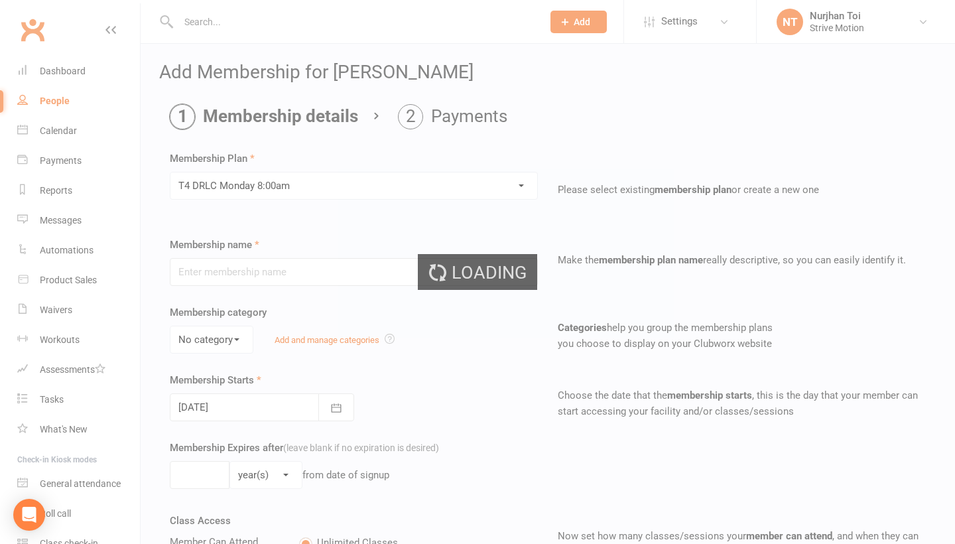
type input "T4 DRLC [DATE] 8:00am"
select select "3"
type input "20"
select select "1"
type input "11"
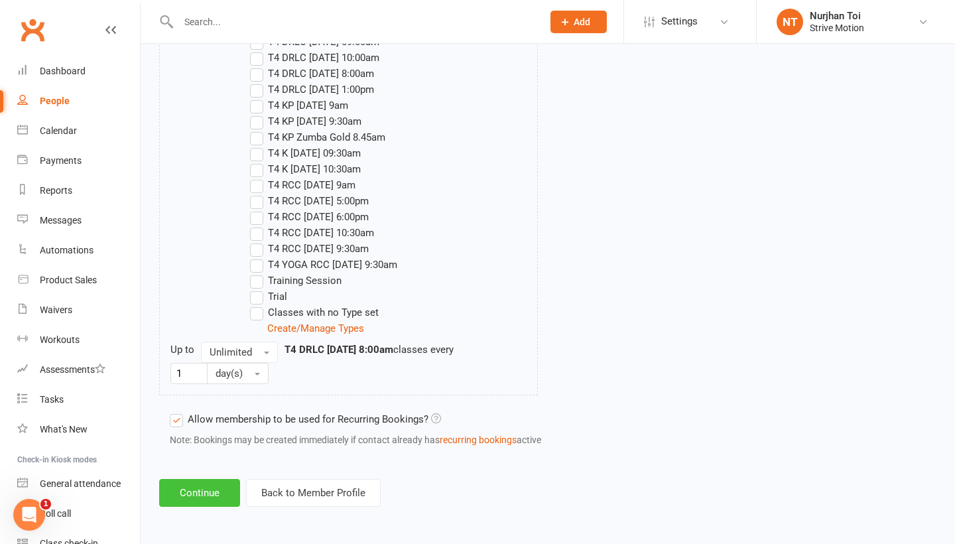
click at [214, 488] on button "Continue" at bounding box center [199, 493] width 81 height 28
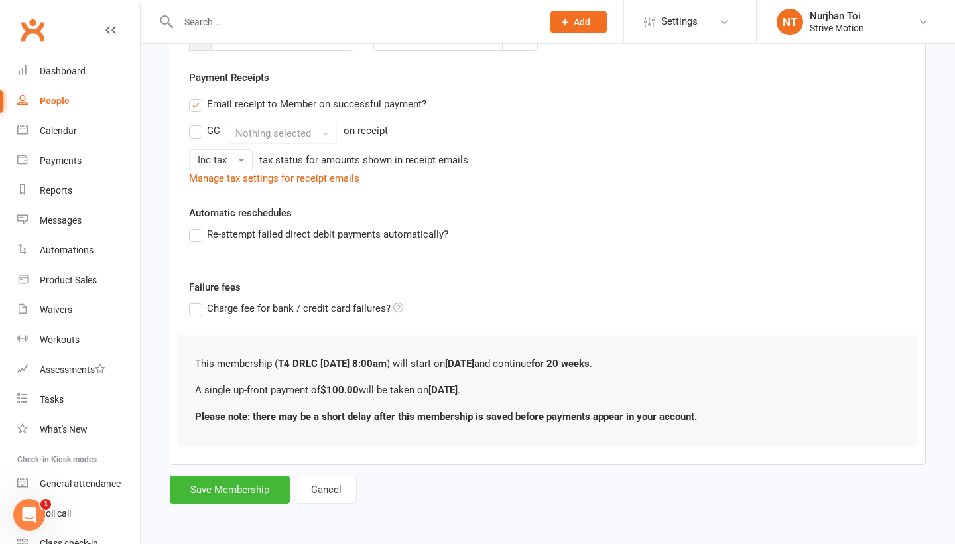
scroll to position [231, 0]
click at [238, 495] on button "Save Membership" at bounding box center [230, 490] width 120 height 28
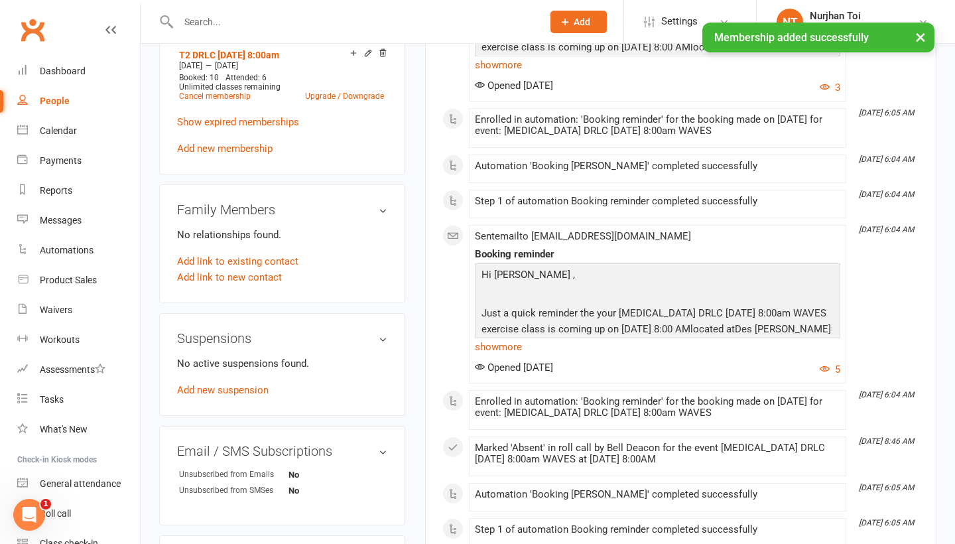
scroll to position [824, 0]
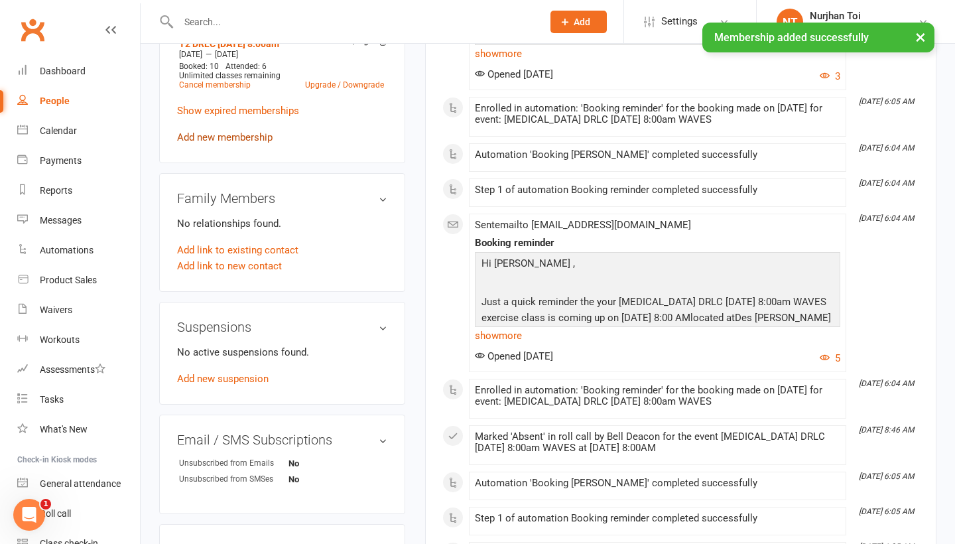
click at [216, 138] on link "Add new membership" at bounding box center [225, 137] width 96 height 12
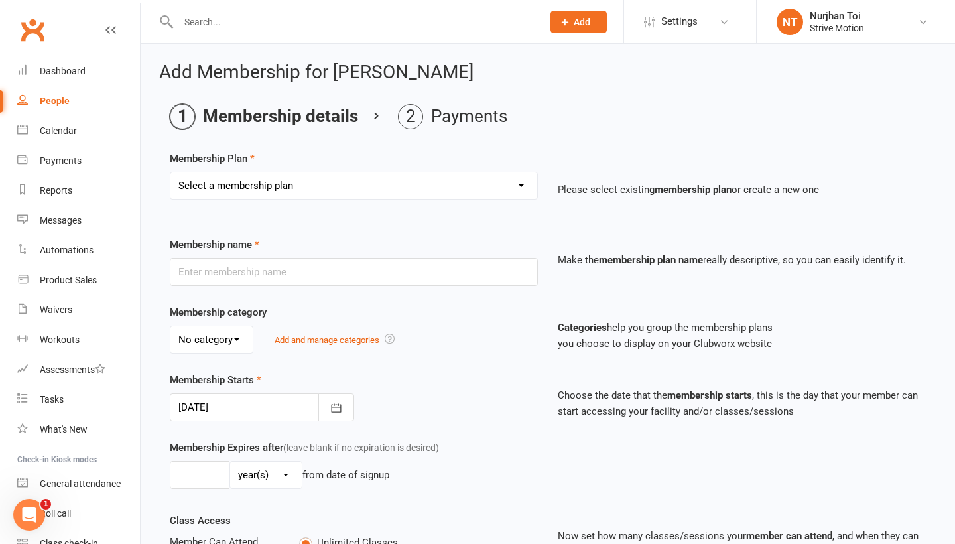
click at [332, 161] on div "Membership Plan Select a membership plan Create new Membership Plan T4 RCC [DAT…" at bounding box center [548, 185] width 756 height 68
select select "17"
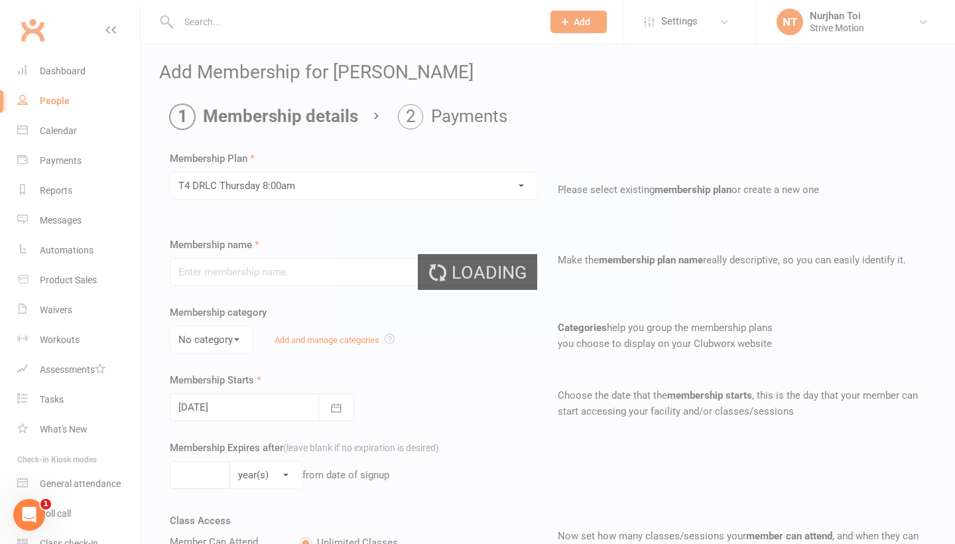
type input "T4 DRLC [DATE] 8:00am"
select select "3"
type input "20"
select select "1"
type input "11"
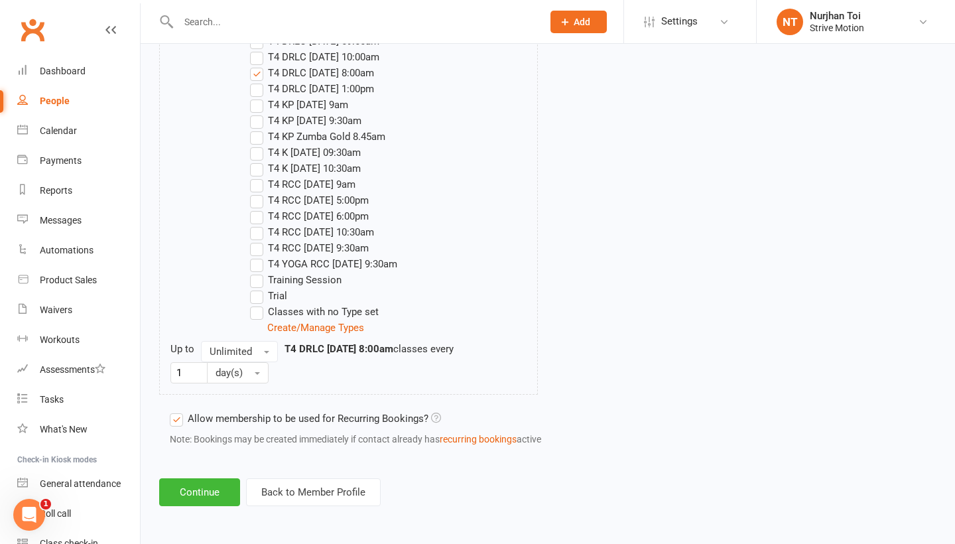
scroll to position [2283, 0]
click at [197, 490] on button "Continue" at bounding box center [199, 493] width 81 height 28
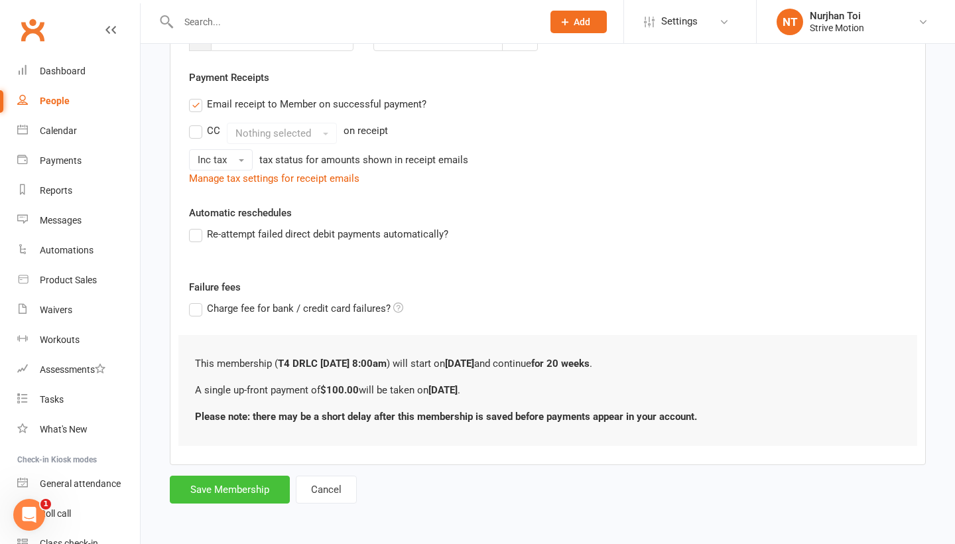
scroll to position [231, 0]
click at [188, 487] on button "Save Membership" at bounding box center [230, 490] width 120 height 28
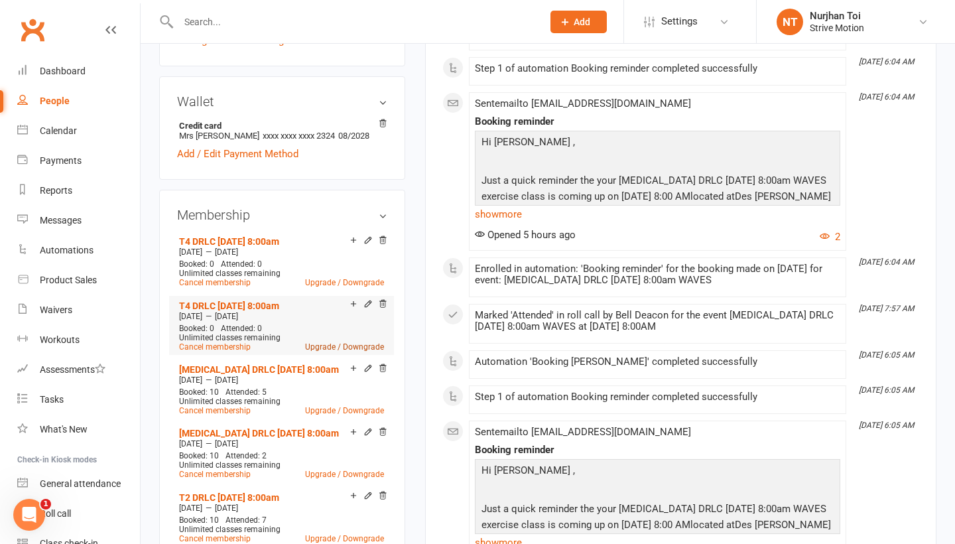
scroll to position [376, 0]
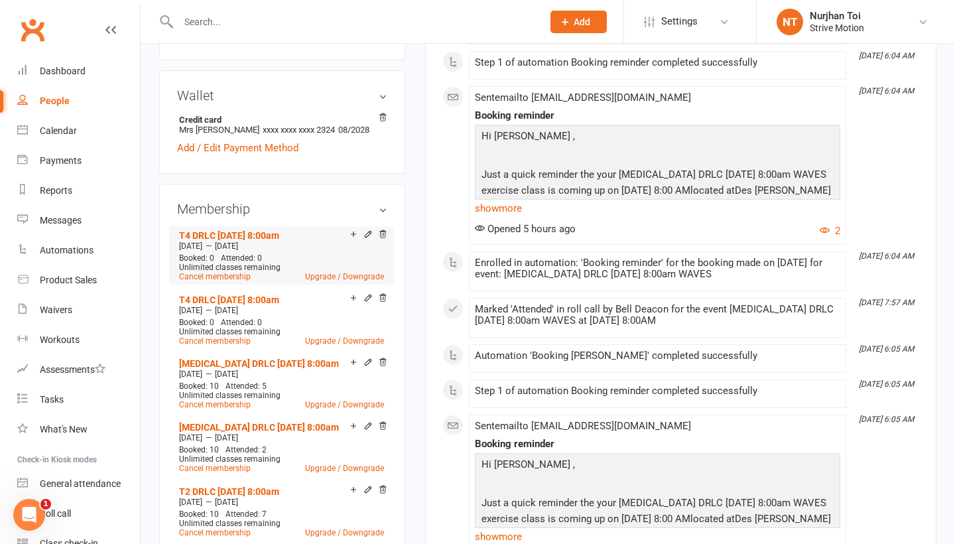
click at [237, 241] on span "[DATE]" at bounding box center [226, 245] width 23 height 9
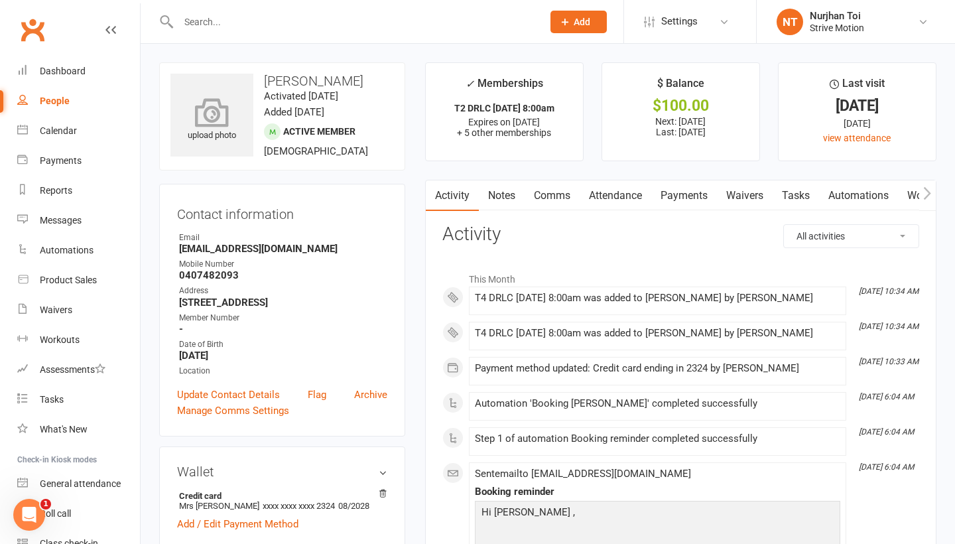
scroll to position [0, 0]
drag, startPoint x: 182, startPoint y: 248, endPoint x: 371, endPoint y: 248, distance: 188.4
click at [371, 248] on strong "[EMAIL_ADDRESS][DOMAIN_NAME]" at bounding box center [283, 249] width 208 height 12
click at [295, 244] on strong "[EMAIL_ADDRESS][DOMAIN_NAME]" at bounding box center [283, 249] width 208 height 12
drag, startPoint x: 294, startPoint y: 244, endPoint x: 180, endPoint y: 244, distance: 114.1
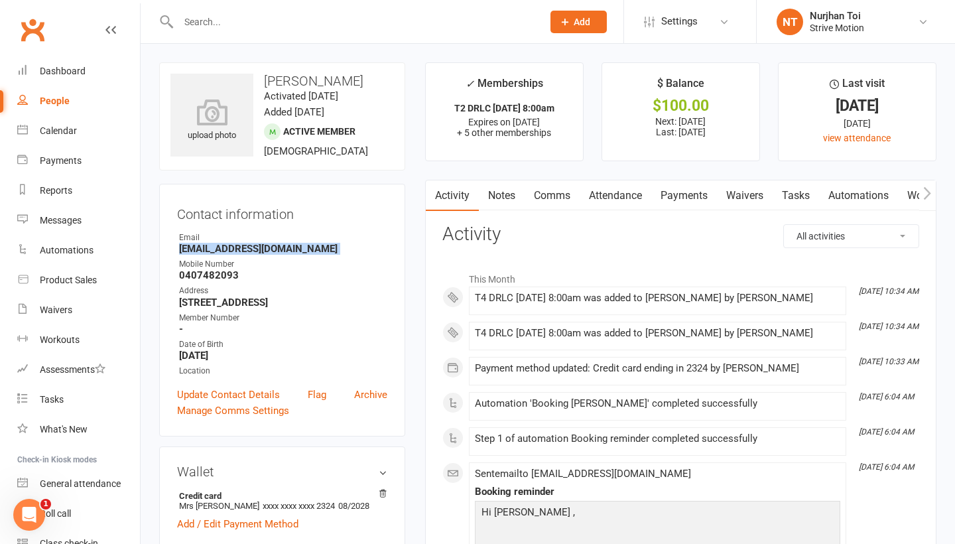
click at [180, 244] on strong "[EMAIL_ADDRESS][DOMAIN_NAME]" at bounding box center [283, 249] width 208 height 12
copy render-form-field "[EMAIL_ADDRESS][DOMAIN_NAME]"
click at [34, 128] on link "Calendar" at bounding box center [78, 131] width 123 height 30
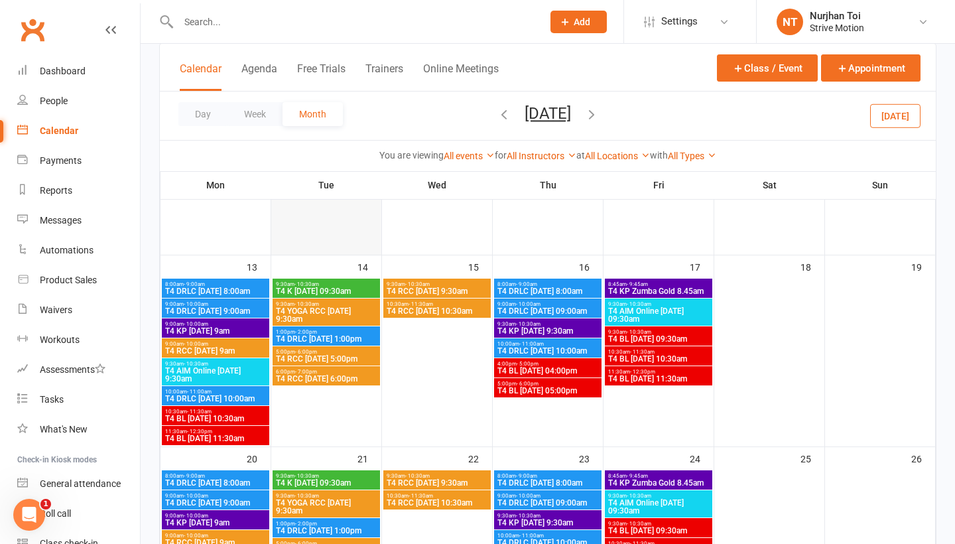
scroll to position [208, 0]
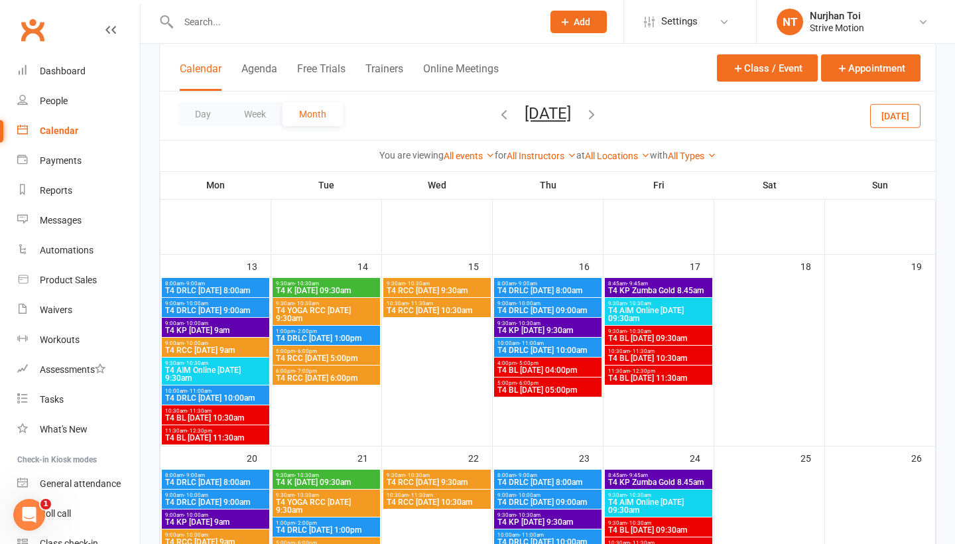
click at [214, 285] on span "8:00am - 9:00am" at bounding box center [216, 284] width 102 height 6
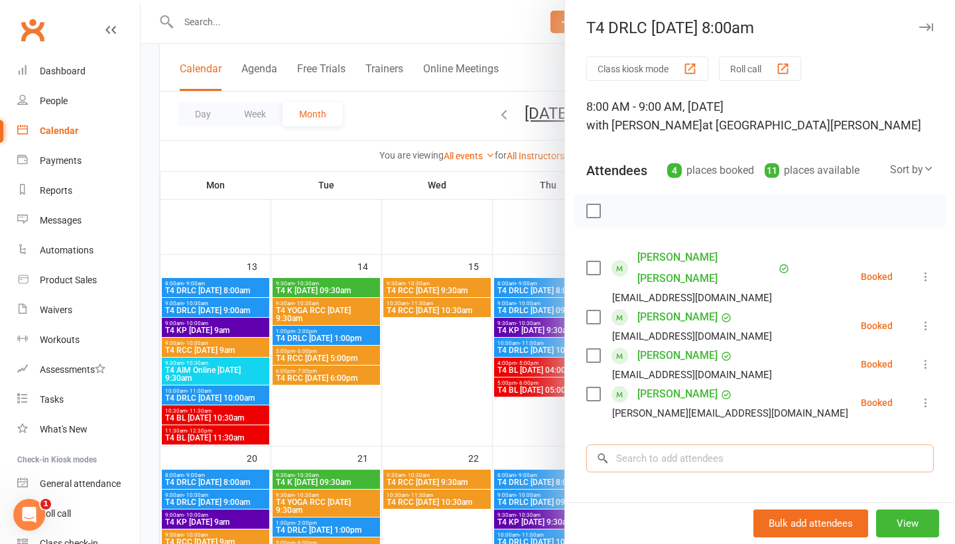
click at [749, 444] on input "search" at bounding box center [760, 458] width 348 height 28
paste input "[EMAIL_ADDRESS][DOMAIN_NAME]"
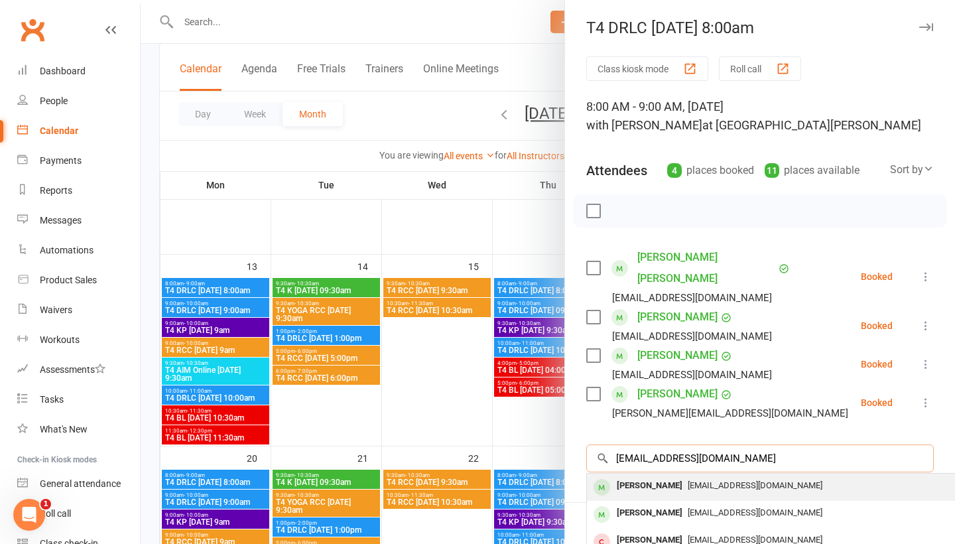
type input "[EMAIL_ADDRESS][DOMAIN_NAME]"
click at [737, 480] on span "[EMAIL_ADDRESS][DOMAIN_NAME]" at bounding box center [755, 485] width 135 height 10
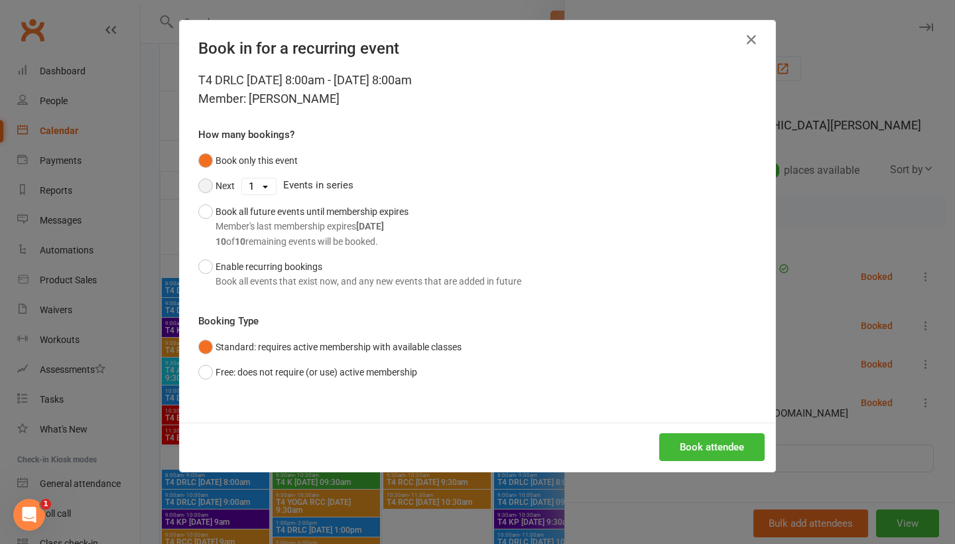
click at [221, 196] on button "Next" at bounding box center [216, 185] width 36 height 25
click at [224, 219] on div "Member's last membership expires [DATE]" at bounding box center [312, 226] width 193 height 15
click at [698, 447] on button "Book attendee" at bounding box center [711, 447] width 105 height 28
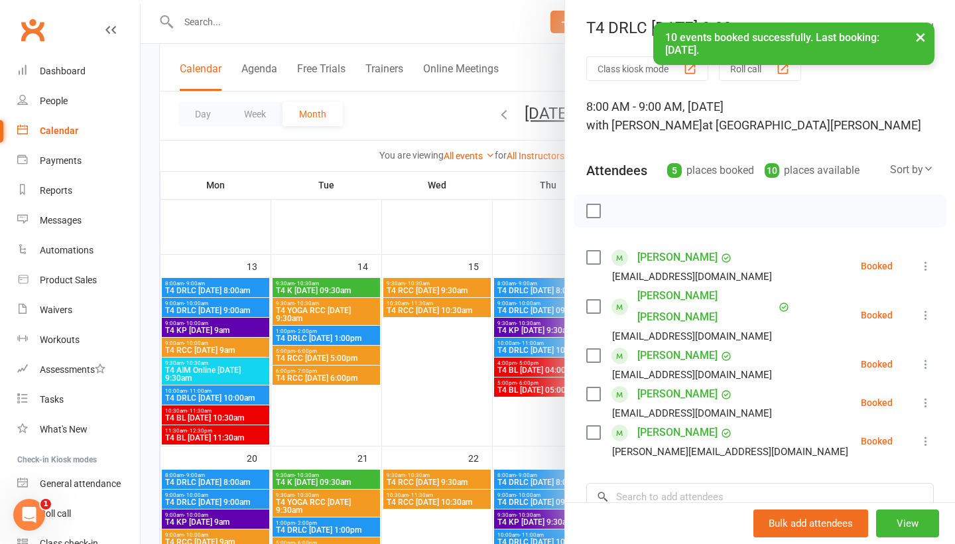
click at [921, 38] on button "×" at bounding box center [921, 37] width 24 height 29
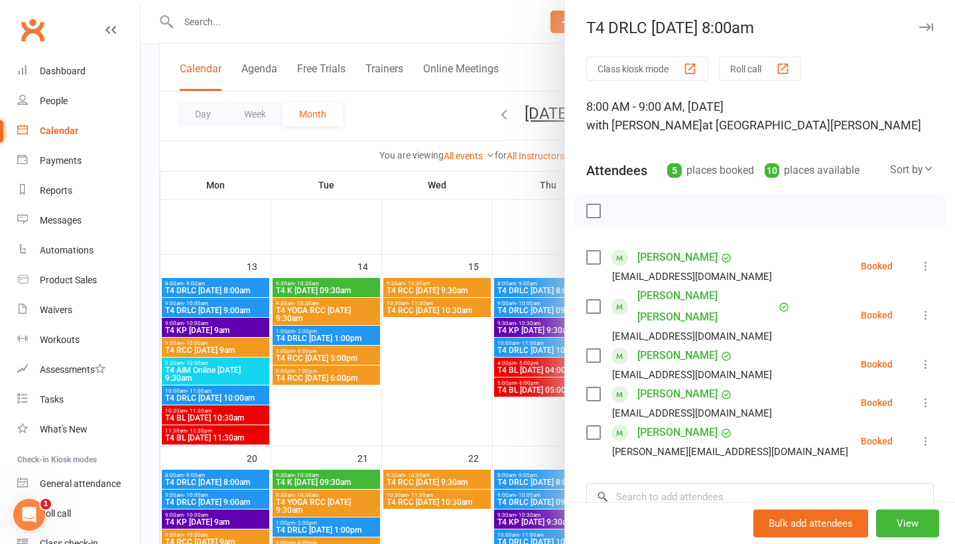
click at [925, 23] on button "button" at bounding box center [926, 27] width 16 height 16
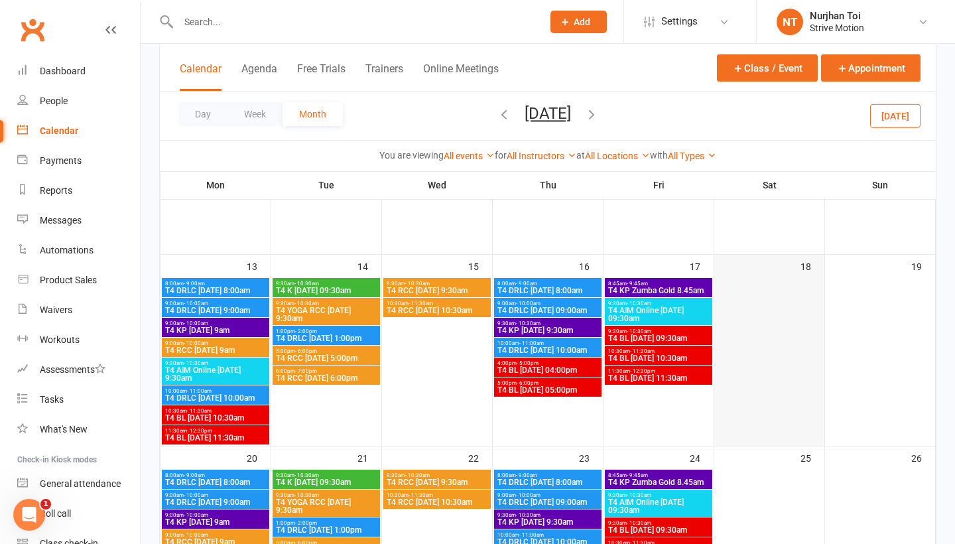
scroll to position [220, 0]
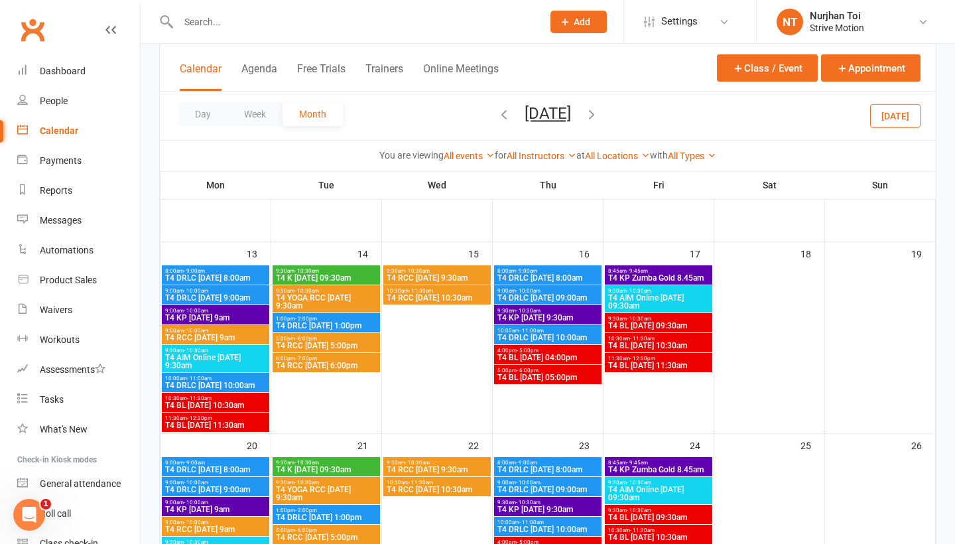
click at [555, 275] on span "T4 DRLC [DATE] 8:00am" at bounding box center [548, 278] width 102 height 8
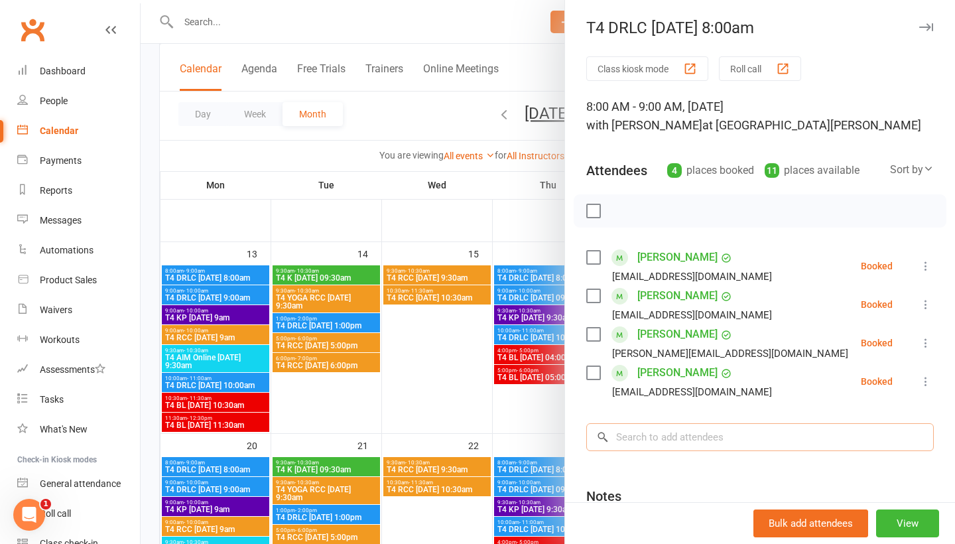
click at [758, 425] on input "search" at bounding box center [760, 437] width 348 height 28
paste input "[EMAIL_ADDRESS][DOMAIN_NAME]"
type input "[EMAIL_ADDRESS][DOMAIN_NAME]"
click at [917, 526] on button "View" at bounding box center [907, 523] width 63 height 28
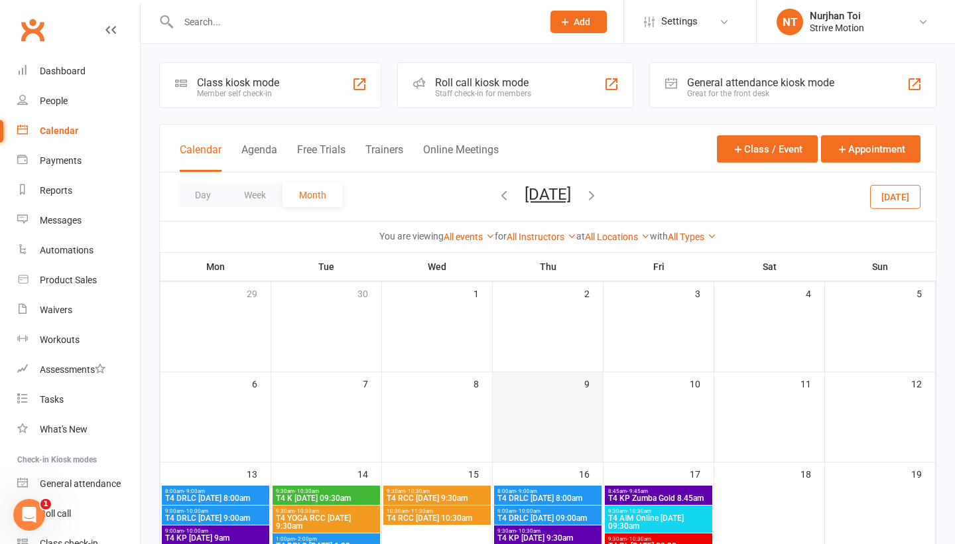
scroll to position [103, 0]
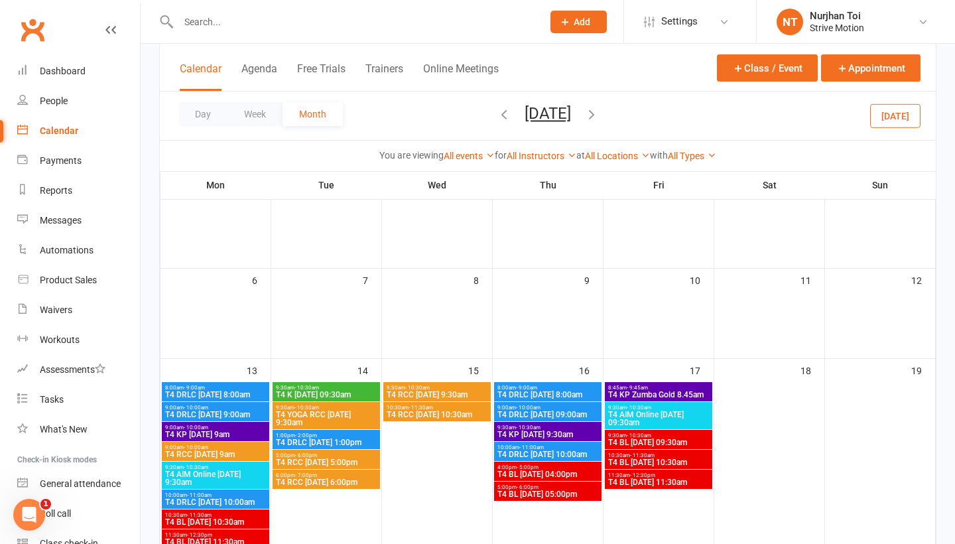
click at [557, 396] on span "T4 DRLC [DATE] 8:00am" at bounding box center [548, 395] width 102 height 8
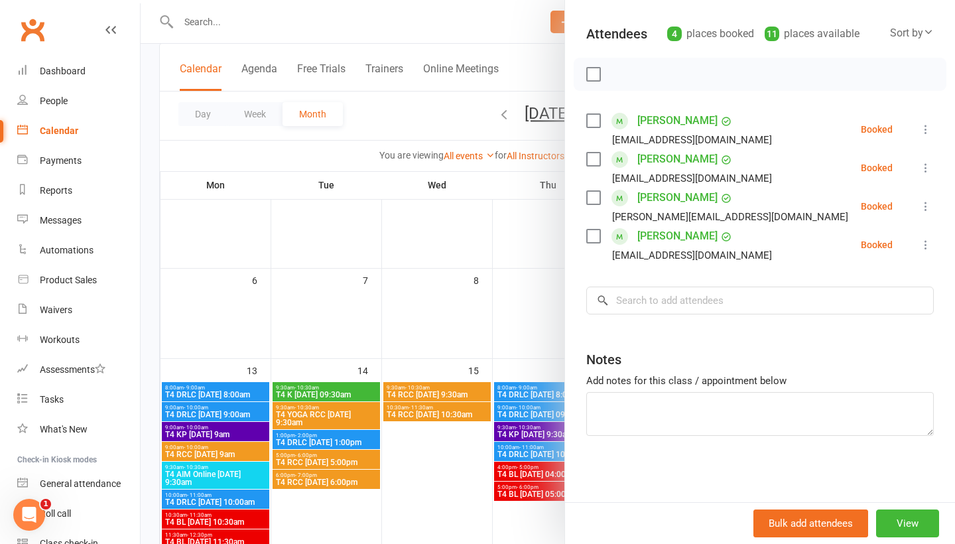
scroll to position [137, 0]
click at [750, 301] on input "search" at bounding box center [760, 301] width 348 height 28
paste input "[EMAIL_ADDRESS][DOMAIN_NAME]"
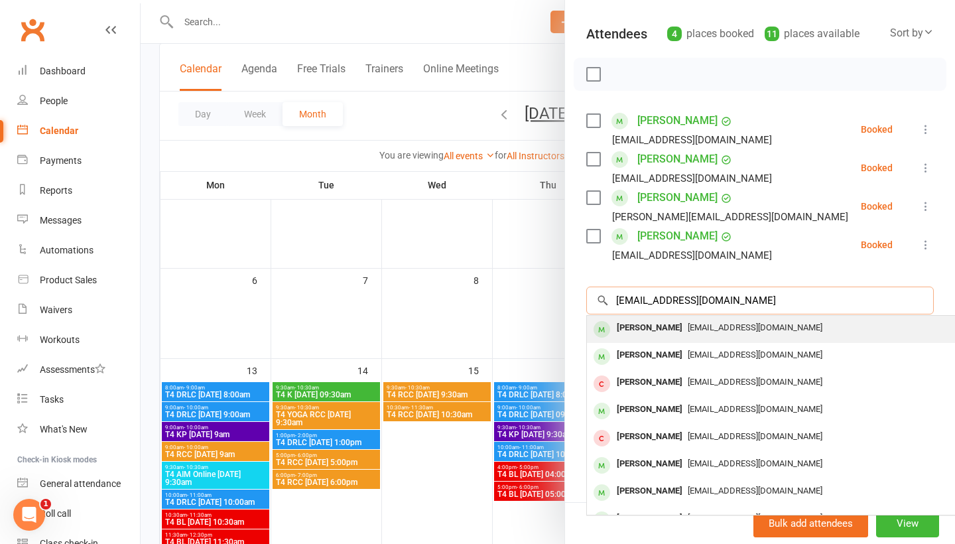
type input "[EMAIL_ADDRESS][DOMAIN_NAME]"
click at [714, 328] on span "[EMAIL_ADDRESS][DOMAIN_NAME]" at bounding box center [755, 327] width 135 height 10
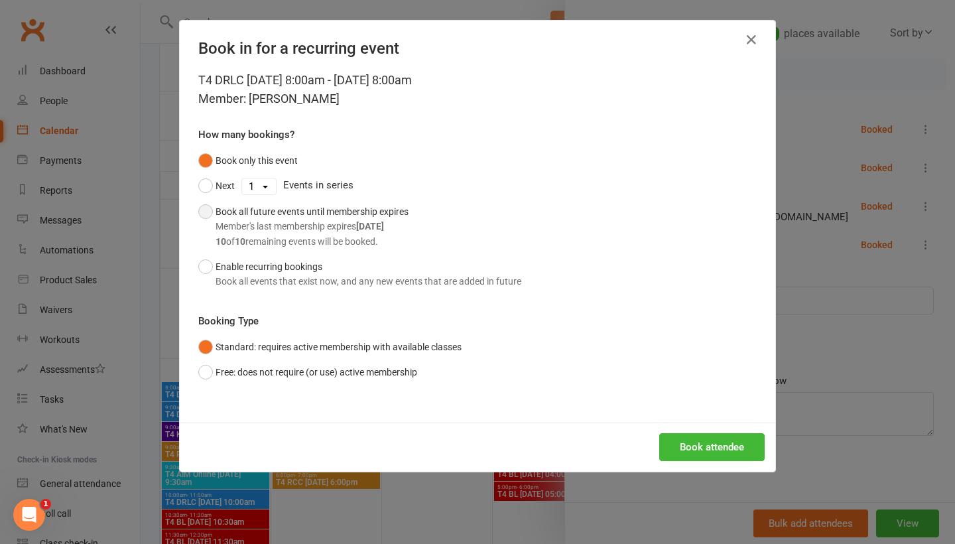
click at [275, 210] on div "Book all future events until membership expires Member's last membership expire…" at bounding box center [312, 226] width 193 height 44
click at [711, 453] on button "Book attendee" at bounding box center [711, 447] width 105 height 28
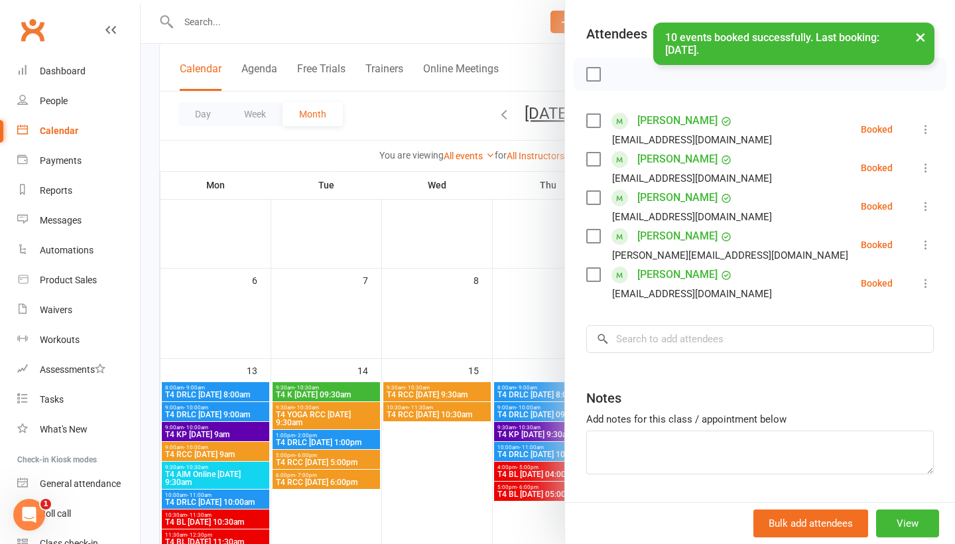
click at [283, 21] on div at bounding box center [548, 272] width 815 height 544
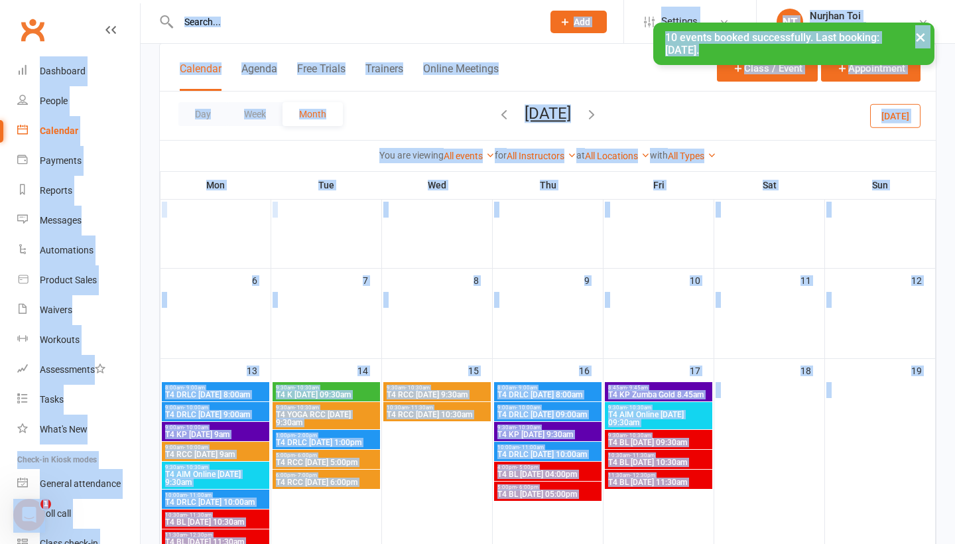
click at [267, 21] on input "text" at bounding box center [353, 22] width 359 height 19
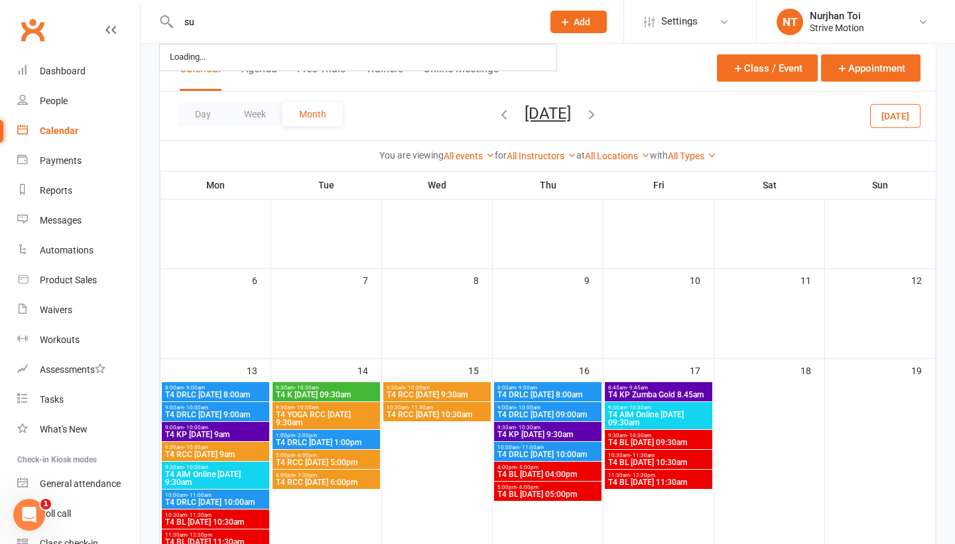
type input "s"
paste input "[EMAIL_ADDRESS][DOMAIN_NAME]"
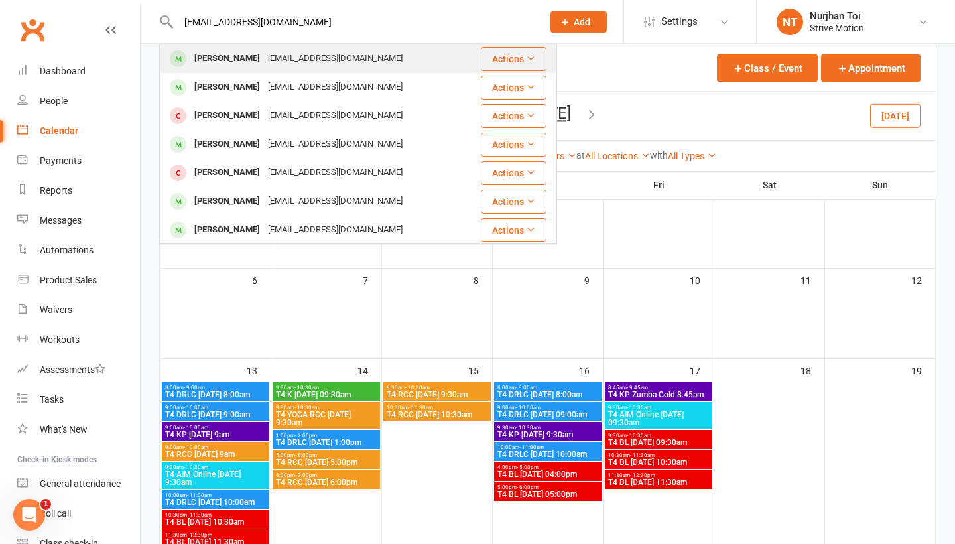
type input "[EMAIL_ADDRESS][DOMAIN_NAME]"
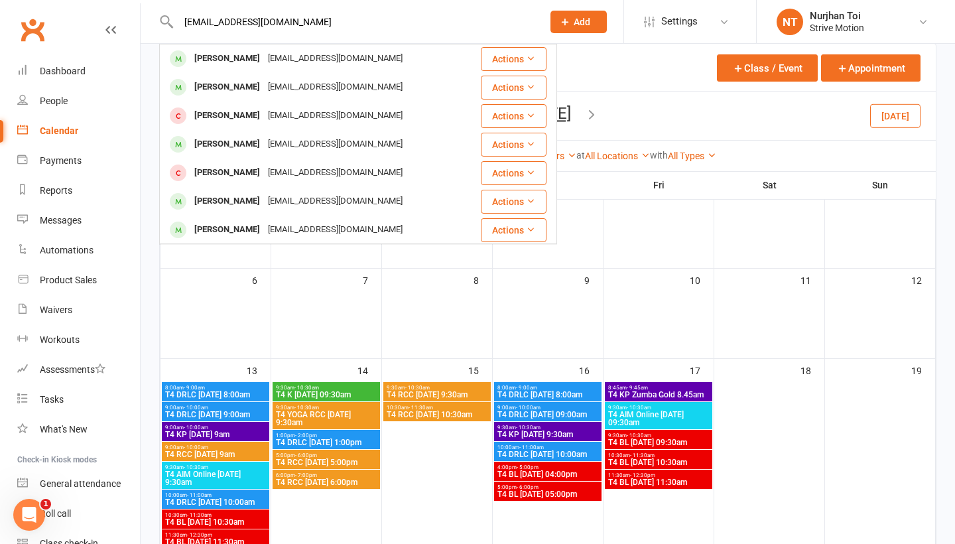
click at [405, 55] on div "[PERSON_NAME] [EMAIL_ADDRESS][DOMAIN_NAME]" at bounding box center [320, 58] width 319 height 27
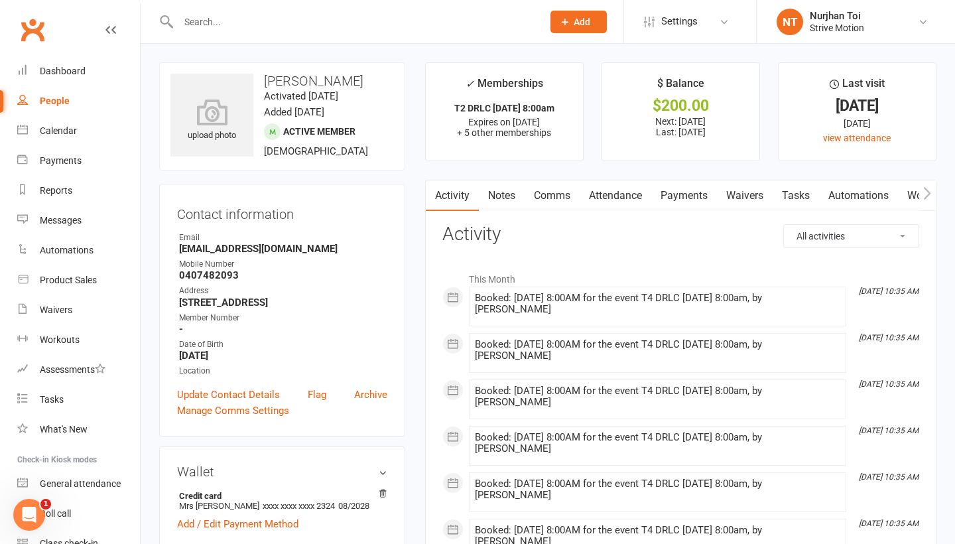
click at [670, 196] on link "Payments" at bounding box center [684, 195] width 66 height 31
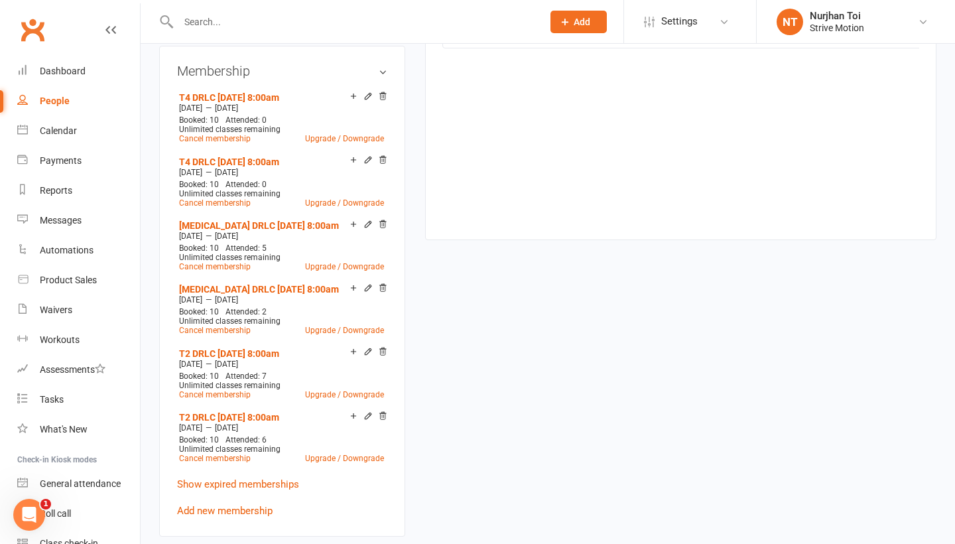
scroll to position [513, 0]
click at [367, 417] on icon at bounding box center [368, 417] width 9 height 9
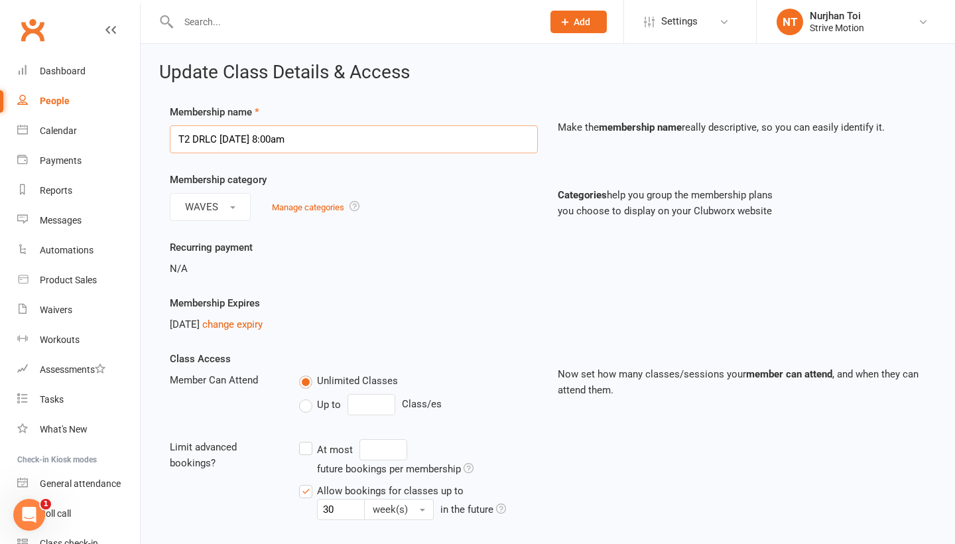
click at [307, 147] on input "T2 DRLC [DATE] 8:00am" at bounding box center [354, 139] width 368 height 28
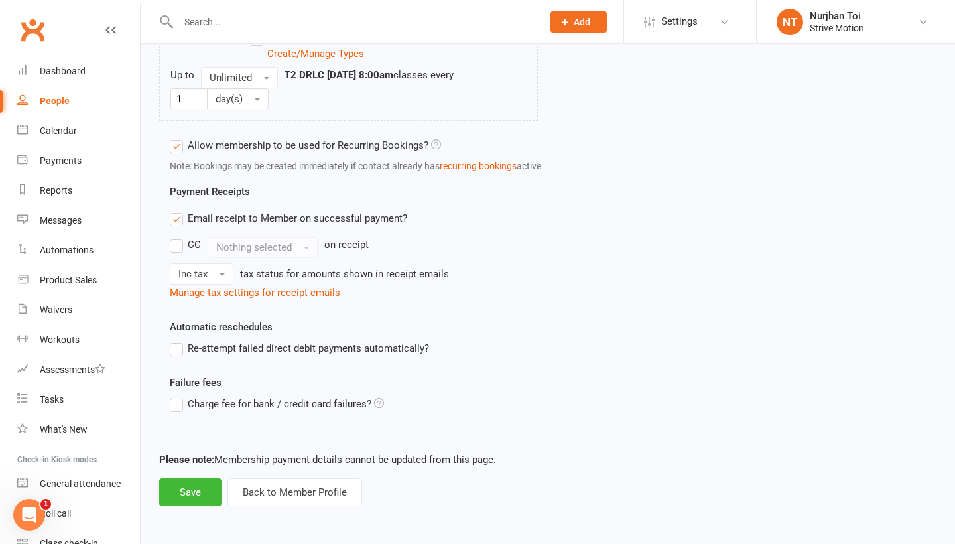
scroll to position [2411, 0]
click at [163, 494] on button "Save" at bounding box center [190, 493] width 62 height 28
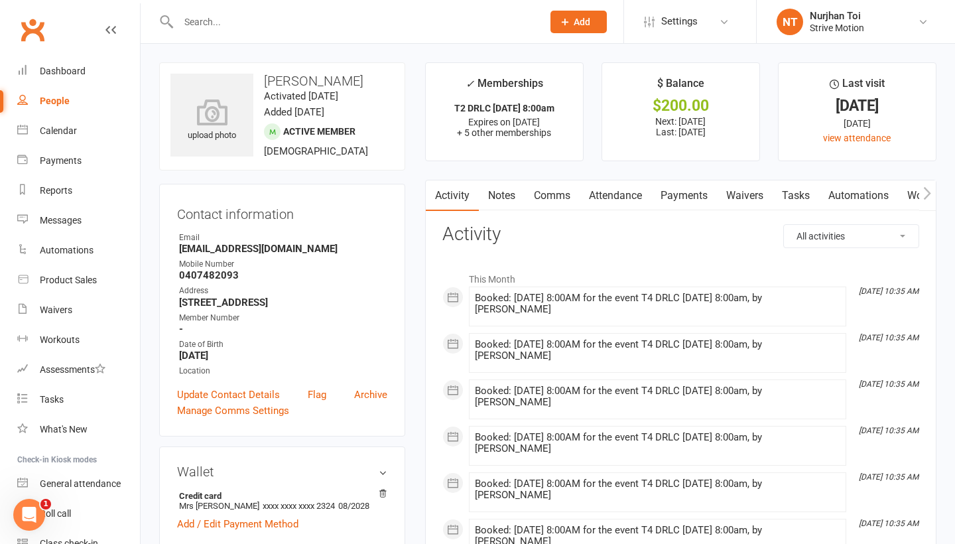
click at [58, 133] on div "Calendar" at bounding box center [58, 130] width 37 height 11
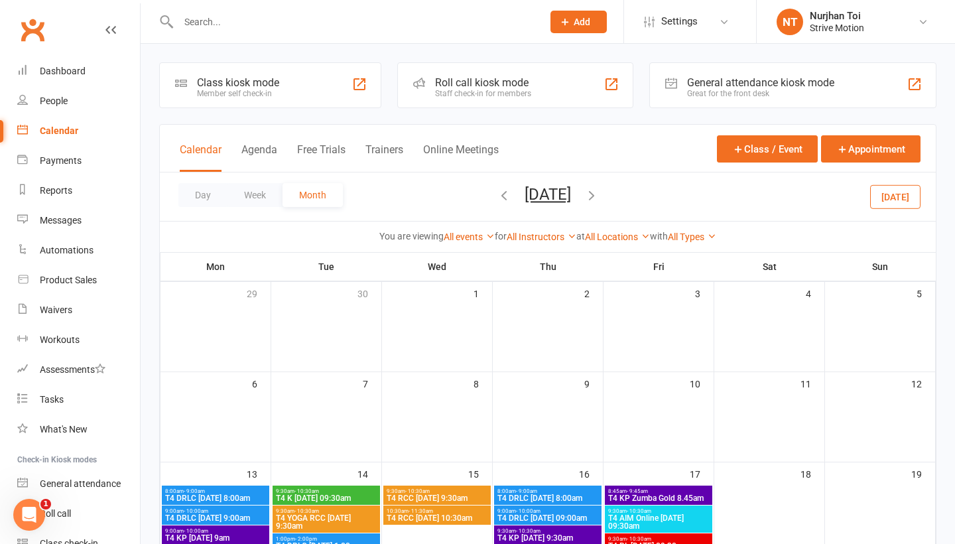
click at [590, 28] on button "Add" at bounding box center [579, 22] width 56 height 23
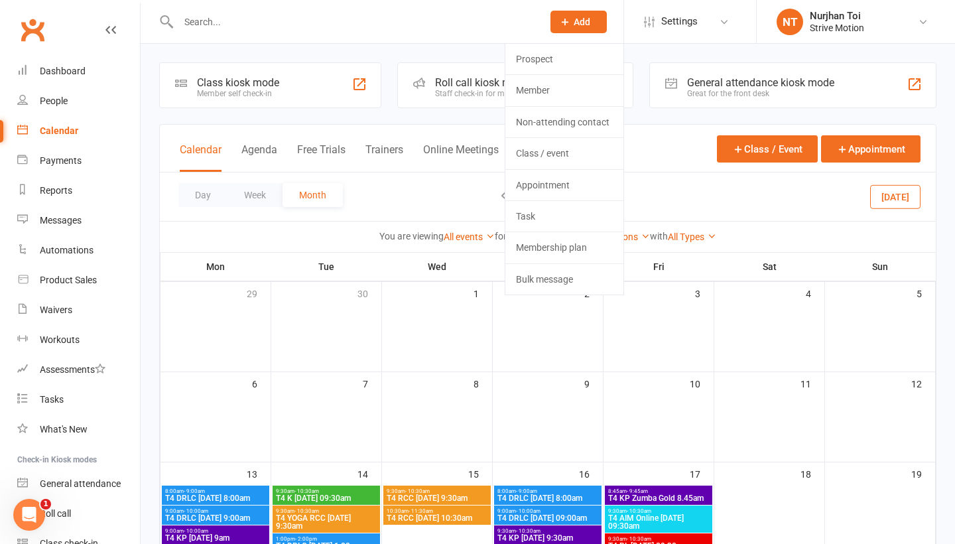
click at [338, 40] on div at bounding box center [346, 21] width 374 height 43
